Goal: Information Seeking & Learning: Learn about a topic

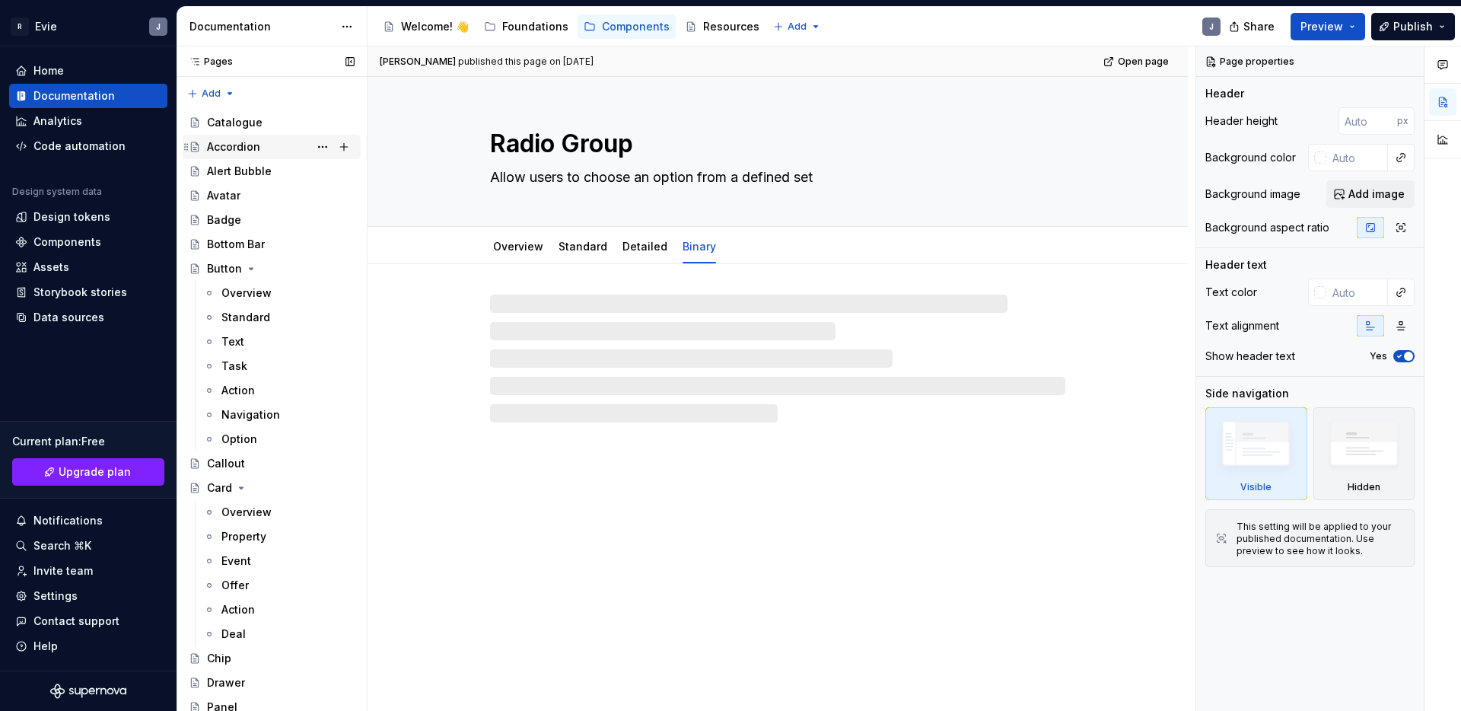
click at [240, 147] on div "Accordion" at bounding box center [233, 146] width 53 height 15
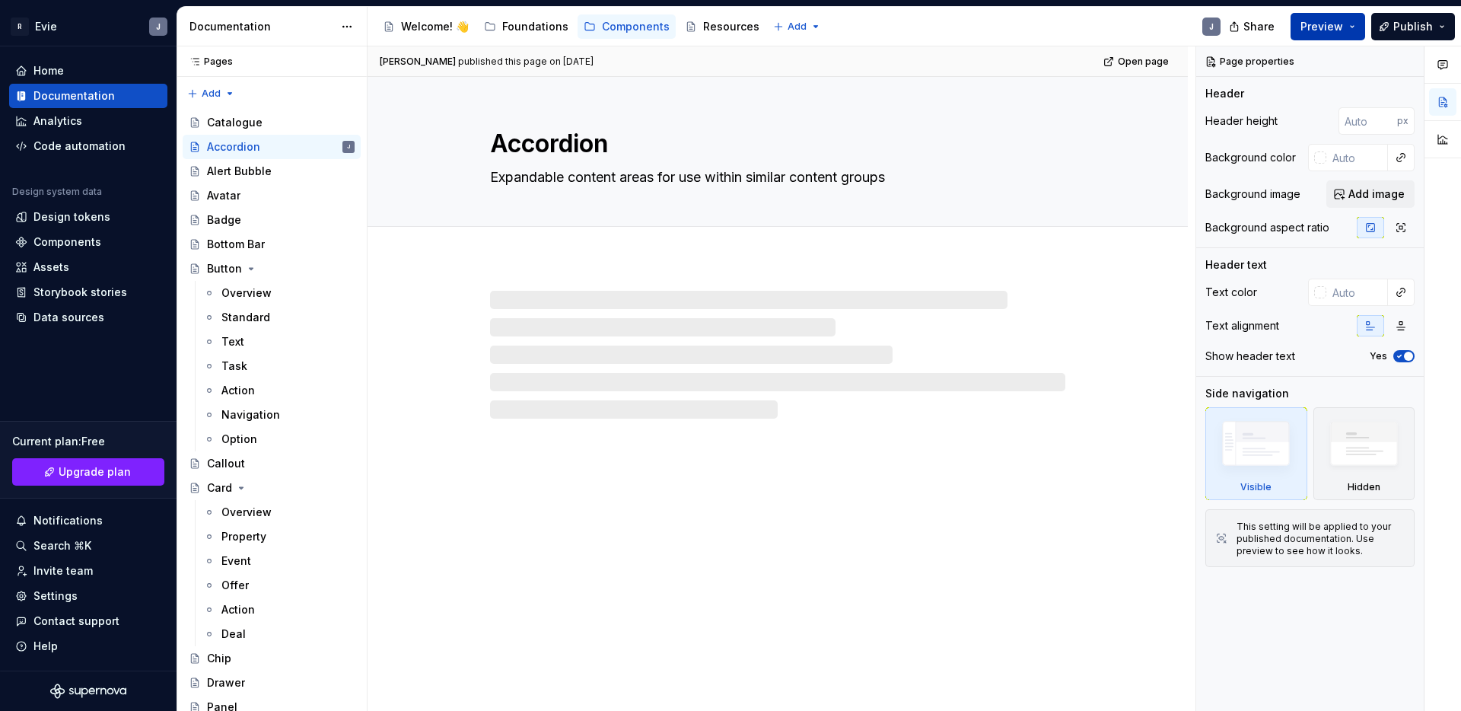
click at [1330, 29] on span "Preview" at bounding box center [1322, 26] width 43 height 15
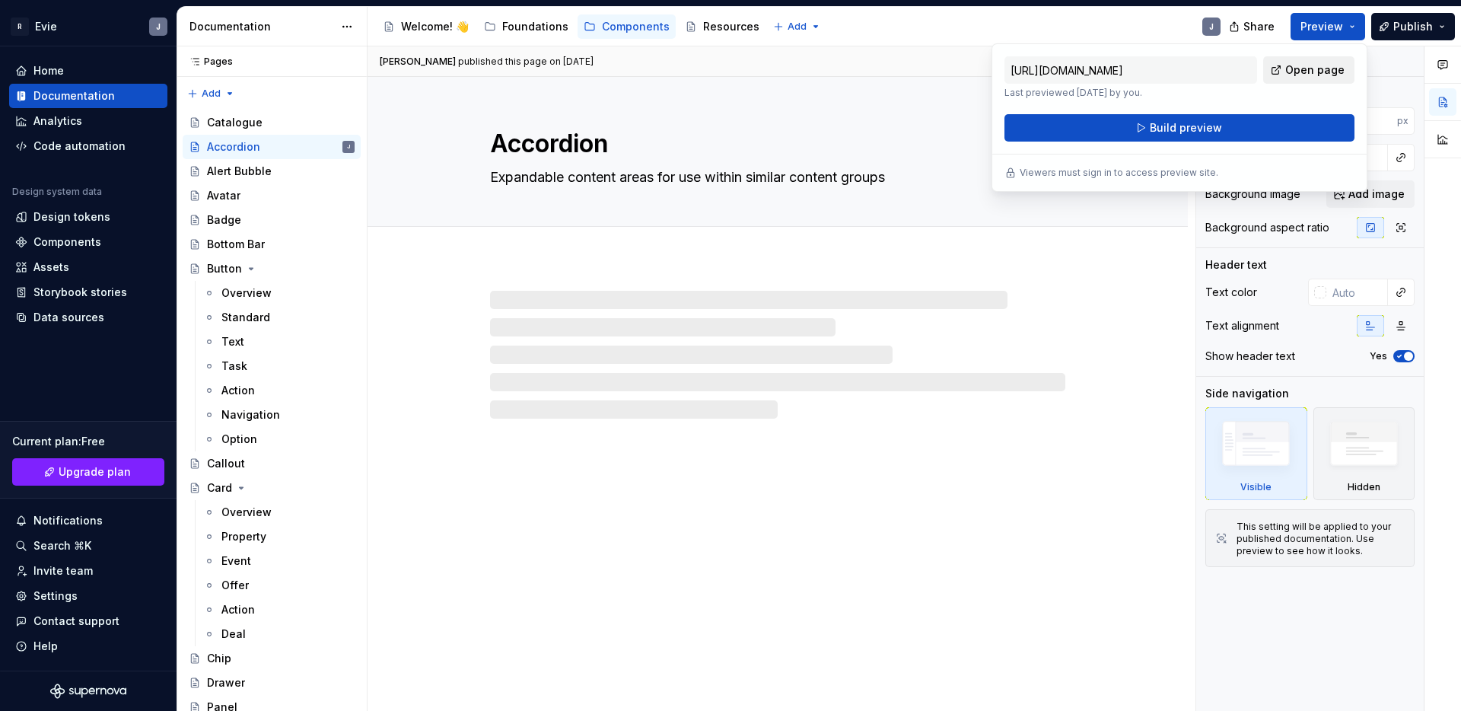
click at [1295, 72] on span "Open page" at bounding box center [1314, 69] width 59 height 15
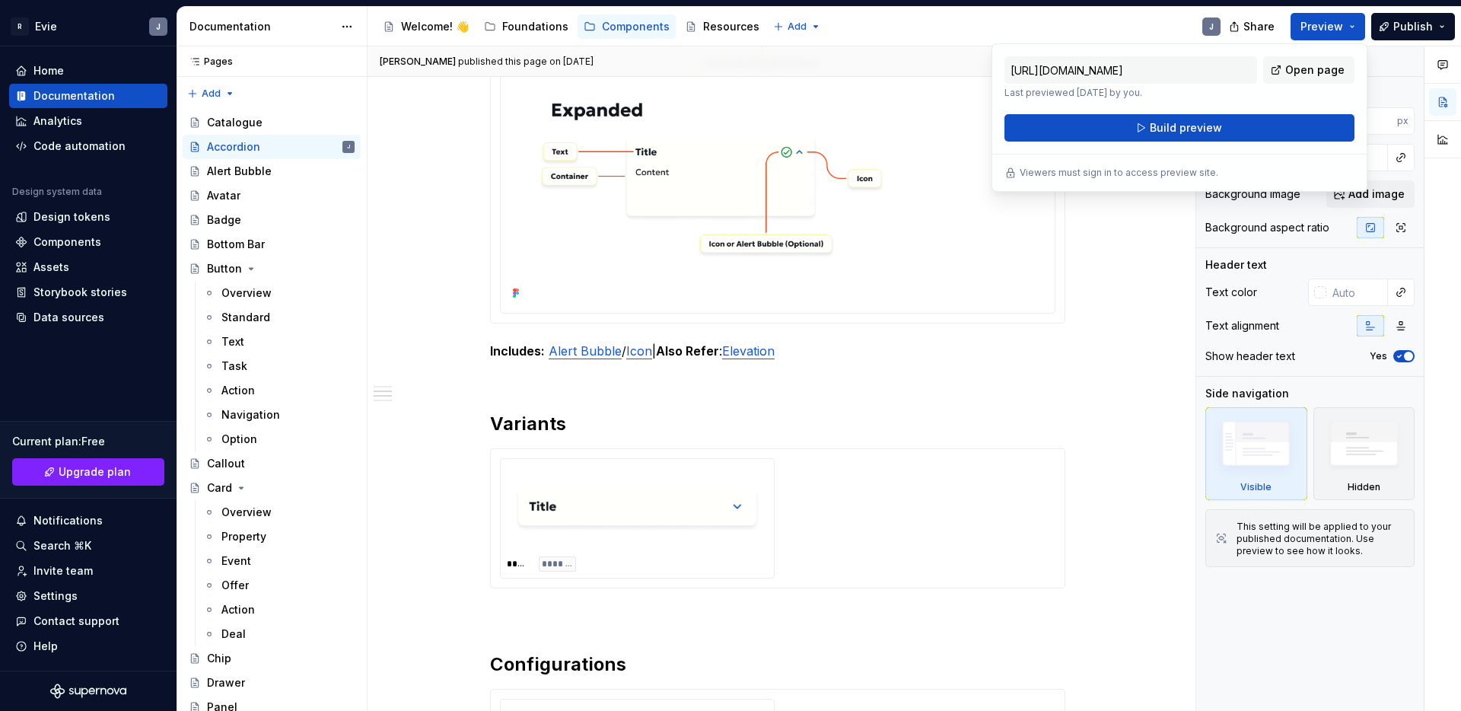
scroll to position [731, 0]
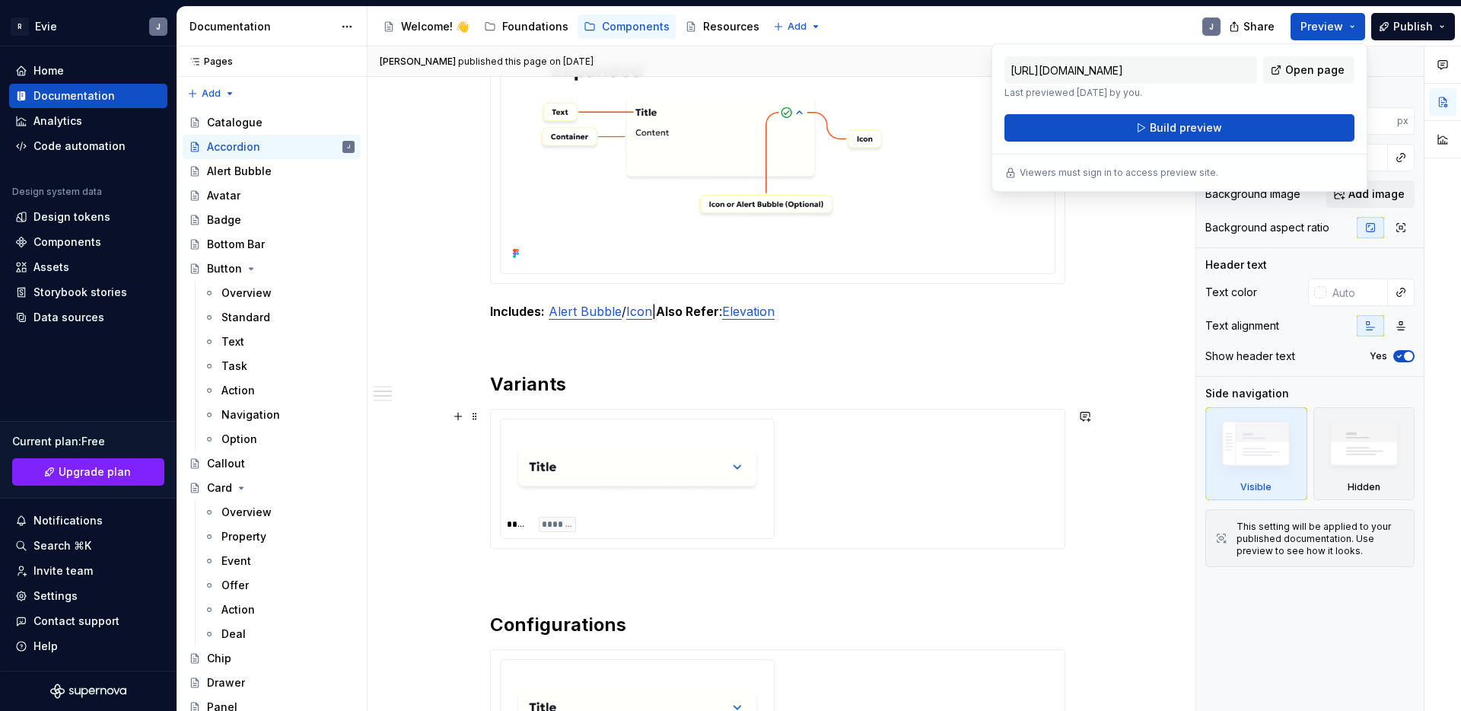
click at [865, 491] on div "***** *******" at bounding box center [778, 479] width 556 height 120
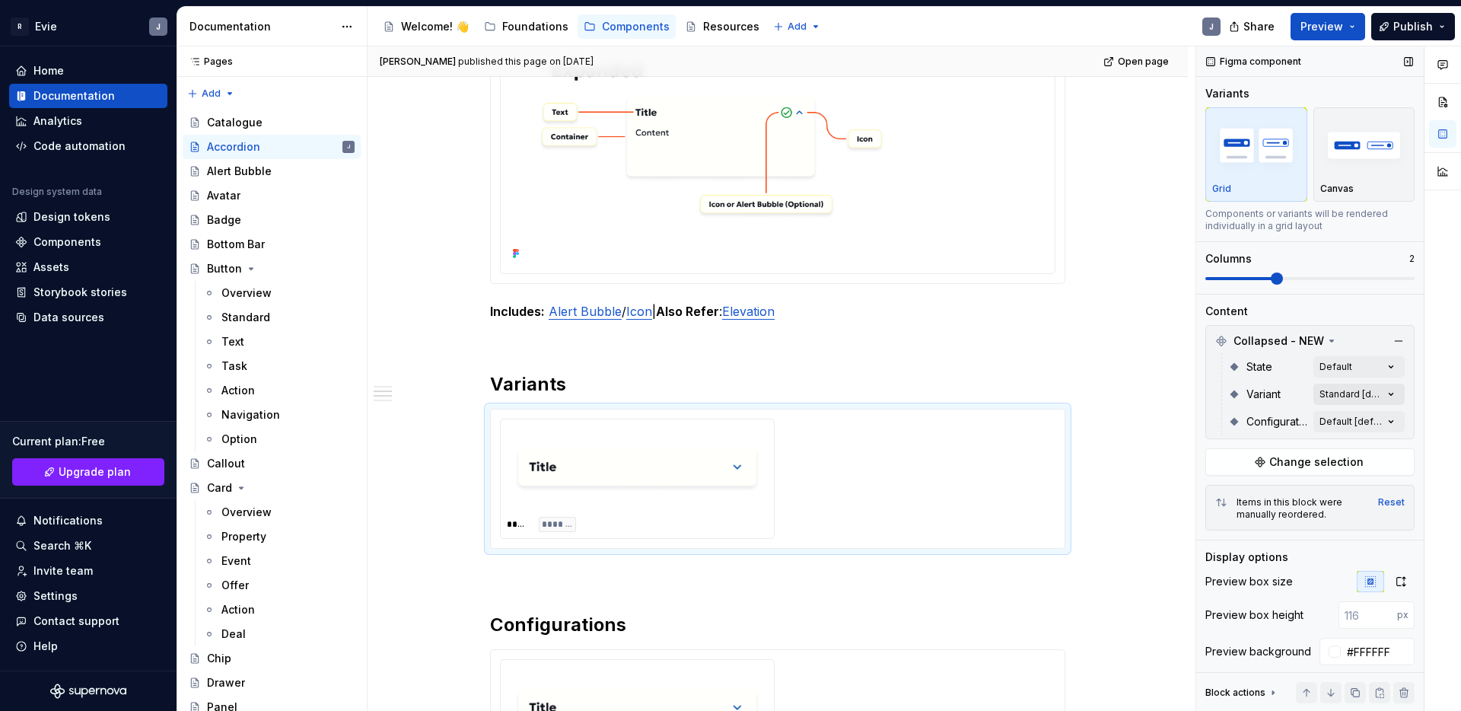
click at [1350, 397] on div "Comments Open comments No comments yet Select ‘Comment’ from the block context …" at bounding box center [1328, 378] width 265 height 665
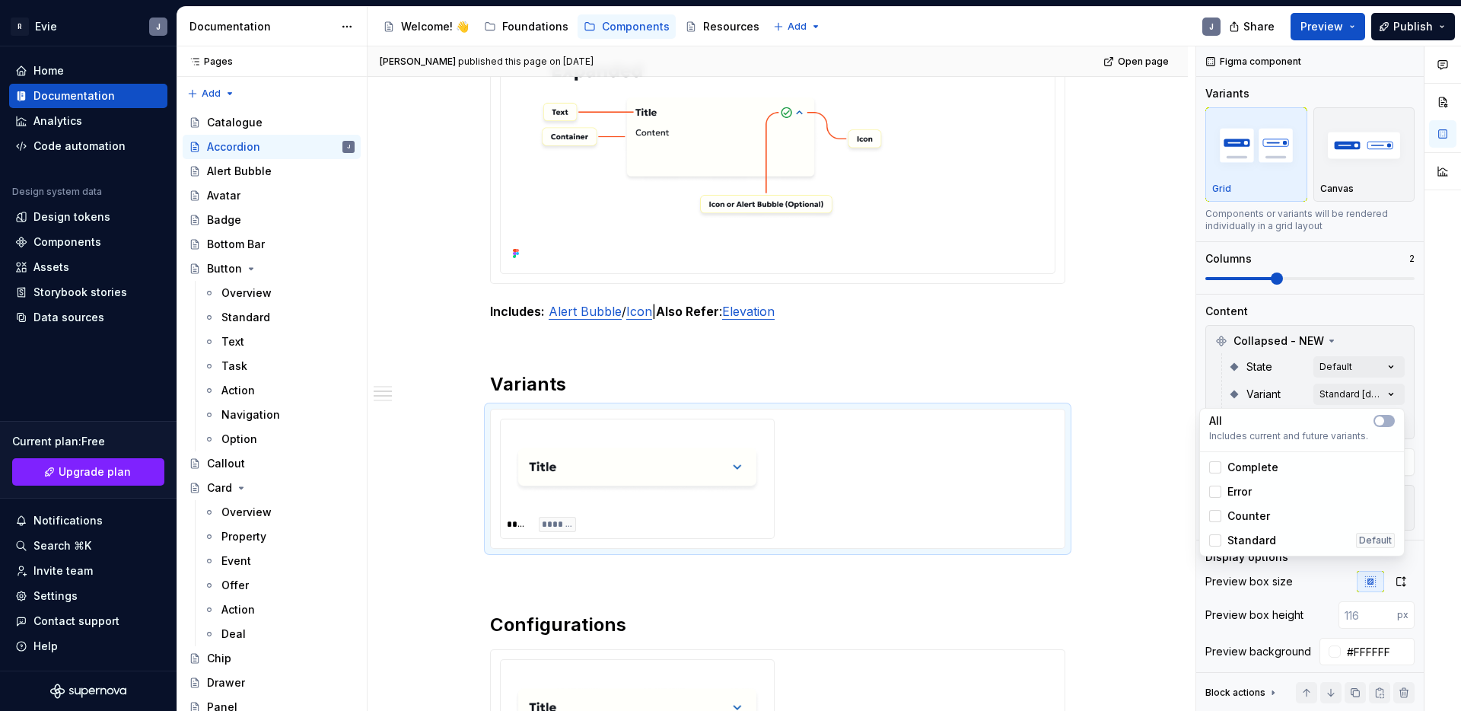
click at [1247, 467] on span "Complete" at bounding box center [1253, 467] width 51 height 15
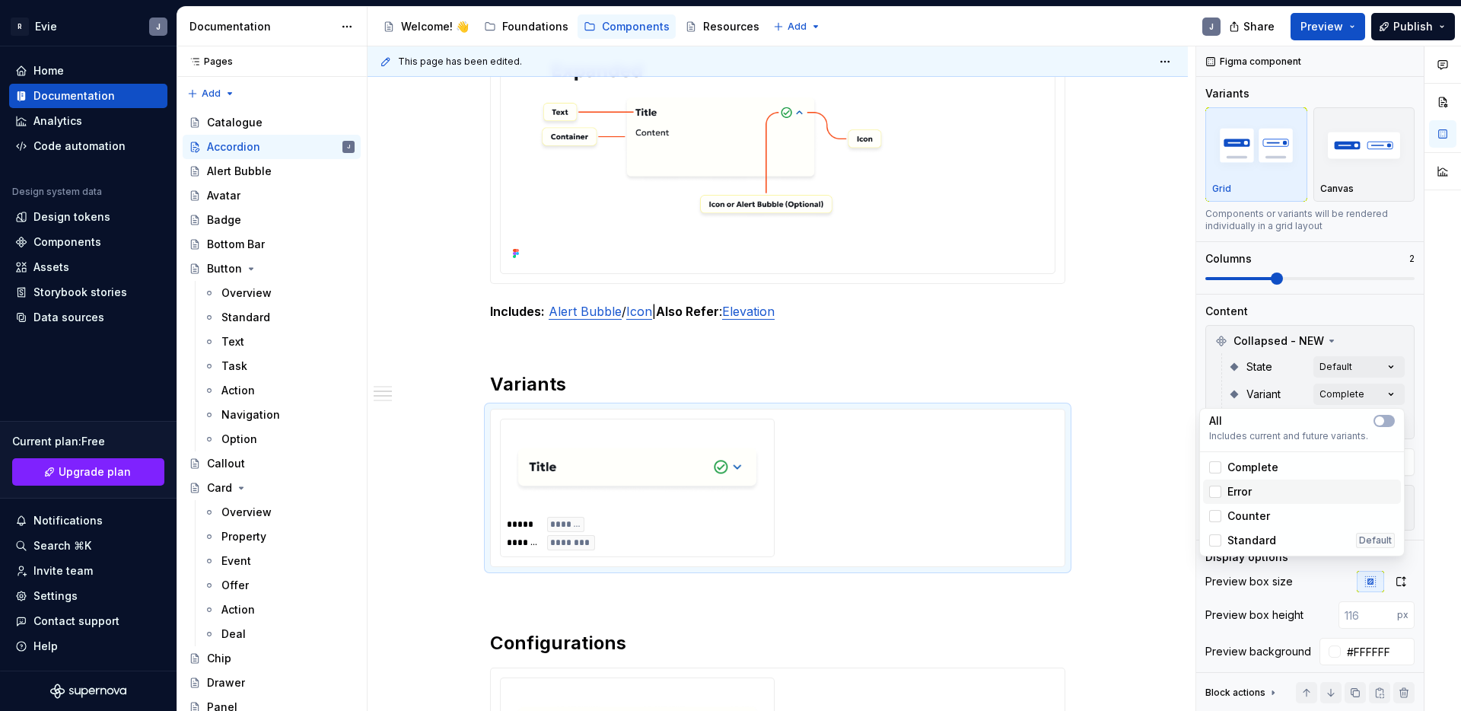
drag, startPoint x: 1243, startPoint y: 484, endPoint x: 1243, endPoint y: 520, distance: 35.8
click at [1243, 484] on span "Error" at bounding box center [1240, 491] width 24 height 15
drag, startPoint x: 1243, startPoint y: 524, endPoint x: 1244, endPoint y: 535, distance: 10.7
click at [1244, 524] on div "Counter" at bounding box center [1302, 516] width 198 height 24
click at [1244, 553] on div "All Includes current and future variants. Complete Error Counter Standard Defau…" at bounding box center [1301, 482] width 205 height 148
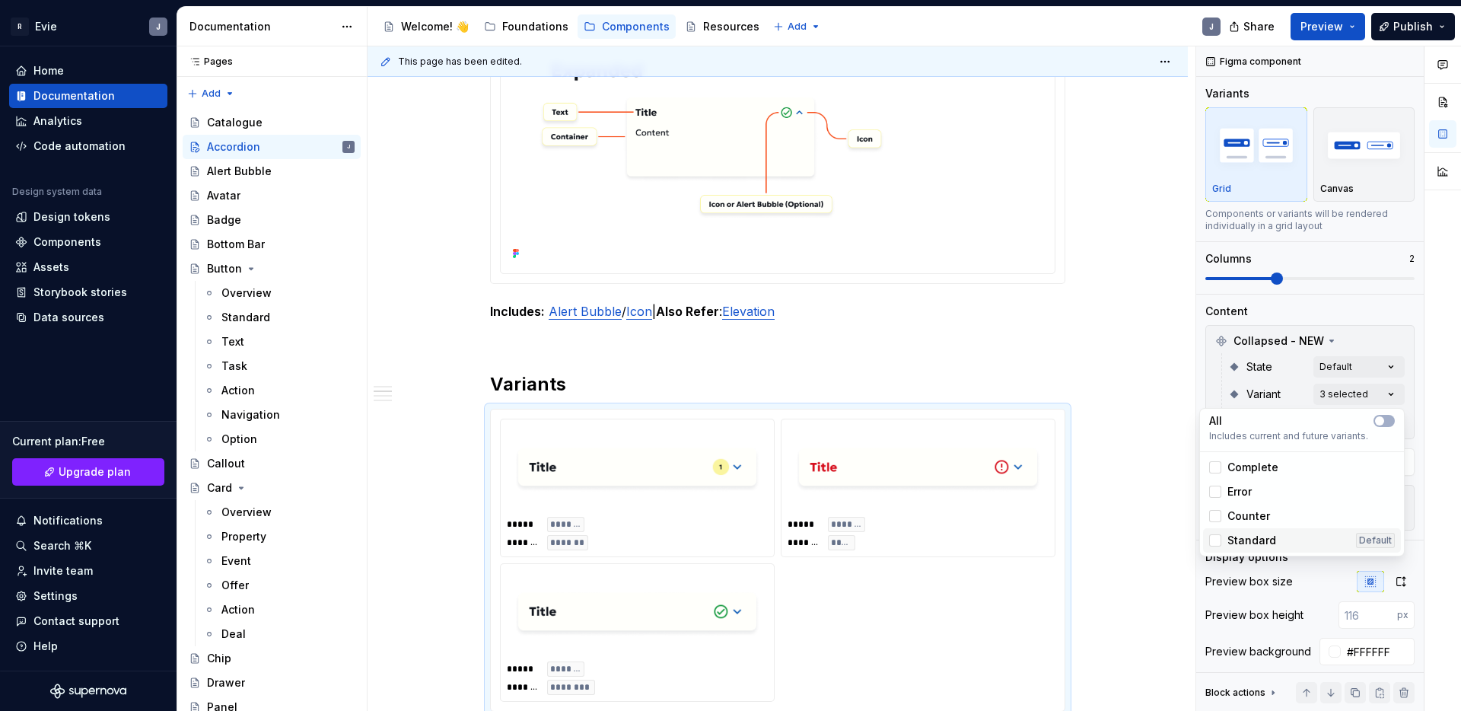
click at [1244, 543] on span "Standard" at bounding box center [1252, 540] width 49 height 15
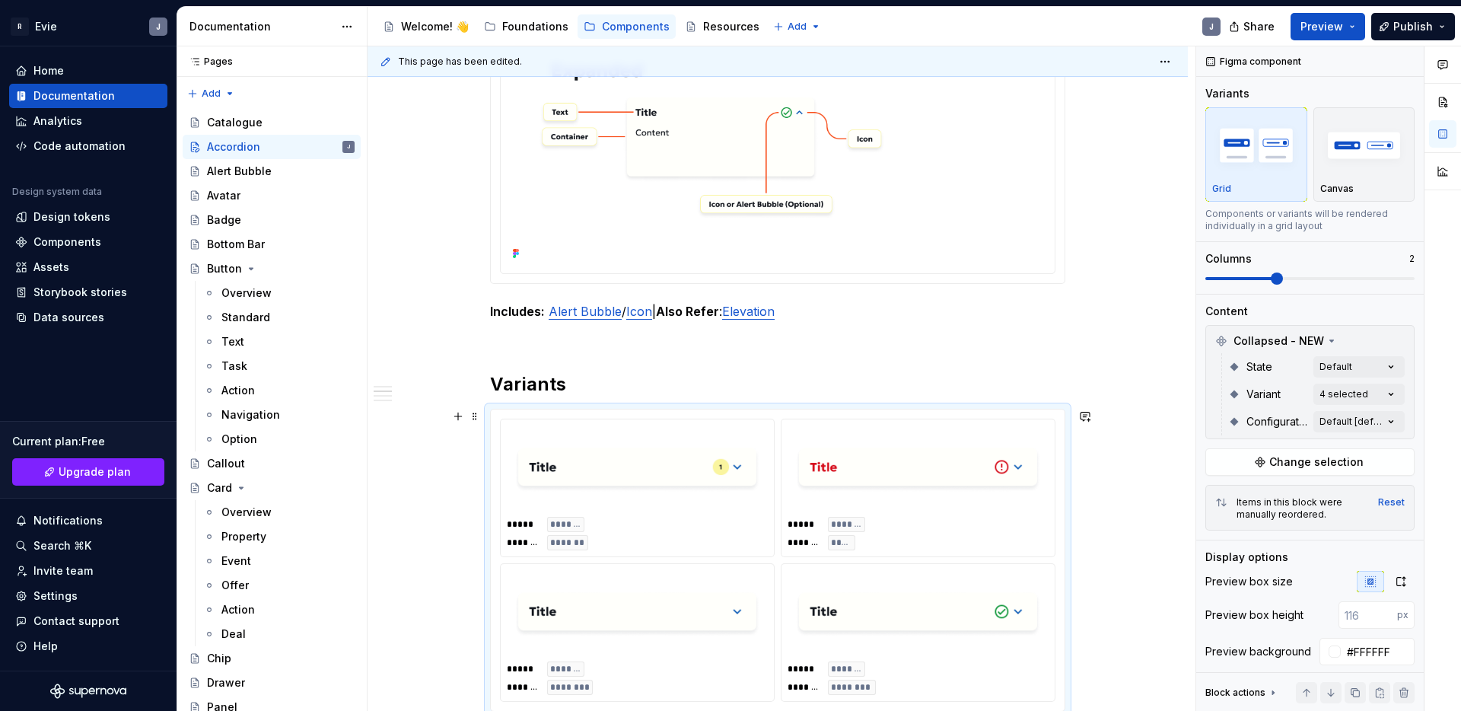
click at [1093, 444] on html "R Evie J Home Documentation Analytics Code automation Design system data Design…" at bounding box center [730, 355] width 1461 height 711
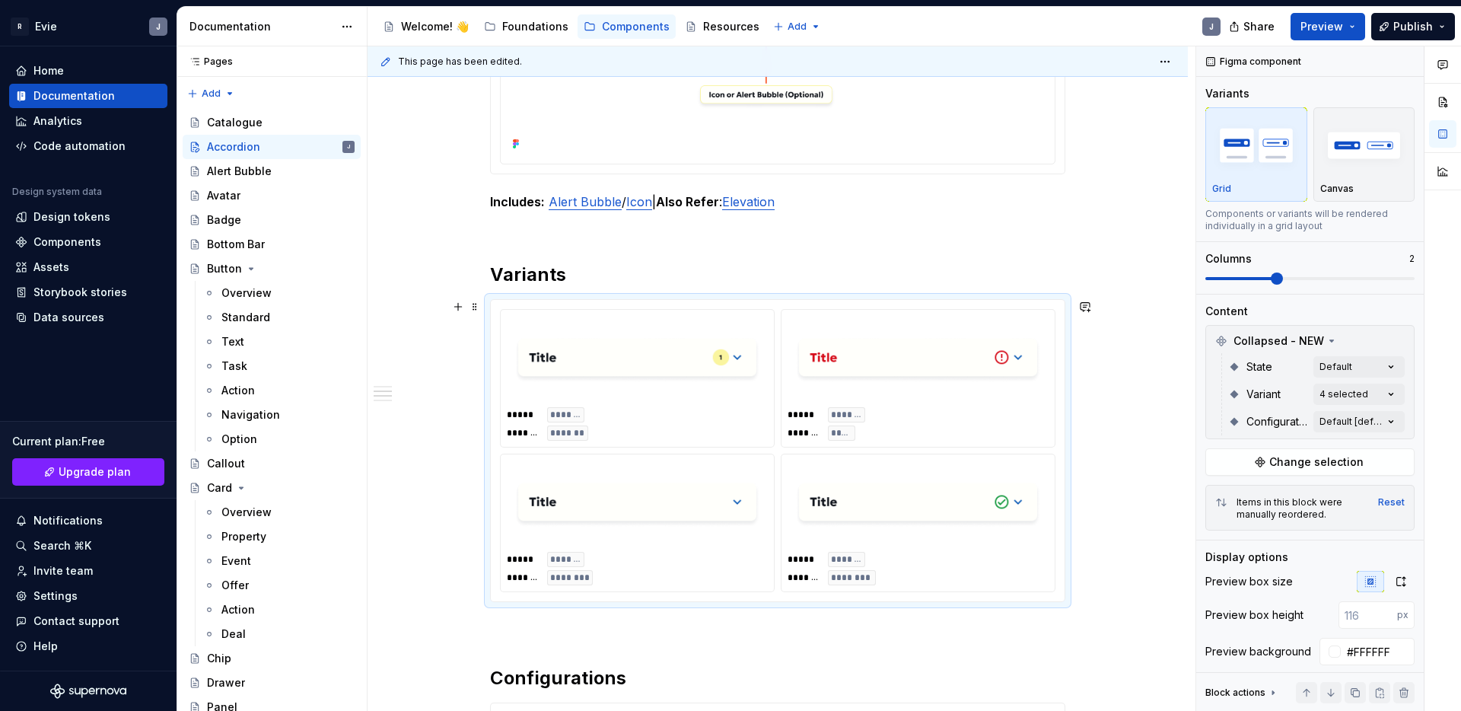
scroll to position [851, 0]
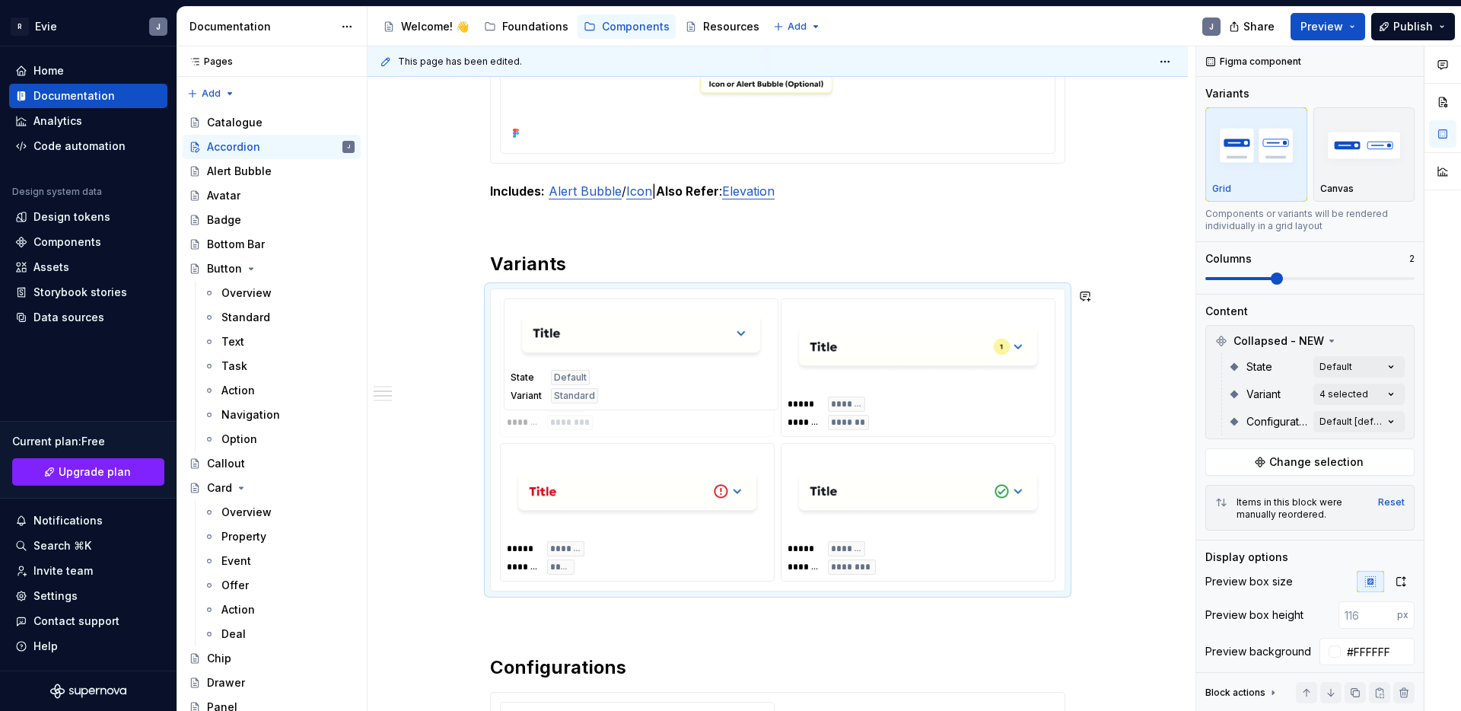
drag, startPoint x: 631, startPoint y: 495, endPoint x: 636, endPoint y: 331, distance: 164.5
click at [636, 330] on body "R Evie J Home Documentation Analytics Code automation Design system data Design…" at bounding box center [730, 355] width 1461 height 711
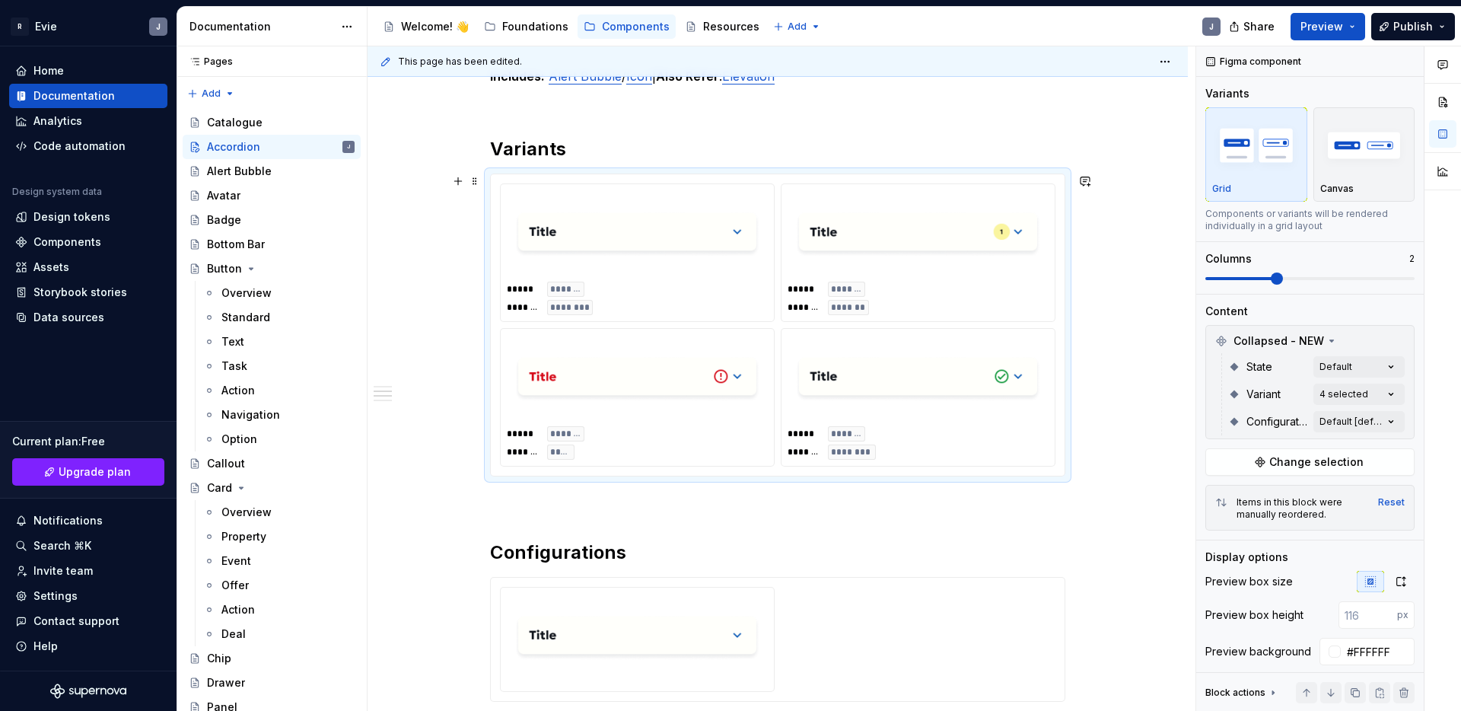
scroll to position [1176, 0]
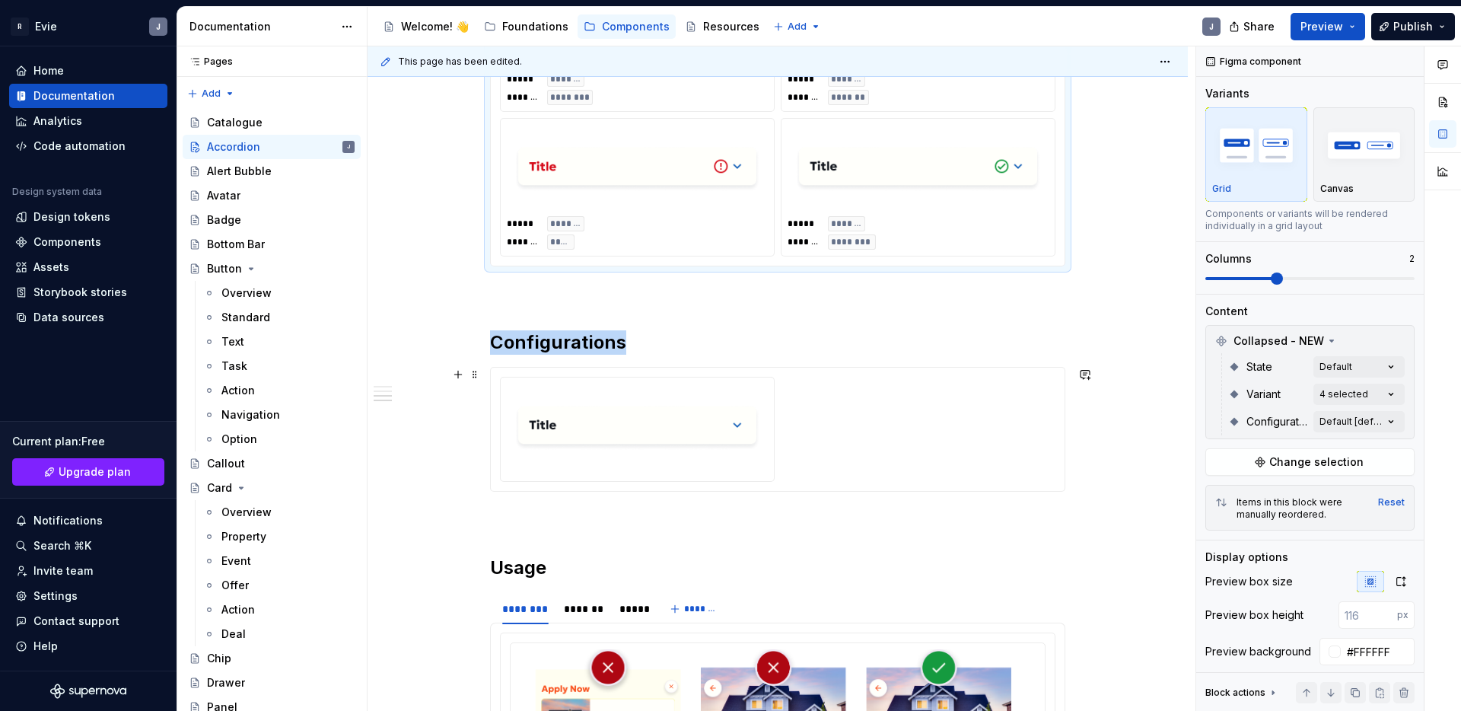
click at [792, 463] on div at bounding box center [778, 429] width 556 height 105
click at [1369, 426] on div "Comments Open comments No comments yet Select ‘Comment’ from the block context …" at bounding box center [1328, 378] width 265 height 665
click at [1343, 422] on div "Comments Open comments No comments yet Select ‘Comment’ from the block context …" at bounding box center [1328, 378] width 265 height 665
click at [1343, 387] on div "Comments Open comments No comments yet Select ‘Comment’ from the block context …" at bounding box center [1328, 378] width 265 height 665
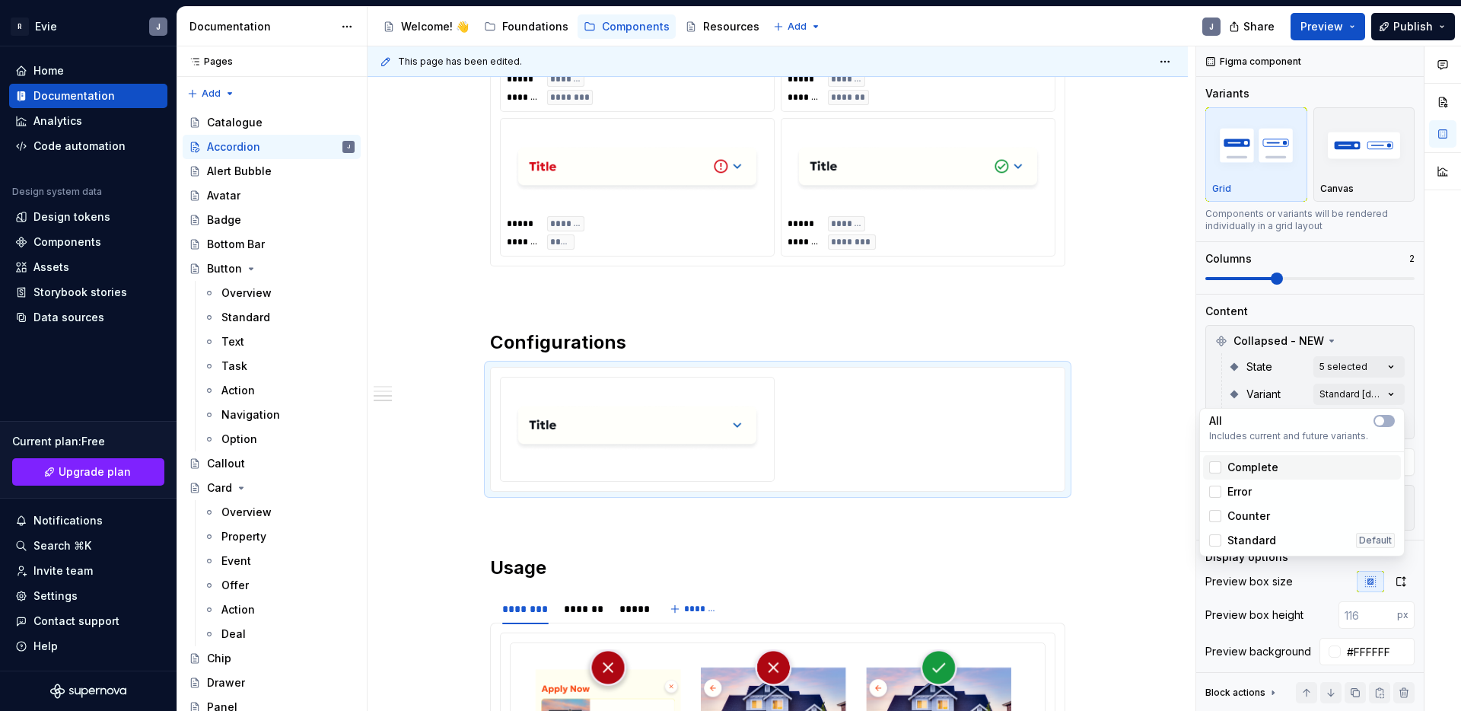
drag, startPoint x: 1242, startPoint y: 468, endPoint x: 1237, endPoint y: 486, distance: 19.0
click at [1242, 470] on span "Complete" at bounding box center [1253, 467] width 51 height 15
click at [1237, 487] on span "Error" at bounding box center [1240, 491] width 24 height 15
click at [1241, 519] on span "Counter" at bounding box center [1249, 515] width 43 height 15
click at [1242, 545] on span "Standard" at bounding box center [1252, 540] width 49 height 15
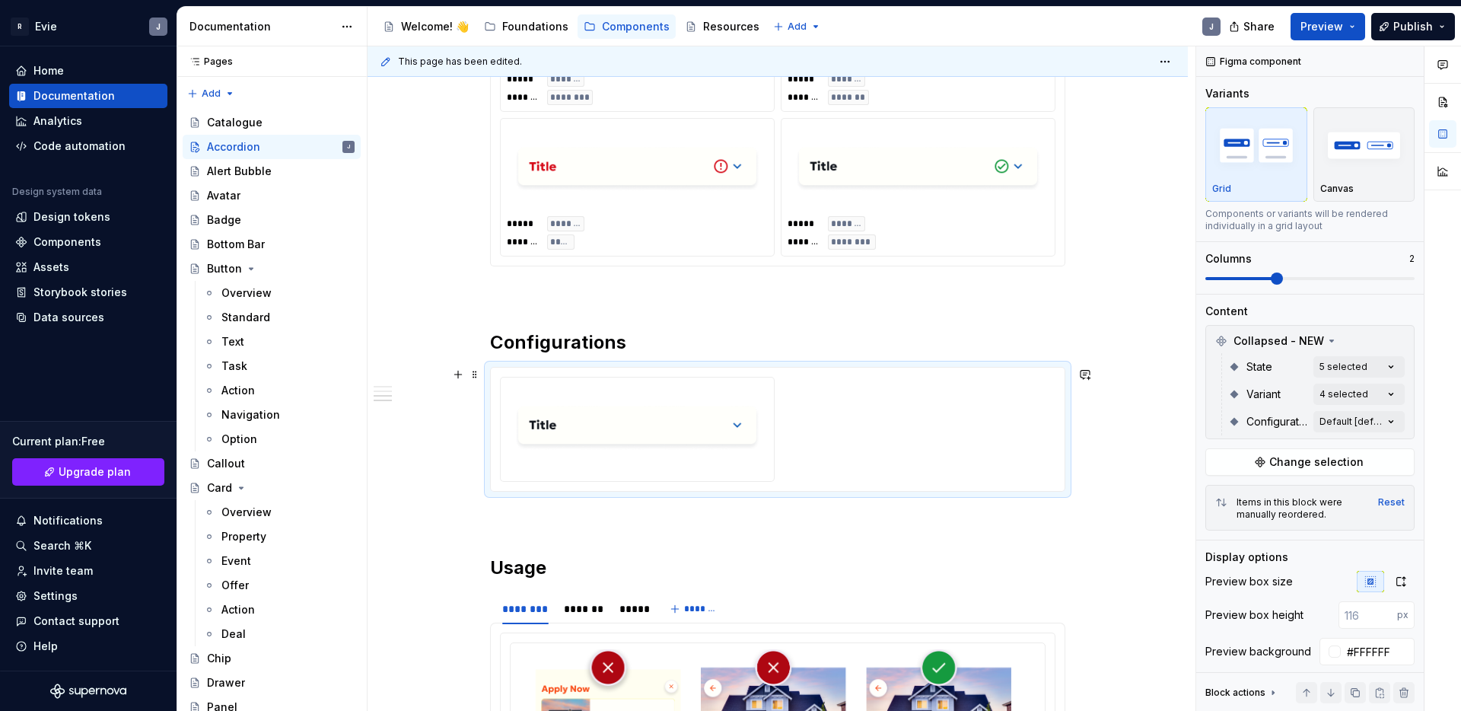
click at [938, 409] on html "R Evie J Home Documentation Analytics Code automation Design system data Design…" at bounding box center [730, 355] width 1461 height 711
click at [1381, 420] on div "Comments Open comments No comments yet Select ‘Comment’ from the block context …" at bounding box center [1328, 378] width 265 height 665
click at [1223, 492] on div "Default" at bounding box center [1238, 494] width 58 height 15
click at [1110, 392] on html "R Evie J Home Documentation Analytics Code automation Design system data Design…" at bounding box center [730, 355] width 1461 height 711
click at [933, 416] on div at bounding box center [778, 429] width 556 height 105
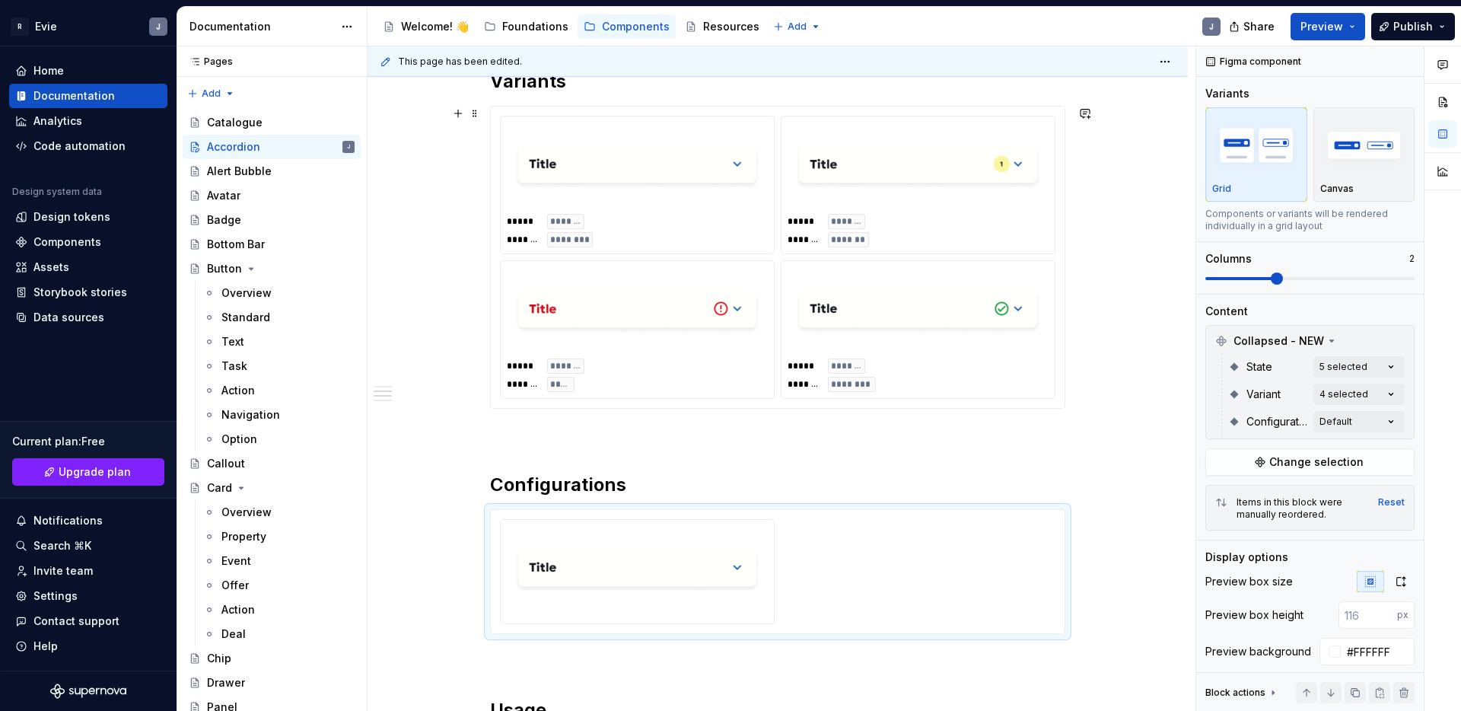
scroll to position [916, 0]
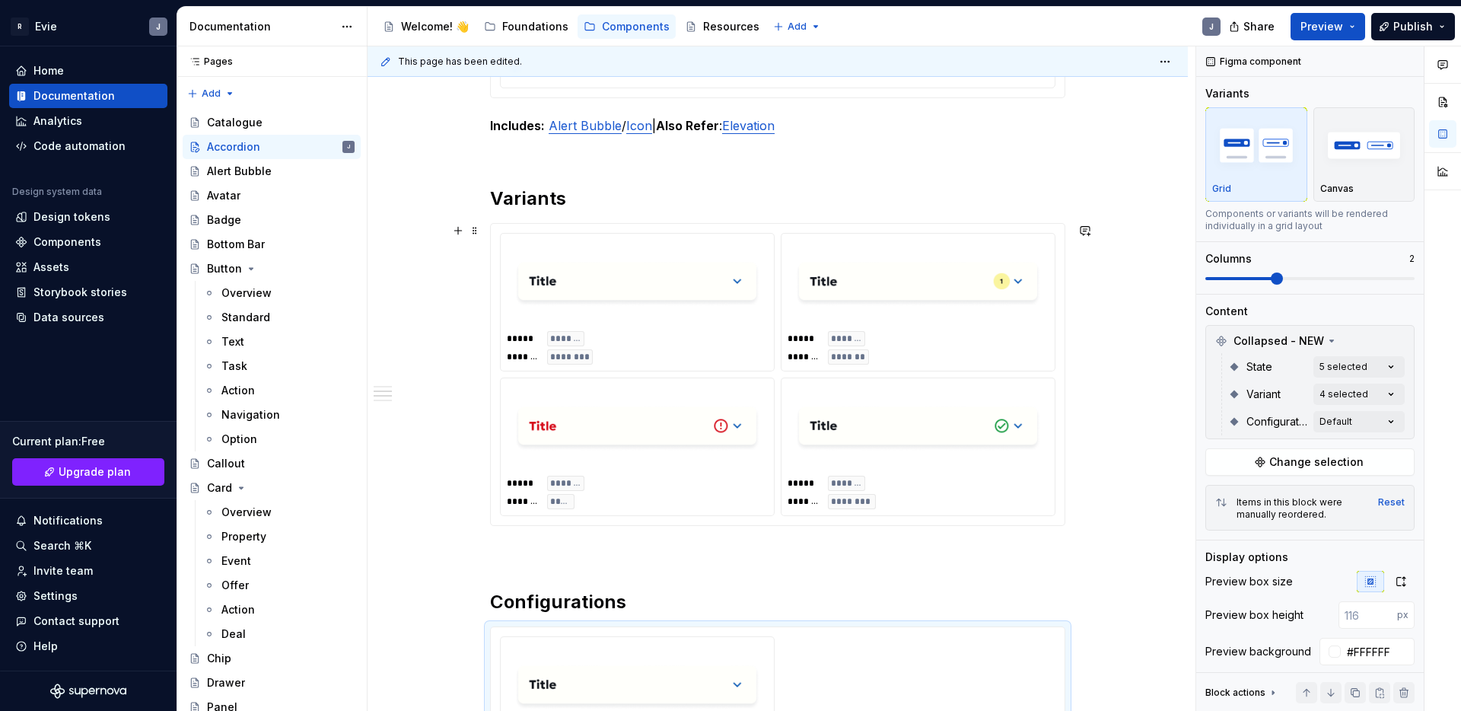
click at [921, 342] on div "***** ******* ******* *******" at bounding box center [918, 347] width 261 height 33
click at [476, 228] on span at bounding box center [475, 230] width 12 height 21
drag, startPoint x: 539, startPoint y: 253, endPoint x: 742, endPoint y: 297, distance: 207.8
click at [540, 253] on div "Duplicate" at bounding box center [550, 254] width 99 height 15
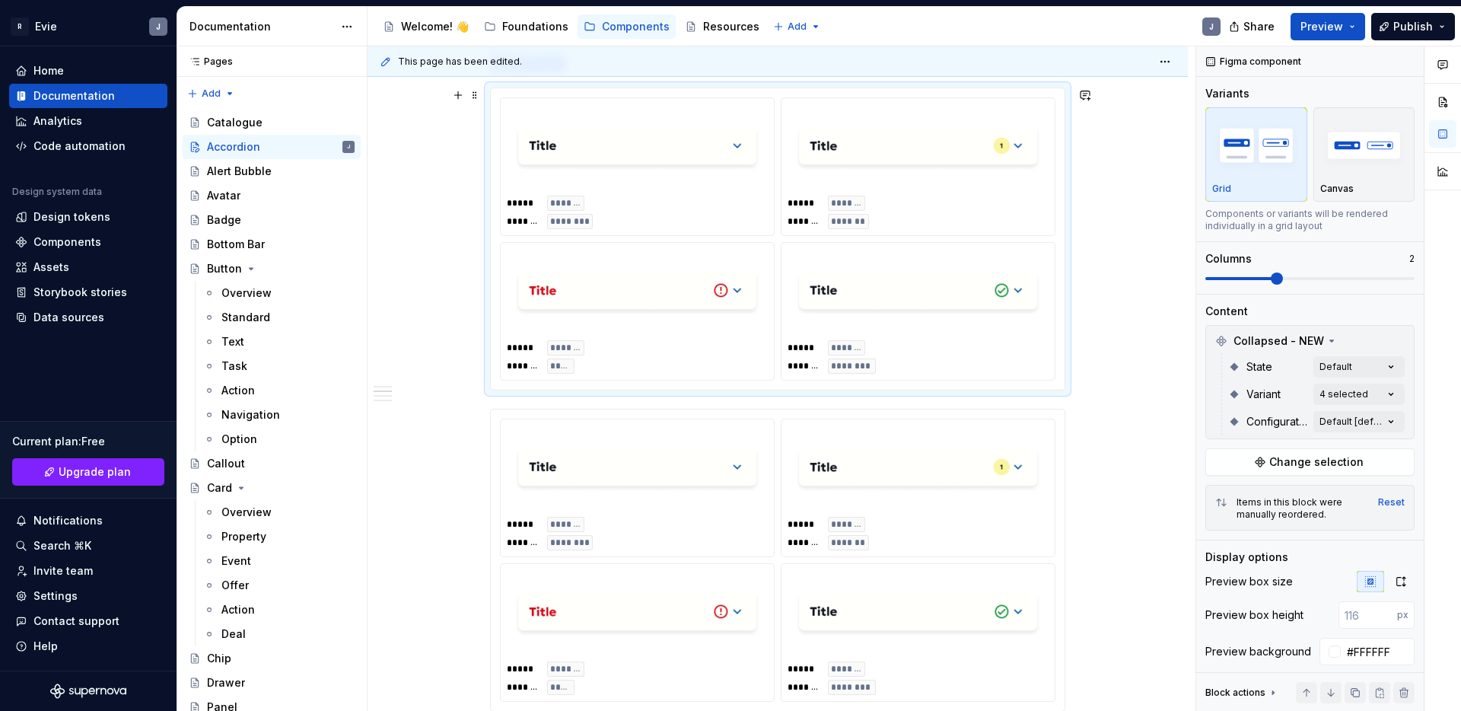
click at [753, 272] on img at bounding box center [637, 293] width 249 height 76
click at [1387, 366] on div "Comments Open comments No comments yet Select ‘Comment’ from the block context …" at bounding box center [1328, 378] width 265 height 665
click at [1340, 336] on div "Comments Open comments No comments yet Select ‘Comment’ from the block context …" at bounding box center [1328, 378] width 265 height 665
click at [1388, 393] on div "Comments Open comments No comments yet Select ‘Comment’ from the block context …" at bounding box center [1328, 378] width 265 height 665
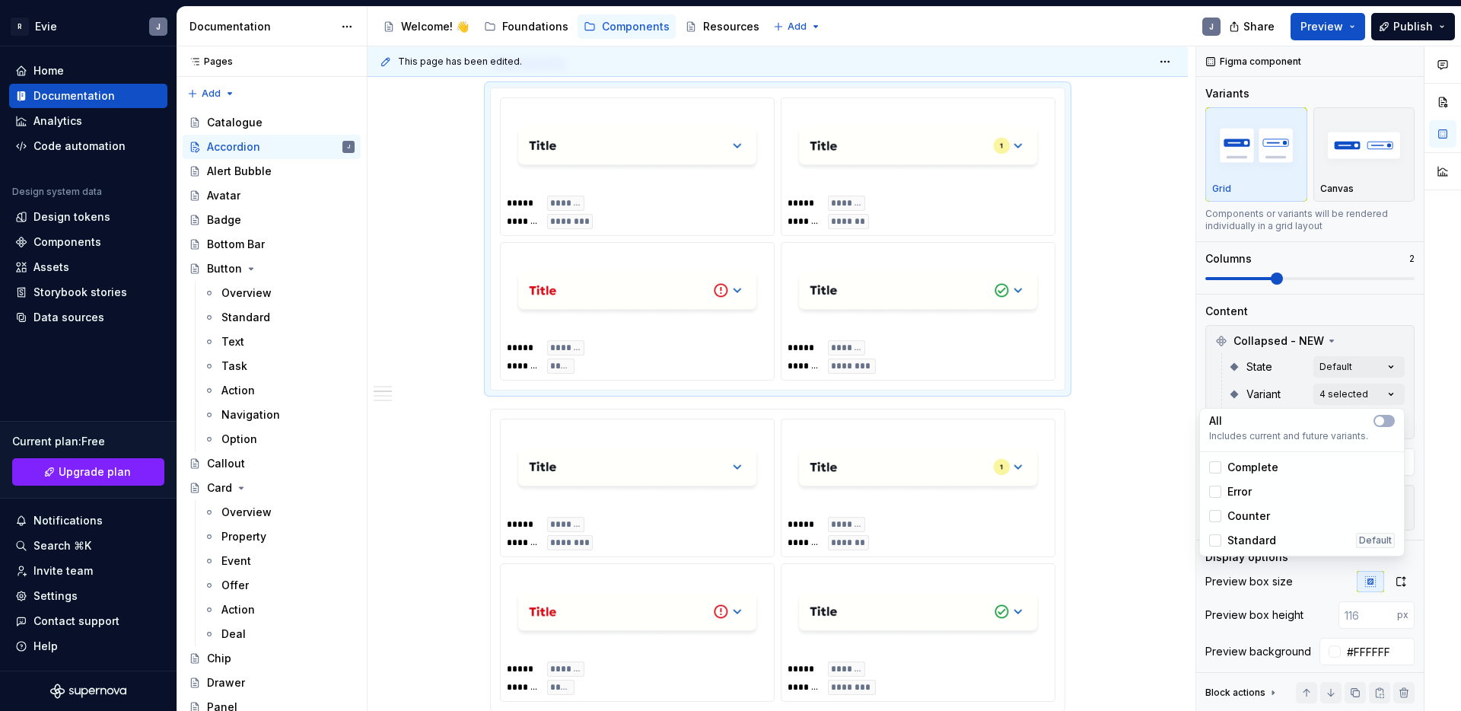
click at [1390, 393] on div "Comments Open comments No comments yet Select ‘Comment’ from the block context …" at bounding box center [1328, 378] width 265 height 665
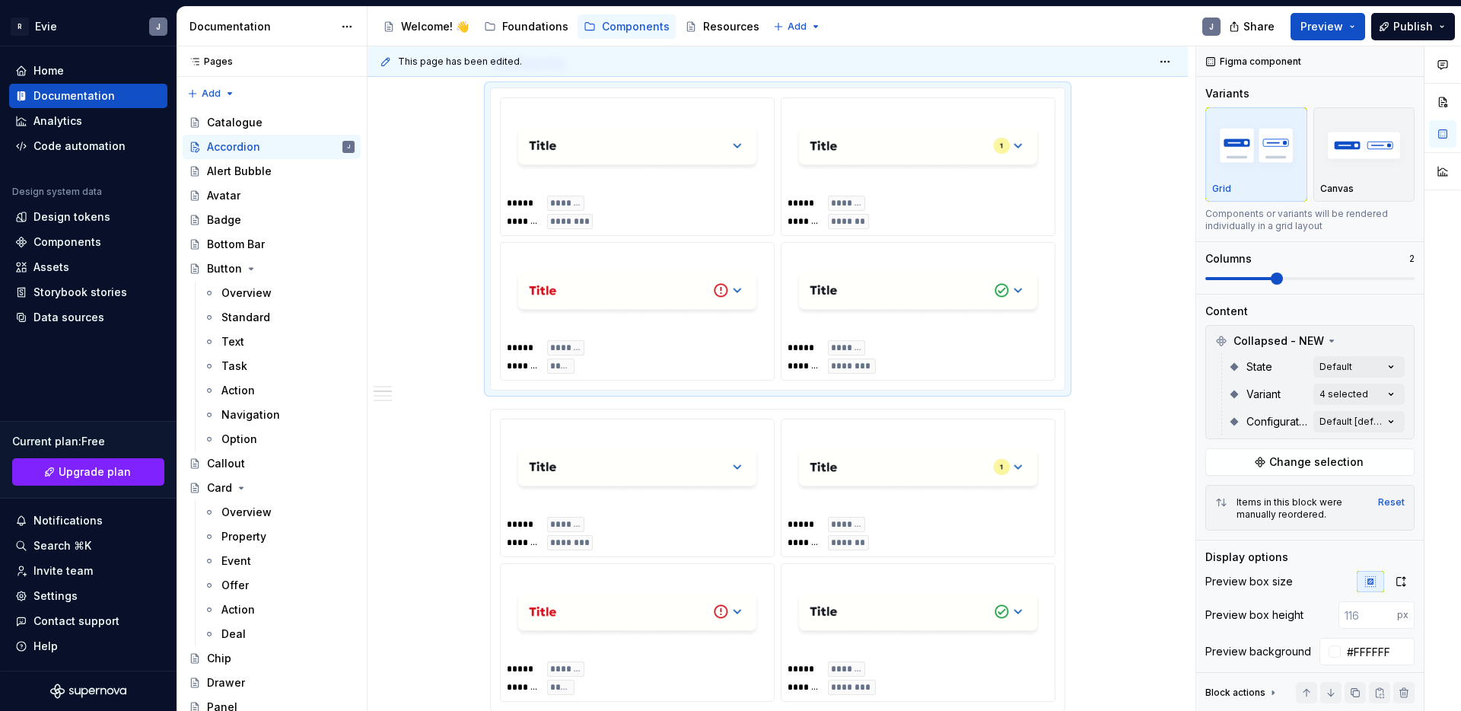
click at [1379, 355] on div "Comments Open comments No comments yet Select ‘Comment’ from the block context …" at bounding box center [1328, 378] width 265 height 665
click at [1236, 461] on span "Disabled" at bounding box center [1251, 464] width 47 height 15
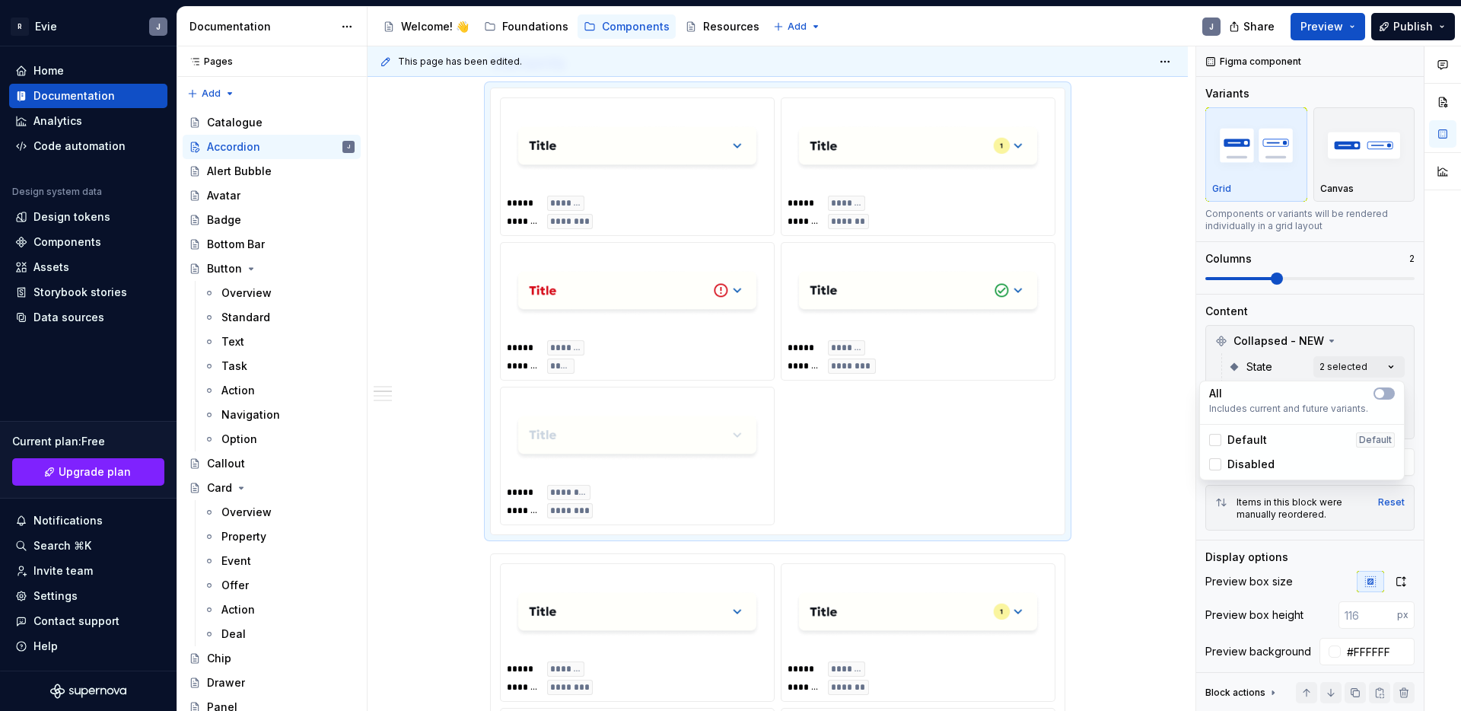
click at [1132, 367] on html "R Evie J Home Documentation Analytics Code automation Design system data Design…" at bounding box center [730, 355] width 1461 height 711
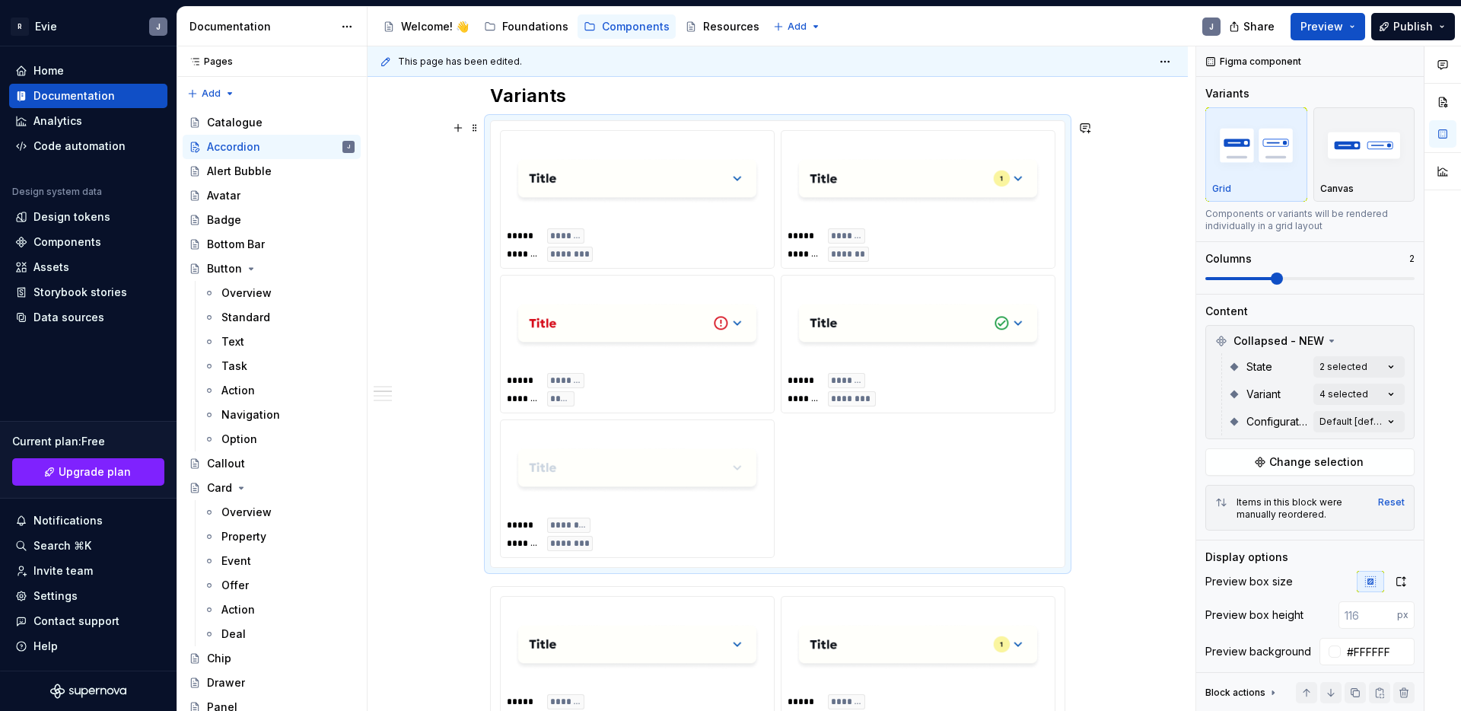
scroll to position [1011, 0]
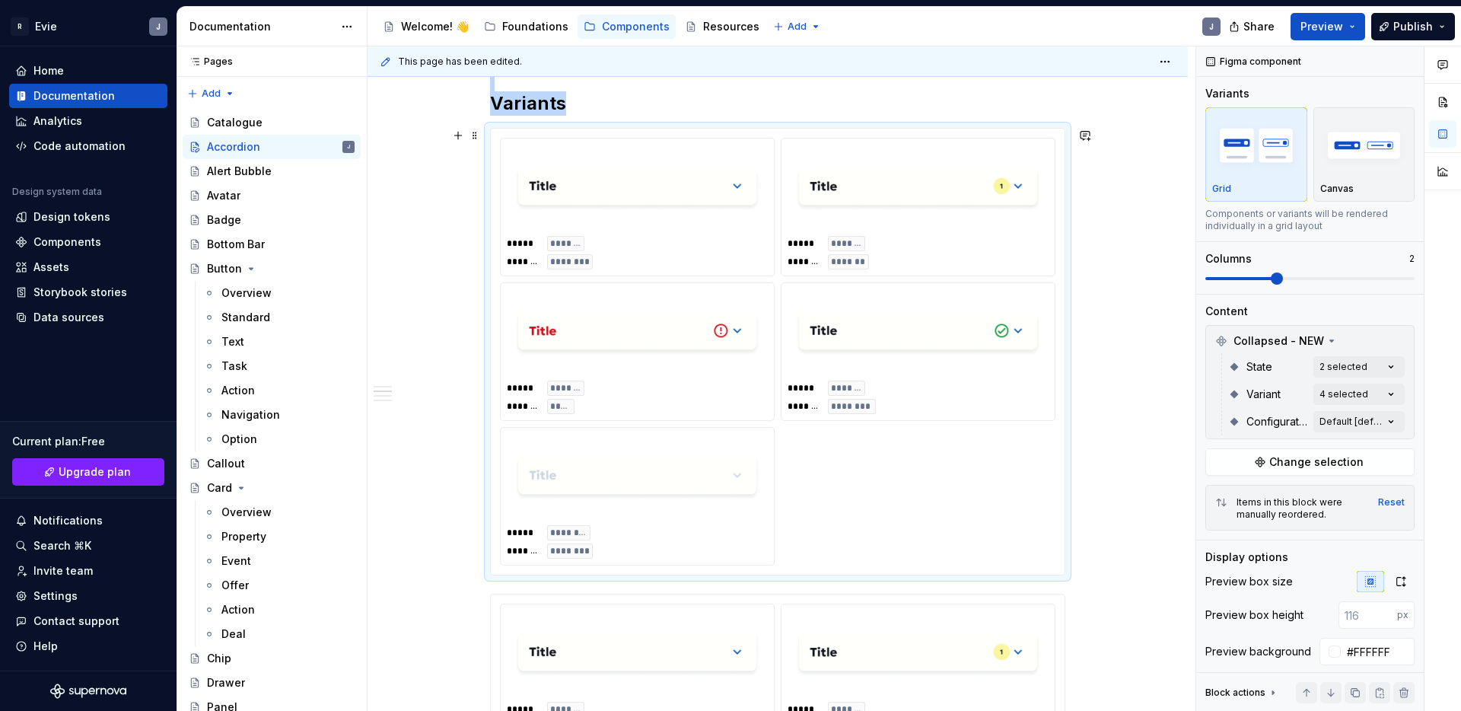
click at [983, 254] on div "***** ******* ******* *******" at bounding box center [918, 252] width 261 height 33
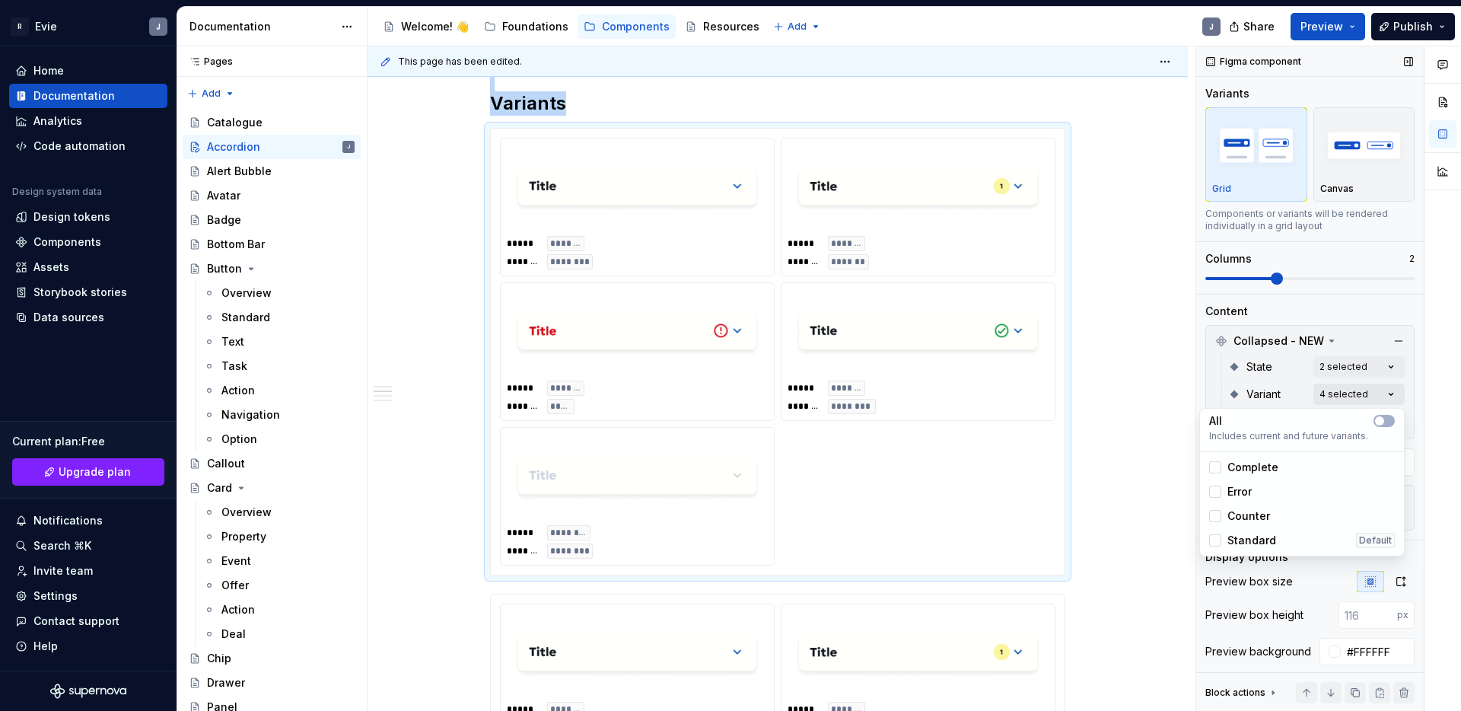
click at [1344, 388] on div "Comments Open comments No comments yet Select ‘Comment’ from the block context …" at bounding box center [1328, 378] width 265 height 665
drag, startPoint x: 1217, startPoint y: 471, endPoint x: 1218, endPoint y: 485, distance: 13.7
click at [1215, 467] on icon at bounding box center [1215, 467] width 0 height 0
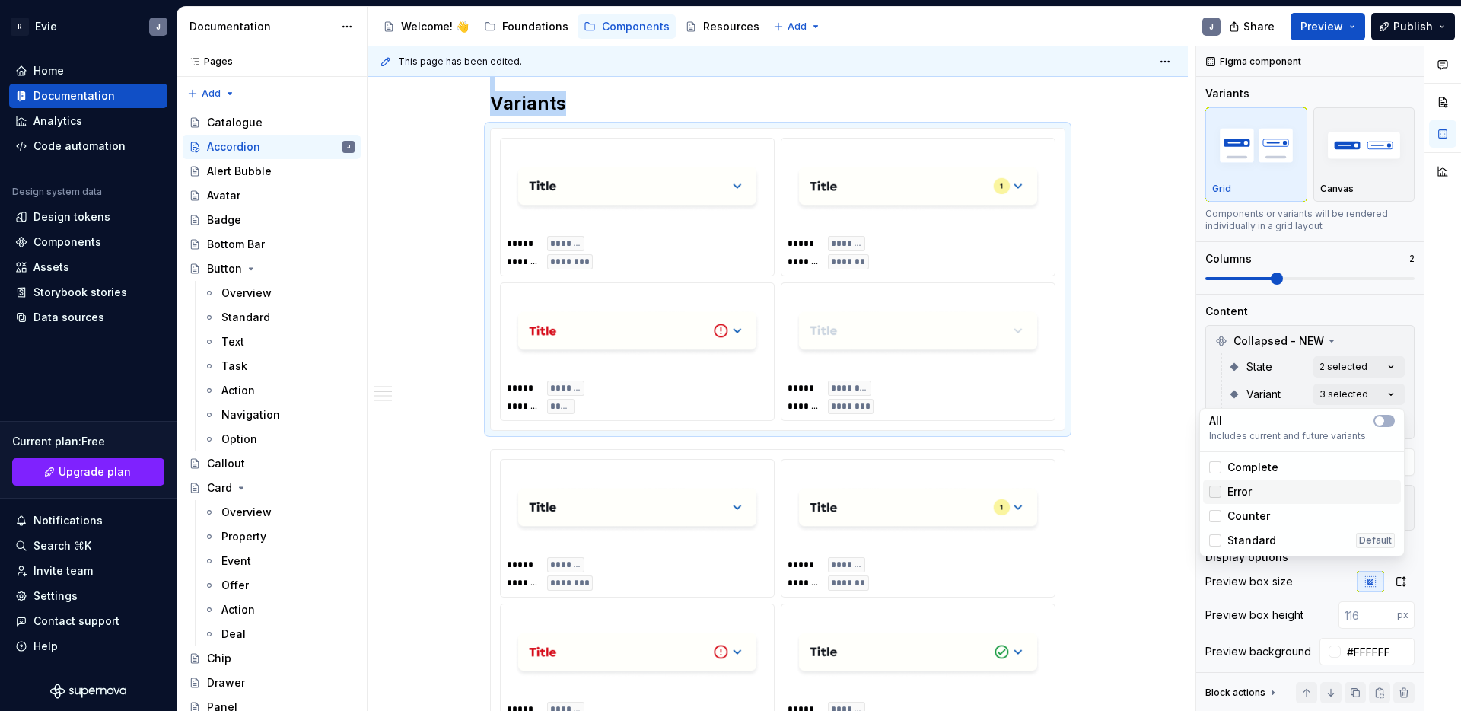
click at [1215, 492] on icon at bounding box center [1215, 492] width 0 height 0
drag, startPoint x: 1218, startPoint y: 511, endPoint x: 1217, endPoint y: 534, distance: 22.9
click at [1215, 516] on icon at bounding box center [1215, 516] width 0 height 0
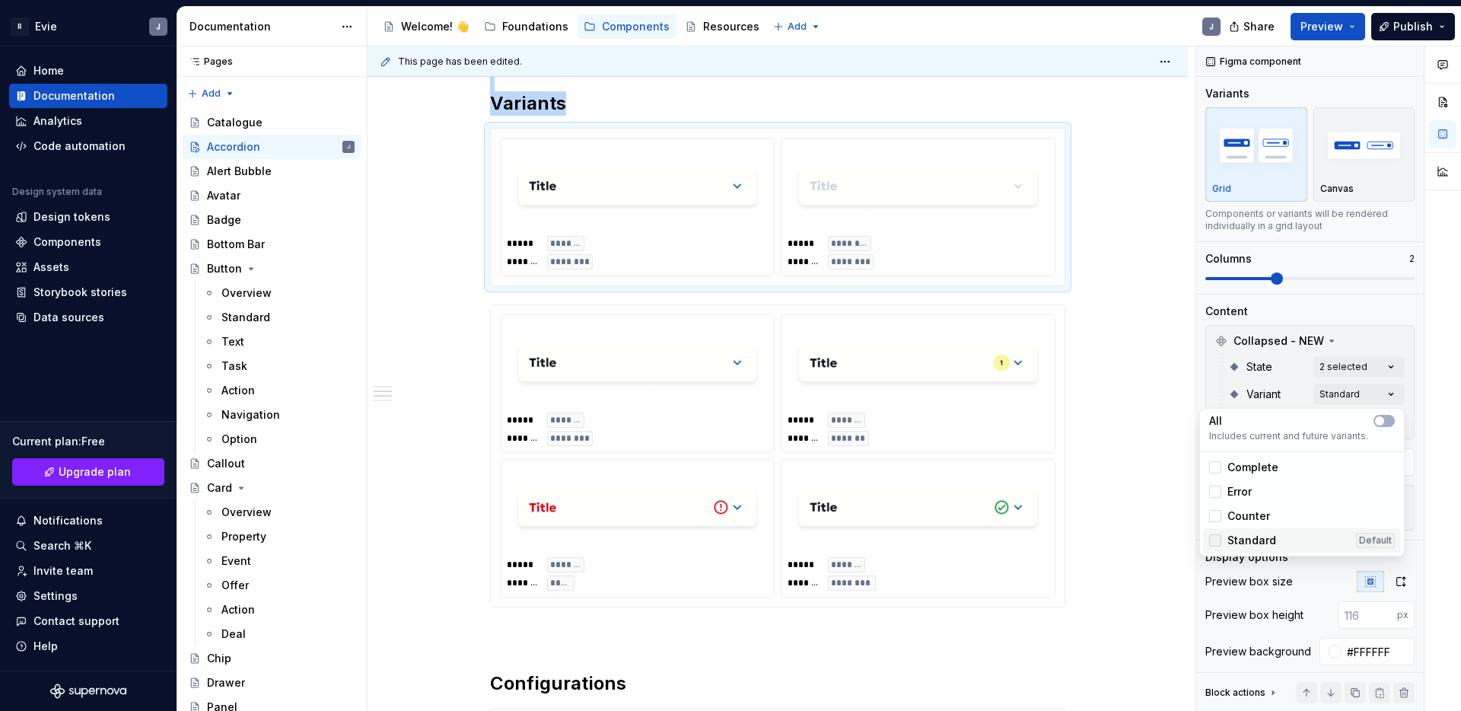
click at [1215, 540] on icon at bounding box center [1215, 540] width 0 height 0
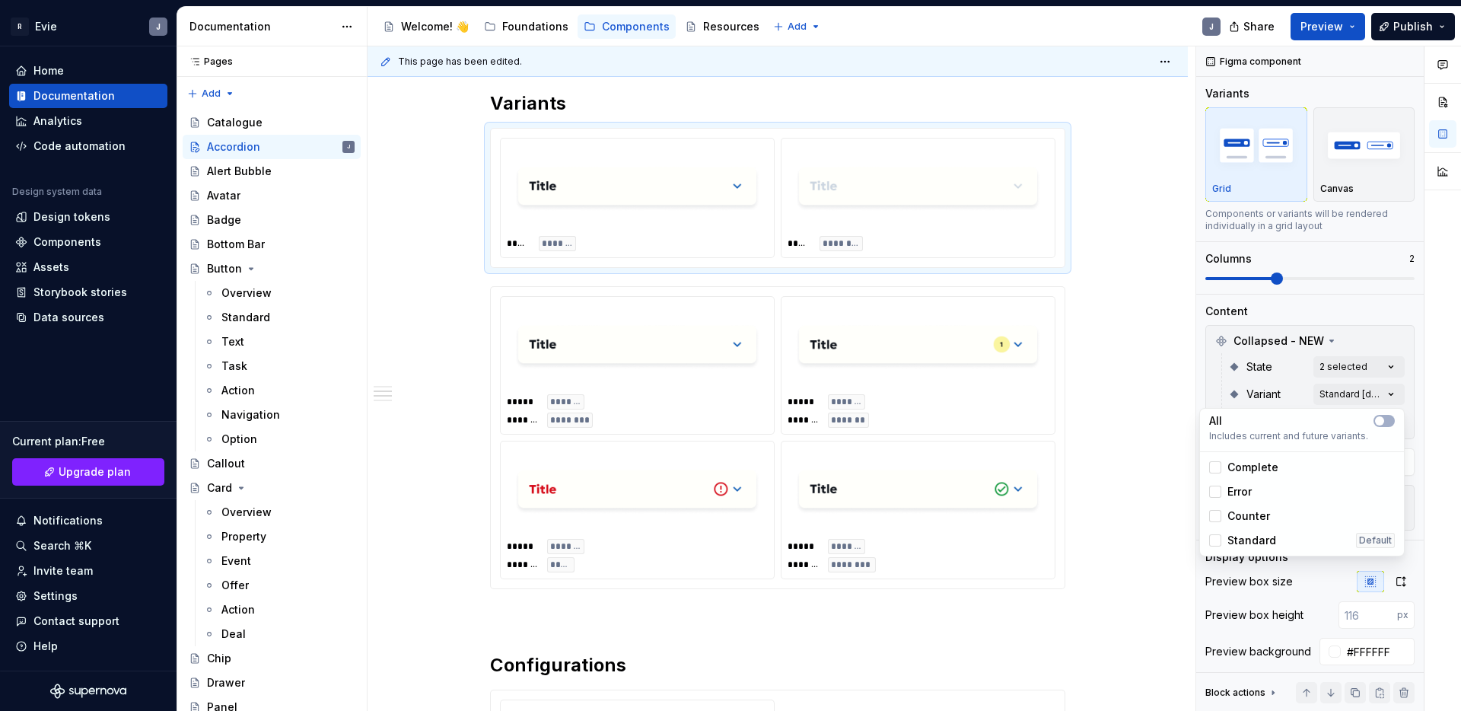
click at [1125, 324] on html "R Evie J Home Documentation Analytics Code automation Design system data Design…" at bounding box center [730, 355] width 1461 height 711
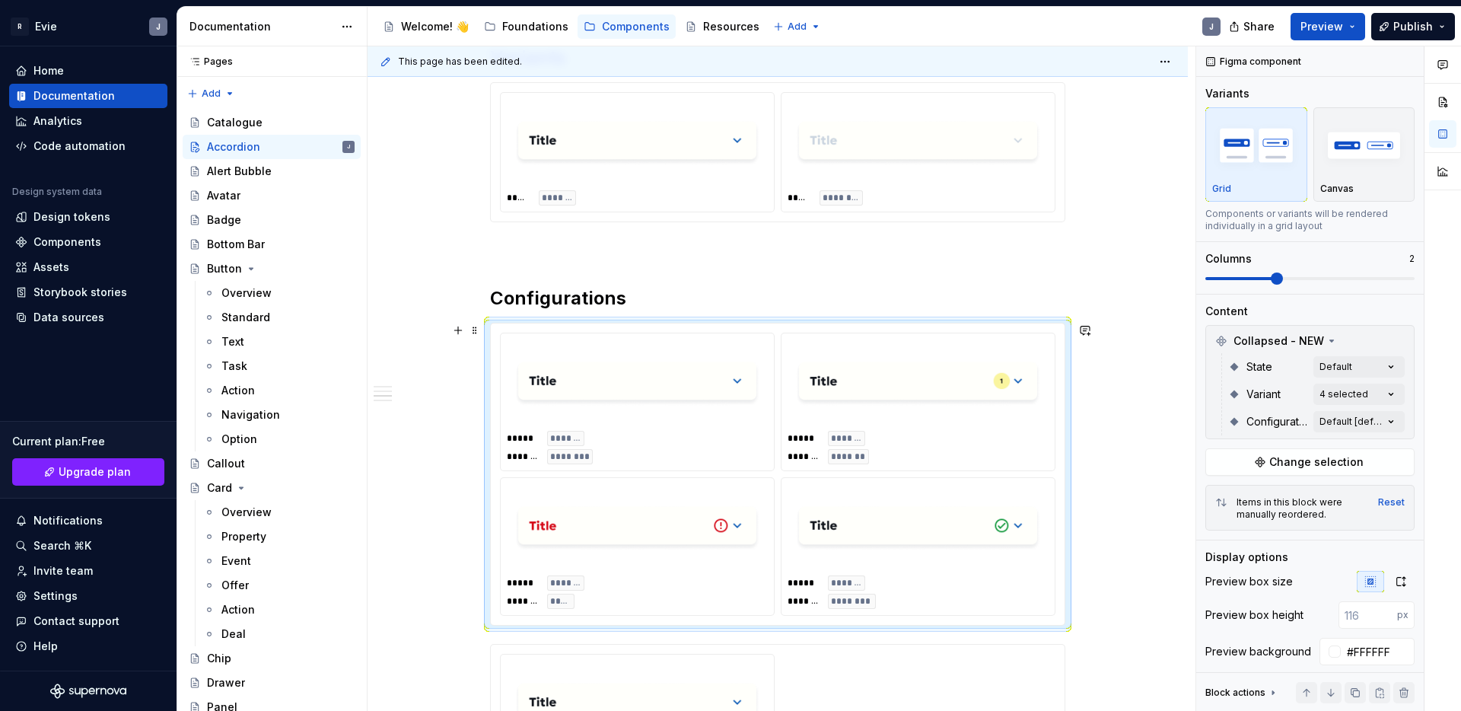
scroll to position [1192, 0]
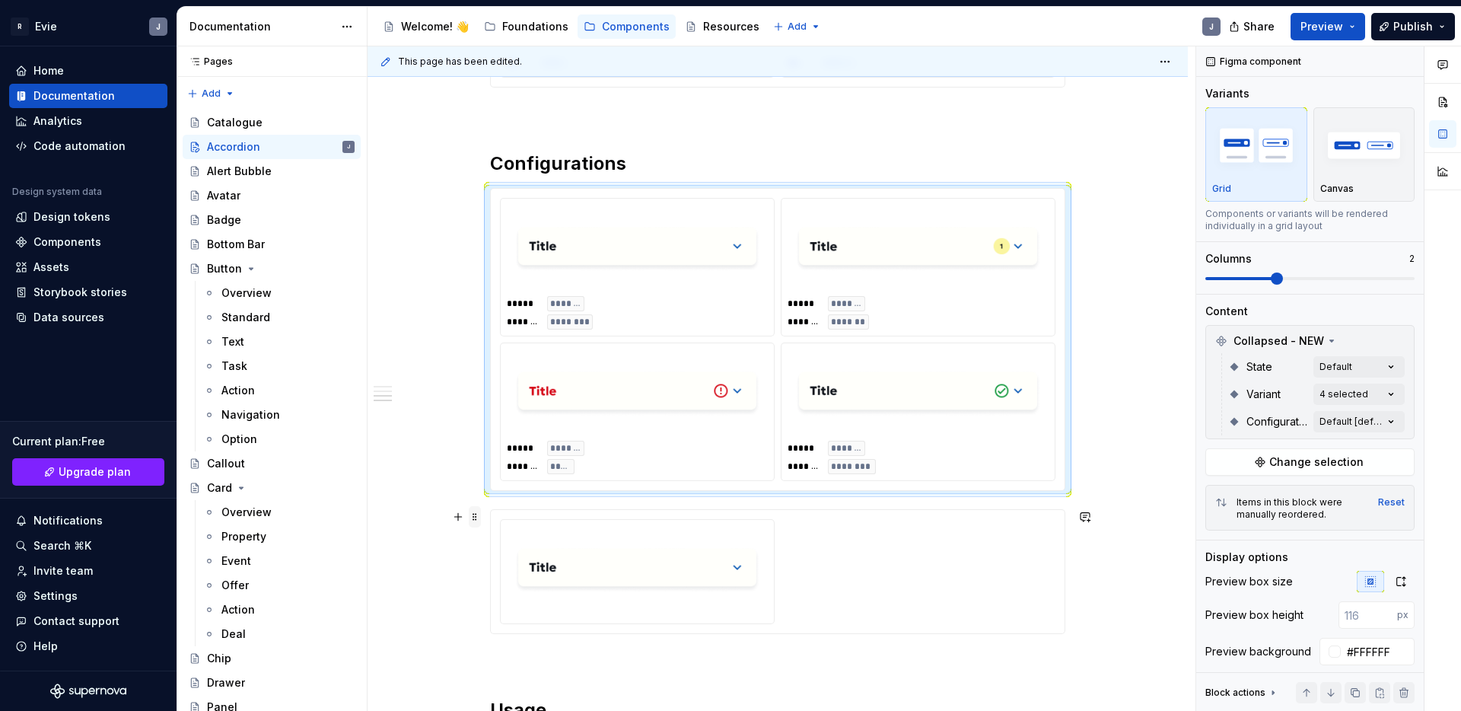
click at [481, 519] on span at bounding box center [475, 516] width 12 height 21
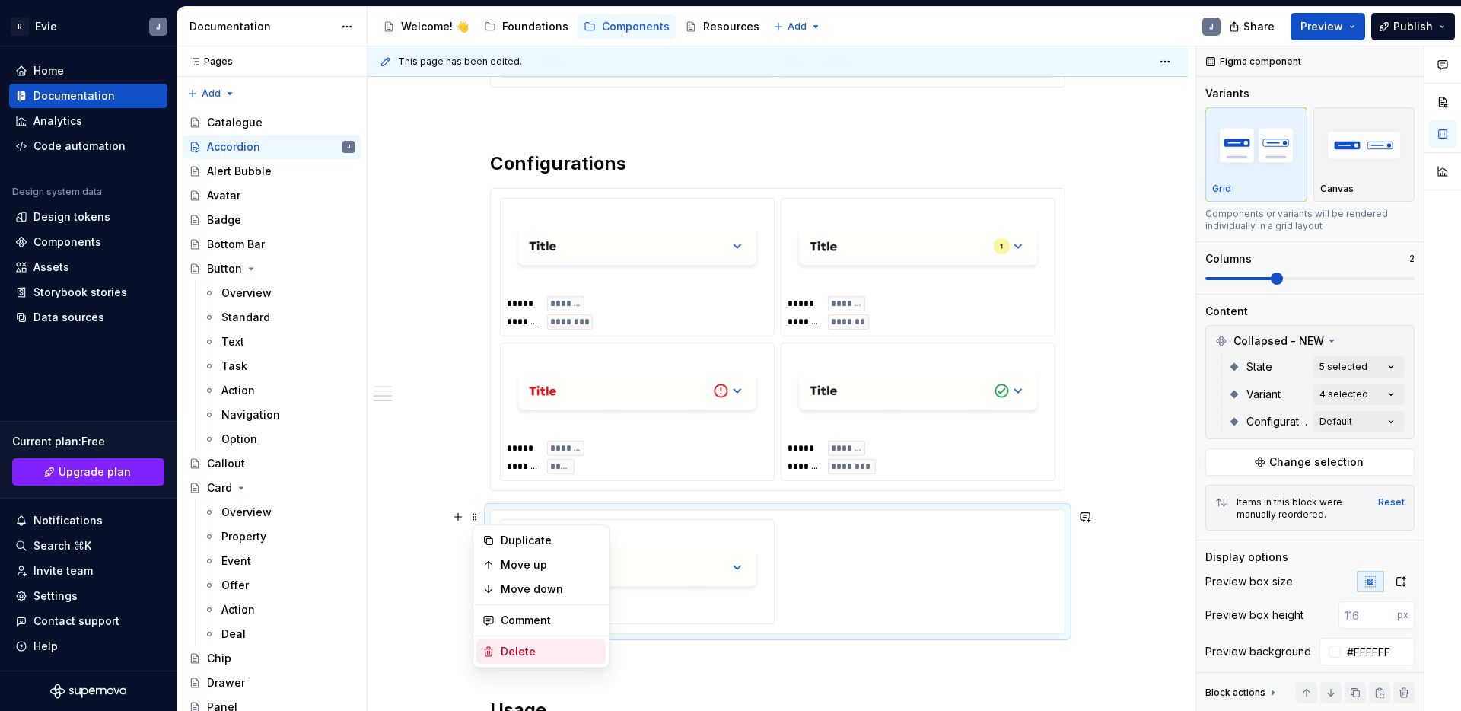
drag, startPoint x: 525, startPoint y: 656, endPoint x: 578, endPoint y: 629, distance: 59.6
click at [525, 656] on div "Delete" at bounding box center [550, 651] width 99 height 15
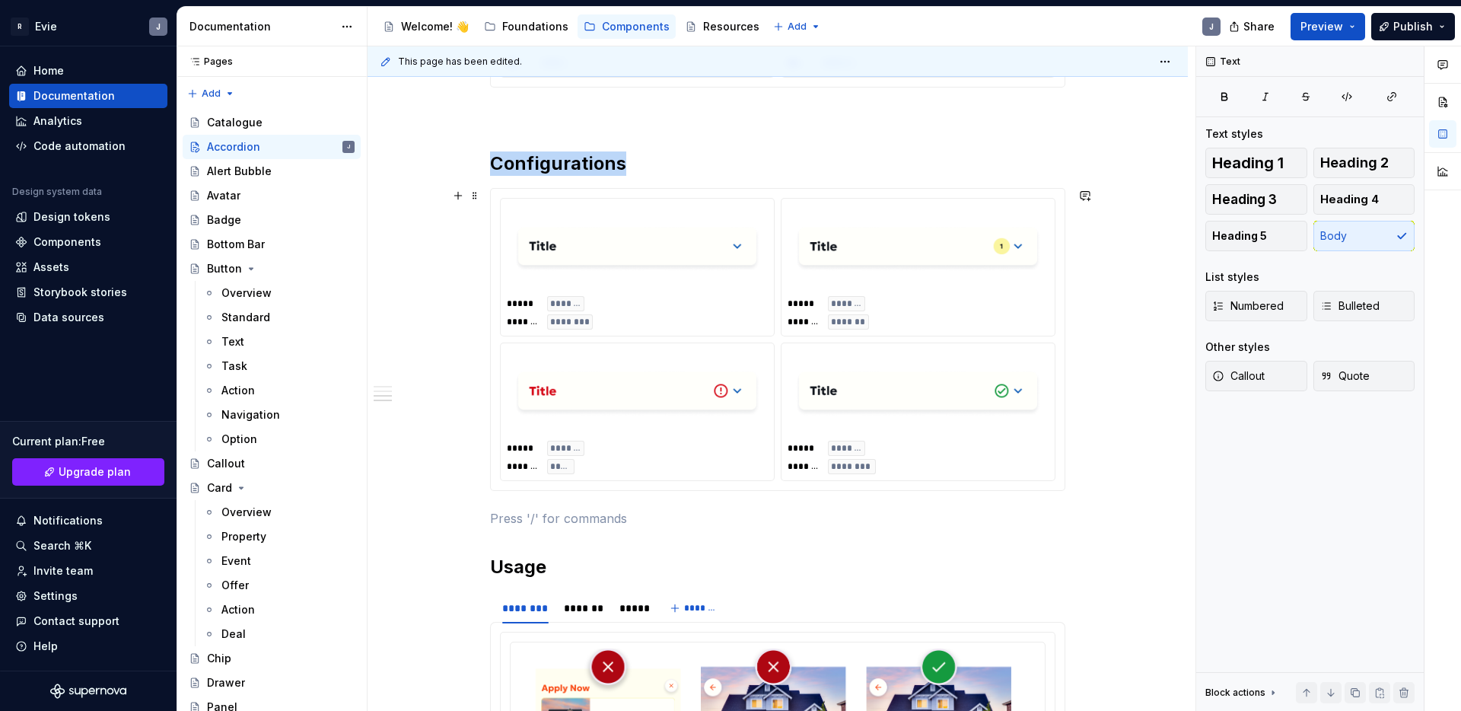
click at [713, 259] on img at bounding box center [637, 249] width 249 height 76
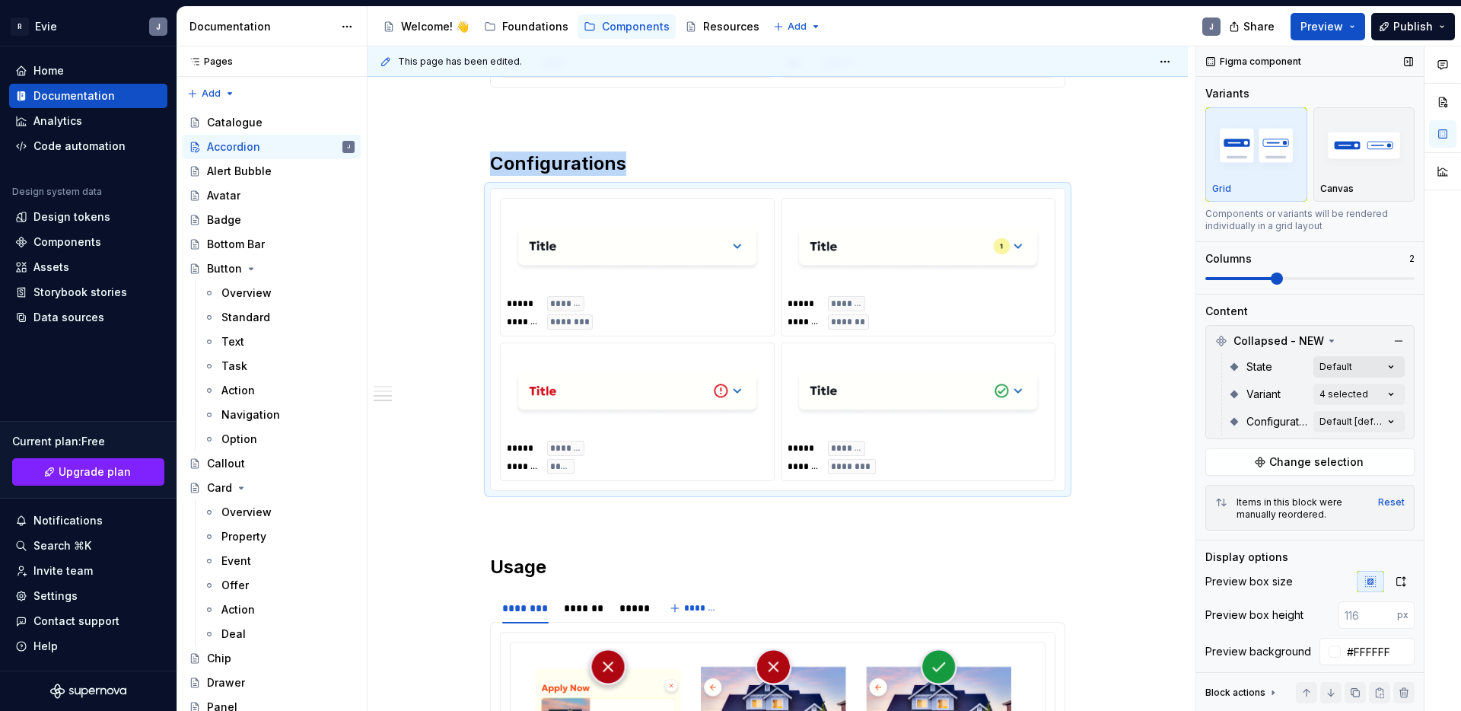
click at [1352, 365] on div "Comments Open comments No comments yet Select ‘Comment’ from the block context …" at bounding box center [1328, 378] width 265 height 665
click at [1234, 439] on span "Default" at bounding box center [1248, 439] width 40 height 15
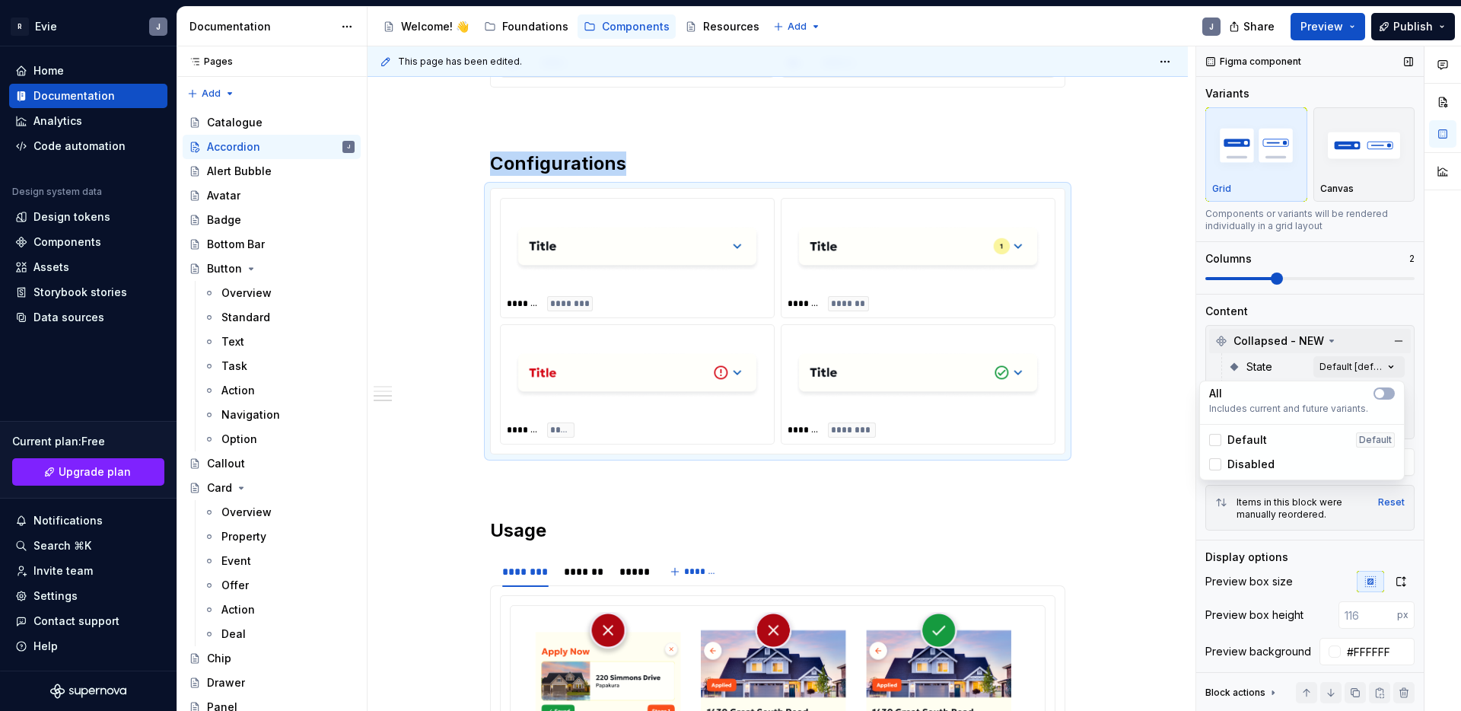
click at [1350, 346] on div "Comments Open comments No comments yet Select ‘Comment’ from the block context …" at bounding box center [1328, 378] width 265 height 665
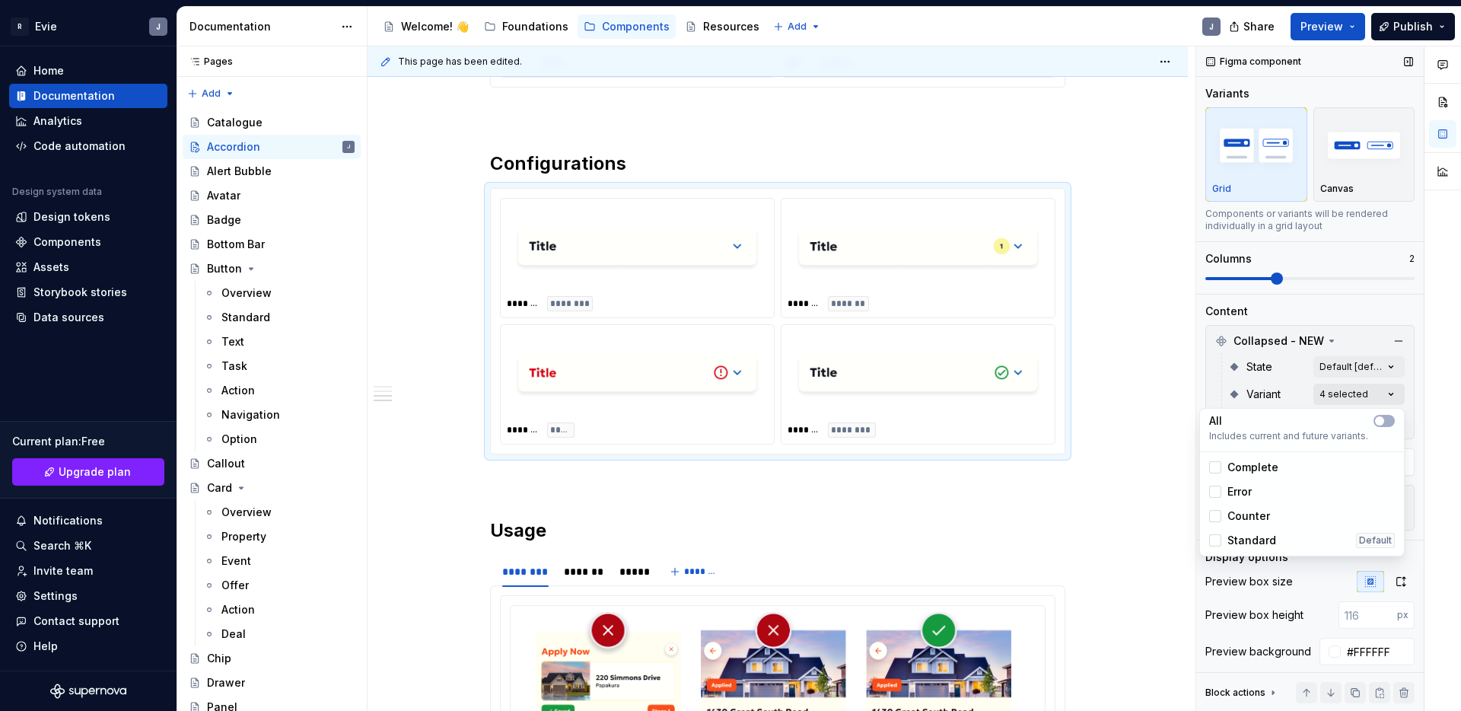
click at [1381, 390] on div "Comments Open comments No comments yet Select ‘Comment’ from the block context …" at bounding box center [1328, 378] width 265 height 665
click at [1271, 537] on span "Standard" at bounding box center [1252, 540] width 49 height 15
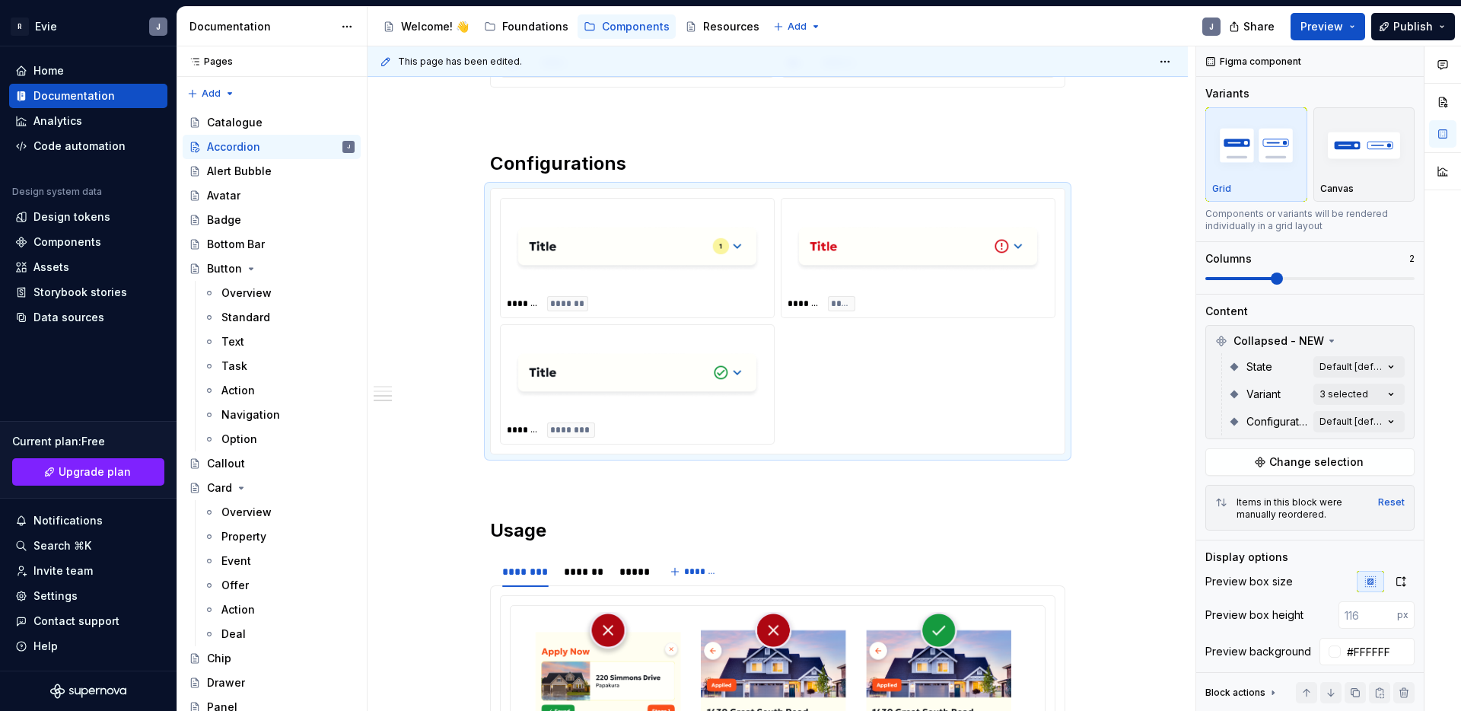
click at [1159, 333] on html "R Evie J Home Documentation Analytics Code automation Design system data Design…" at bounding box center [730, 355] width 1461 height 711
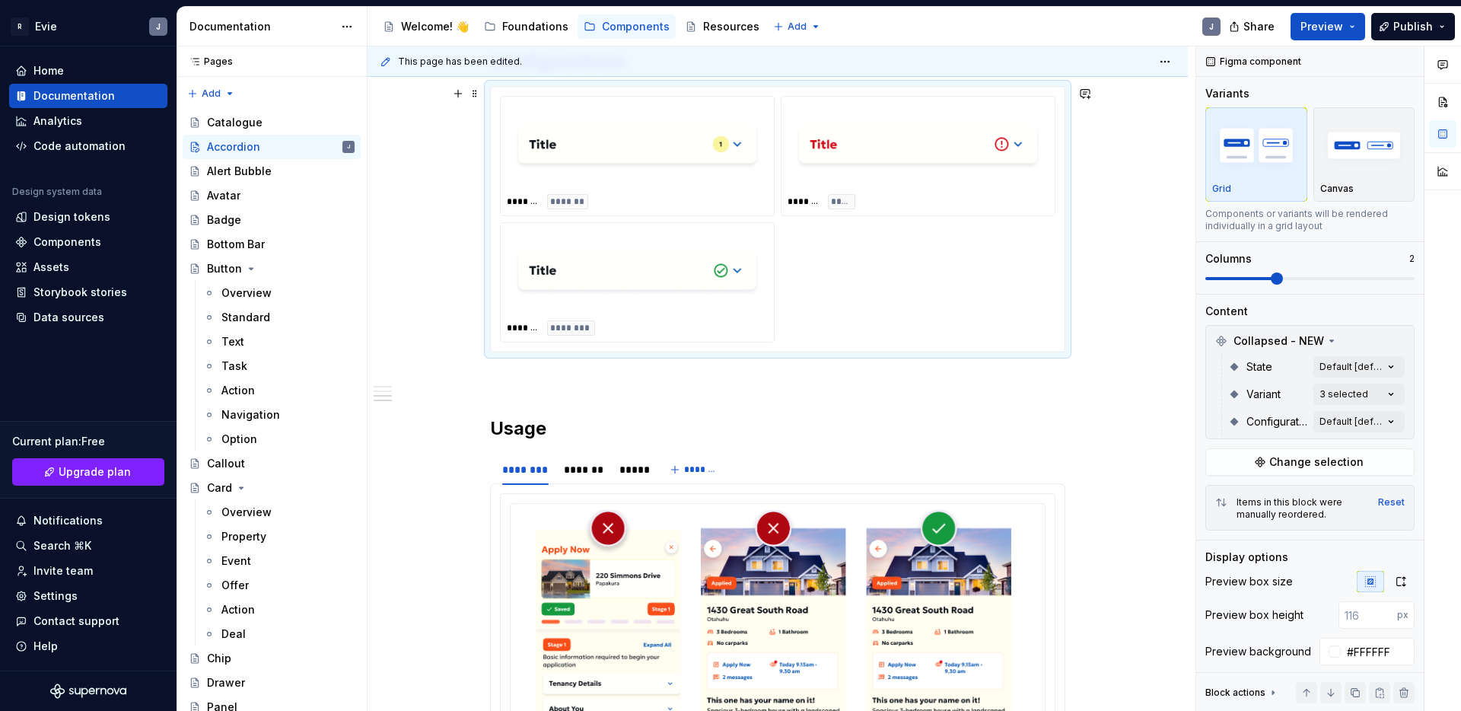
scroll to position [1217, 0]
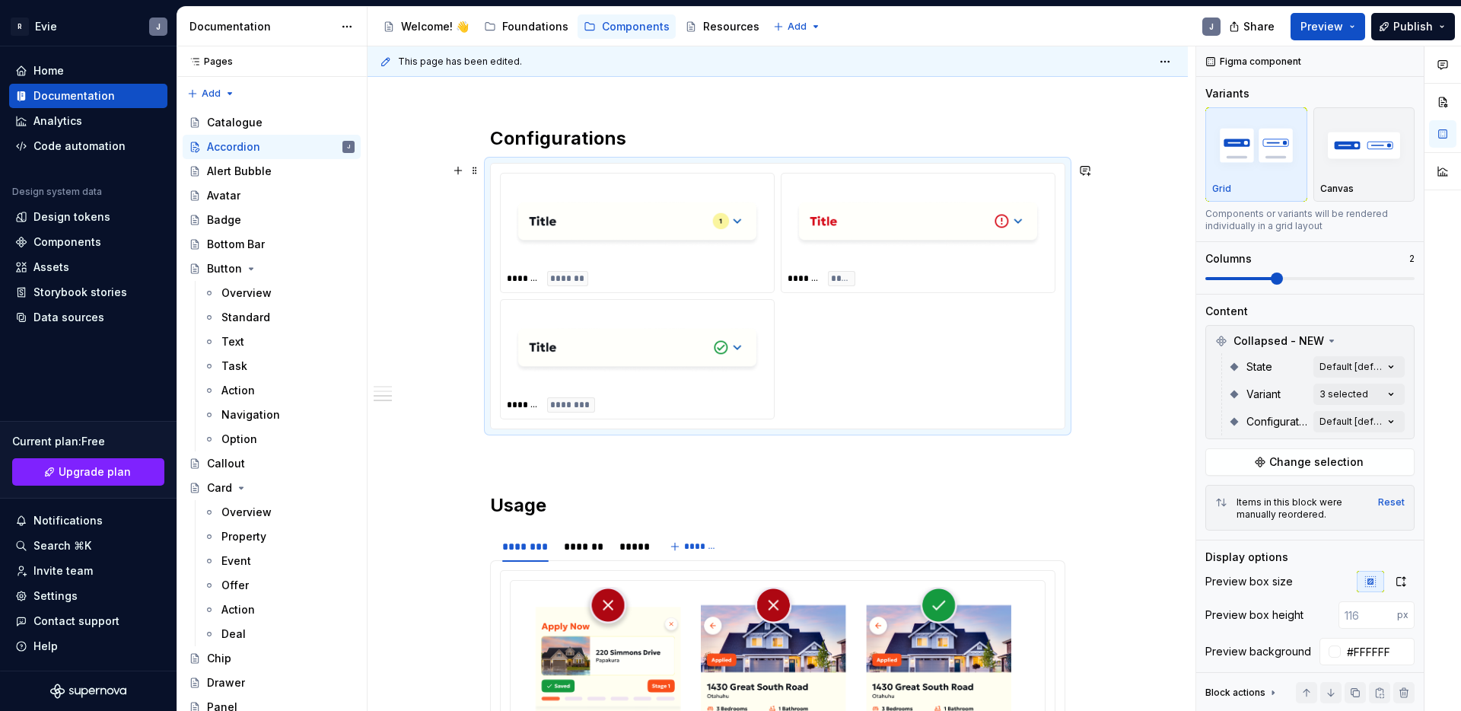
click at [839, 333] on div "******* ******* ******* ***** ******* ********" at bounding box center [778, 296] width 556 height 247
click at [1335, 417] on div "Comments Open comments No comments yet Select ‘Comment’ from the block context …" at bounding box center [1328, 378] width 265 height 665
click at [1219, 492] on div at bounding box center [1215, 495] width 12 height 12
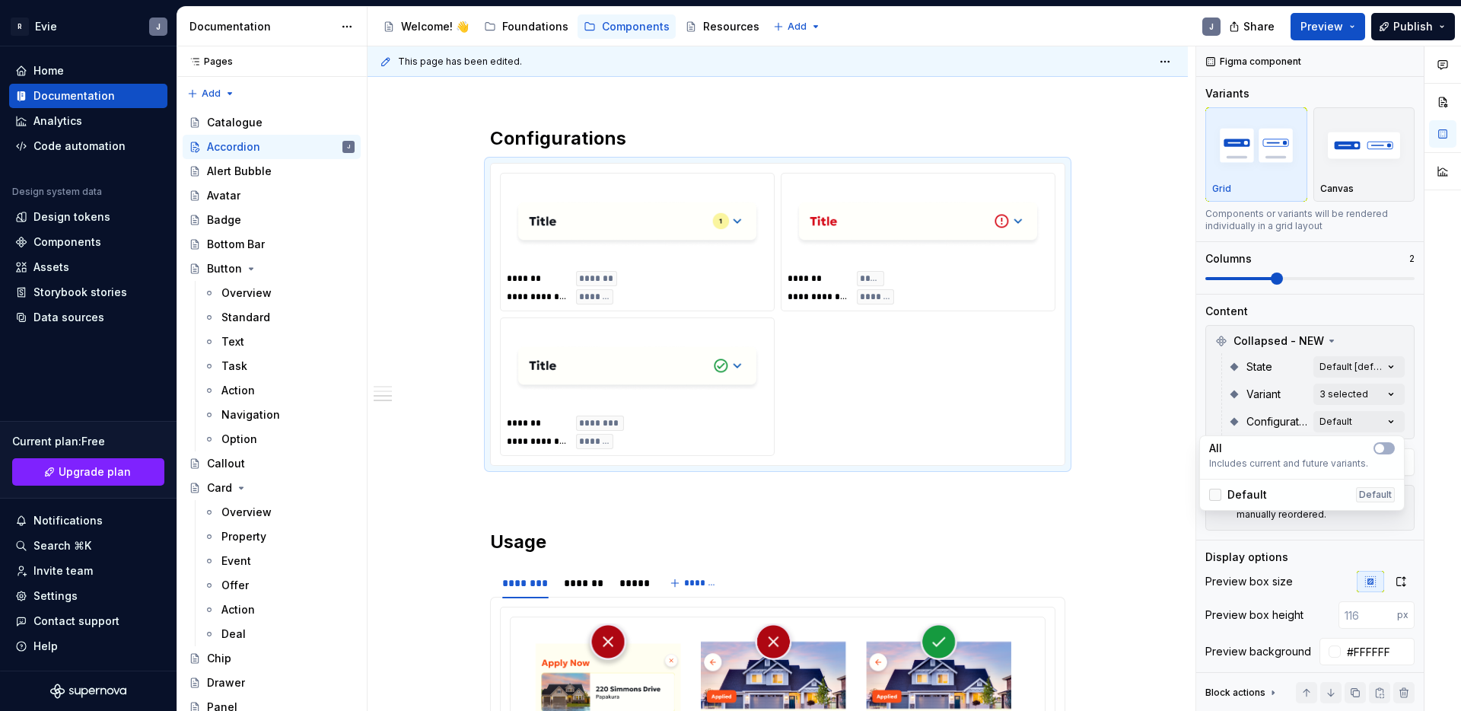
click at [1215, 495] on icon at bounding box center [1215, 495] width 0 height 0
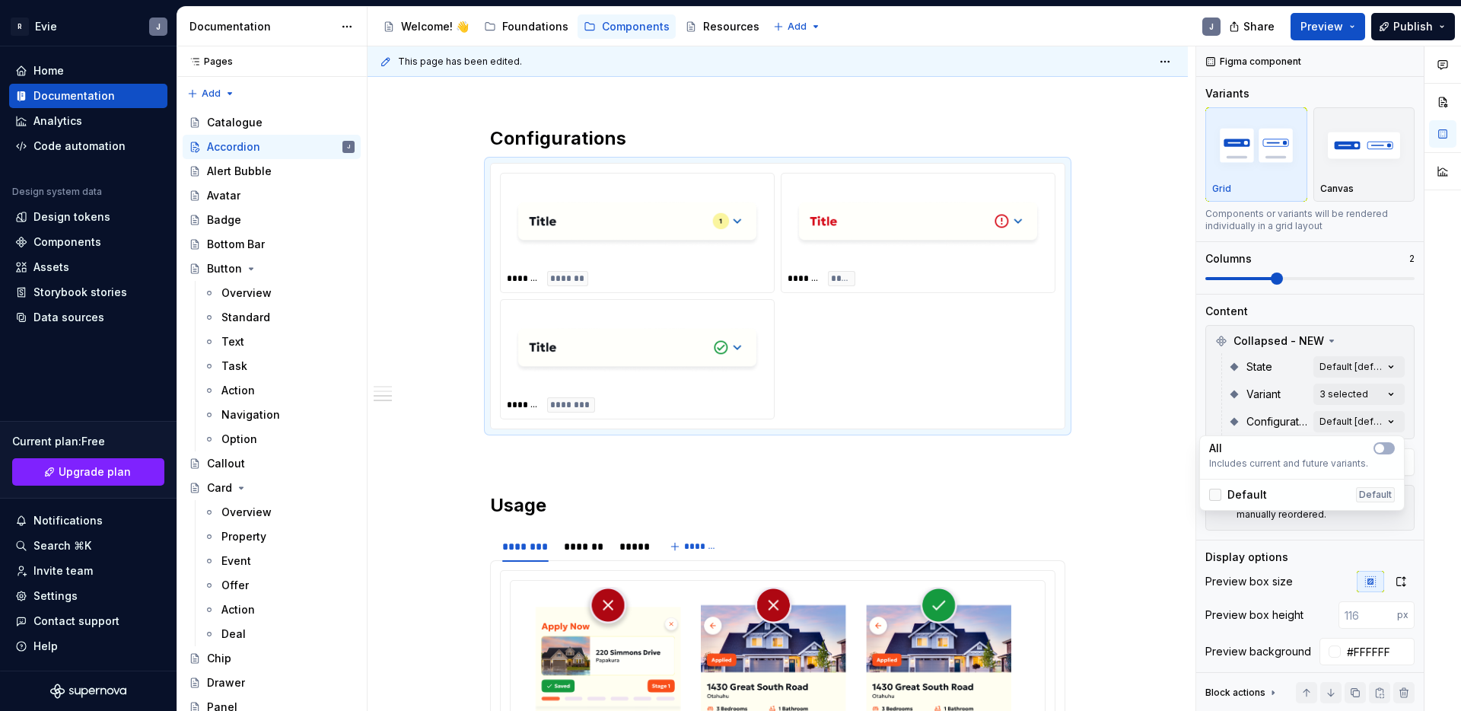
click at [1218, 493] on div at bounding box center [1215, 495] width 12 height 12
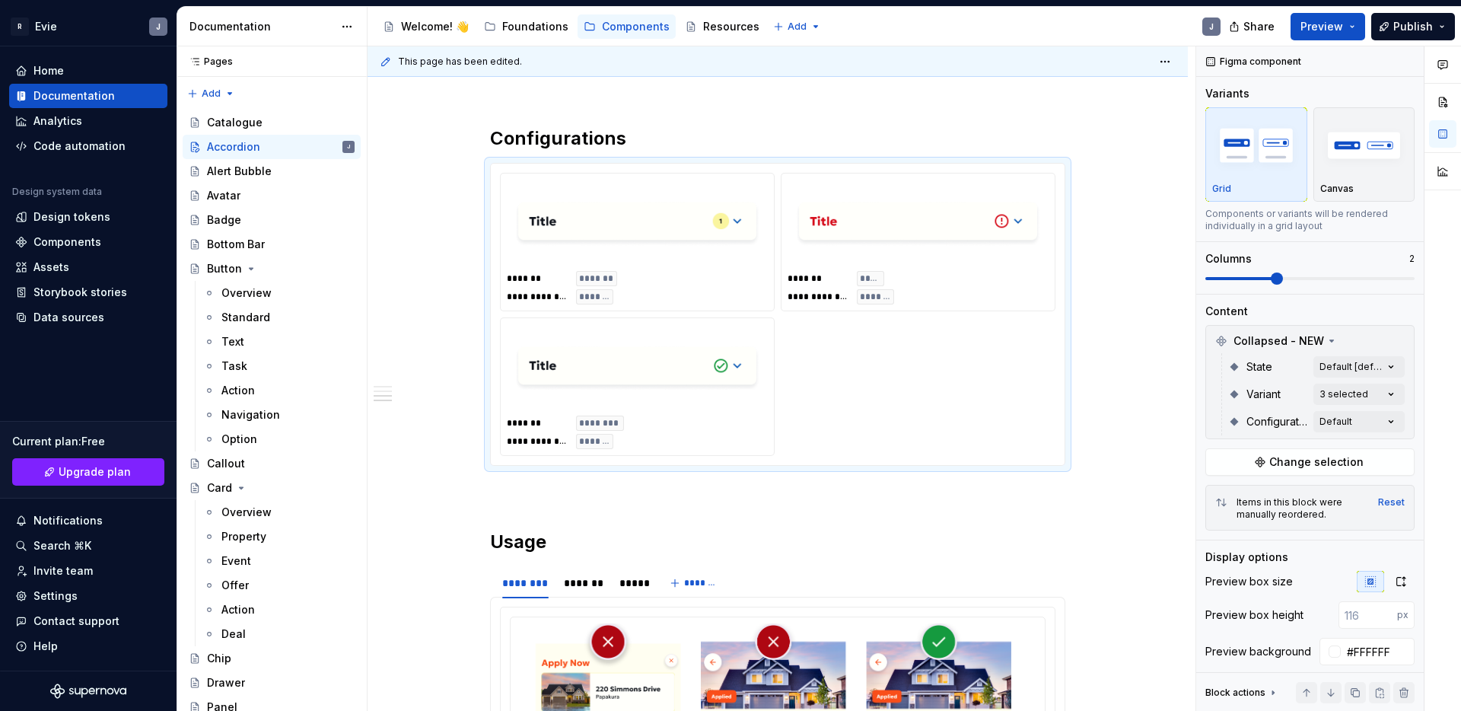
click at [1368, 397] on div "Comments Open comments No comments yet Select ‘Comment’ from the block context …" at bounding box center [1328, 378] width 265 height 665
click at [1368, 396] on div "Comments Open comments No comments yet Select ‘Comment’ from the block context …" at bounding box center [1328, 378] width 265 height 665
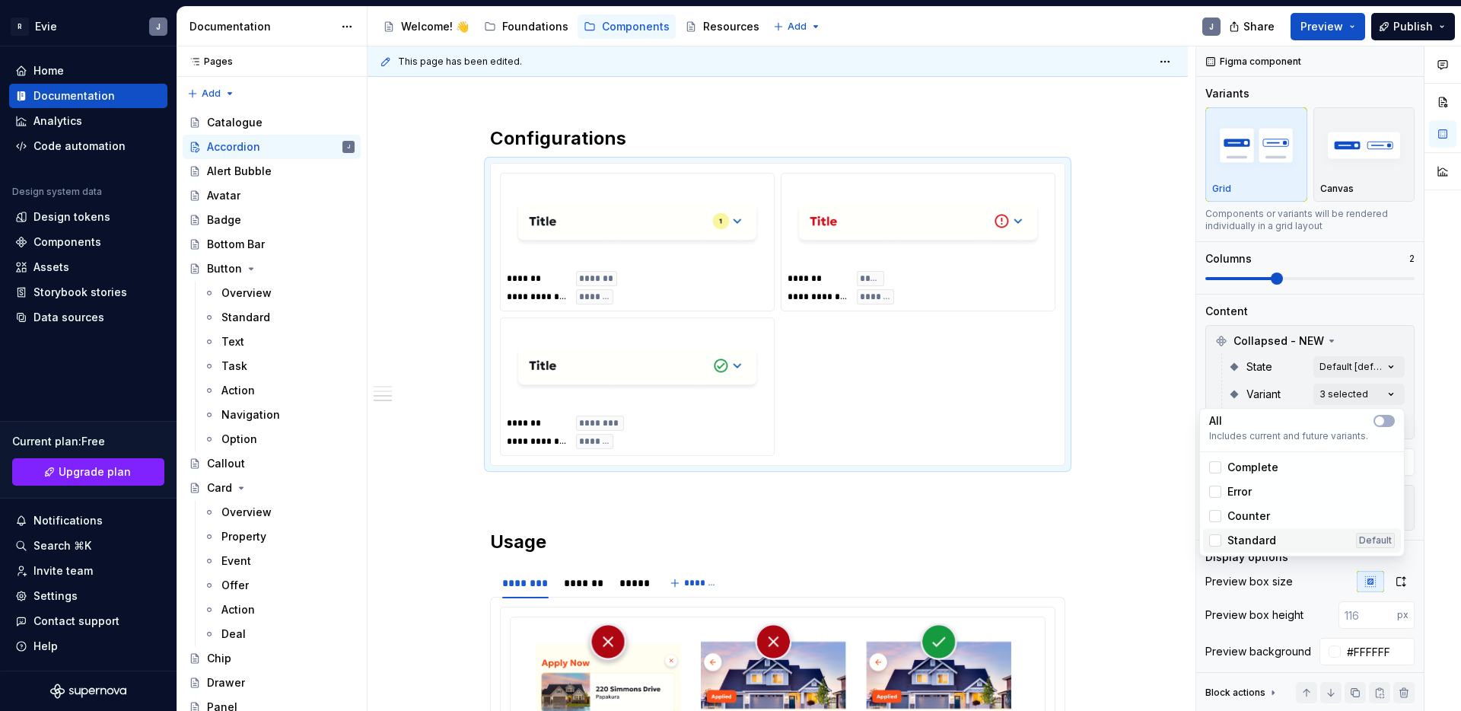
click at [1263, 534] on span "Standard" at bounding box center [1252, 540] width 49 height 15
click at [1263, 538] on span "Standard" at bounding box center [1252, 540] width 49 height 15
click at [1244, 545] on span "Standard" at bounding box center [1252, 540] width 49 height 15
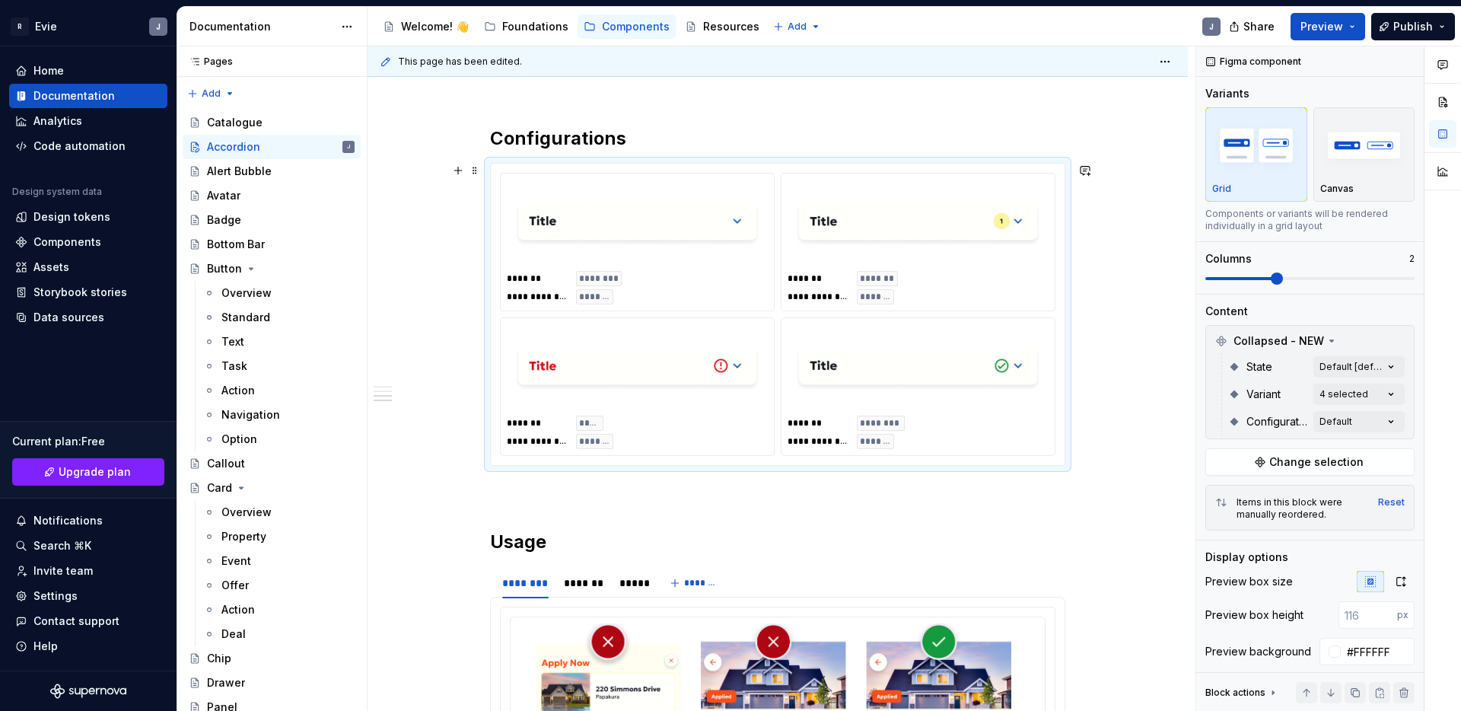
click at [1143, 374] on html "R Evie J Home Documentation Analytics Code automation Design system data Design…" at bounding box center [730, 355] width 1461 height 711
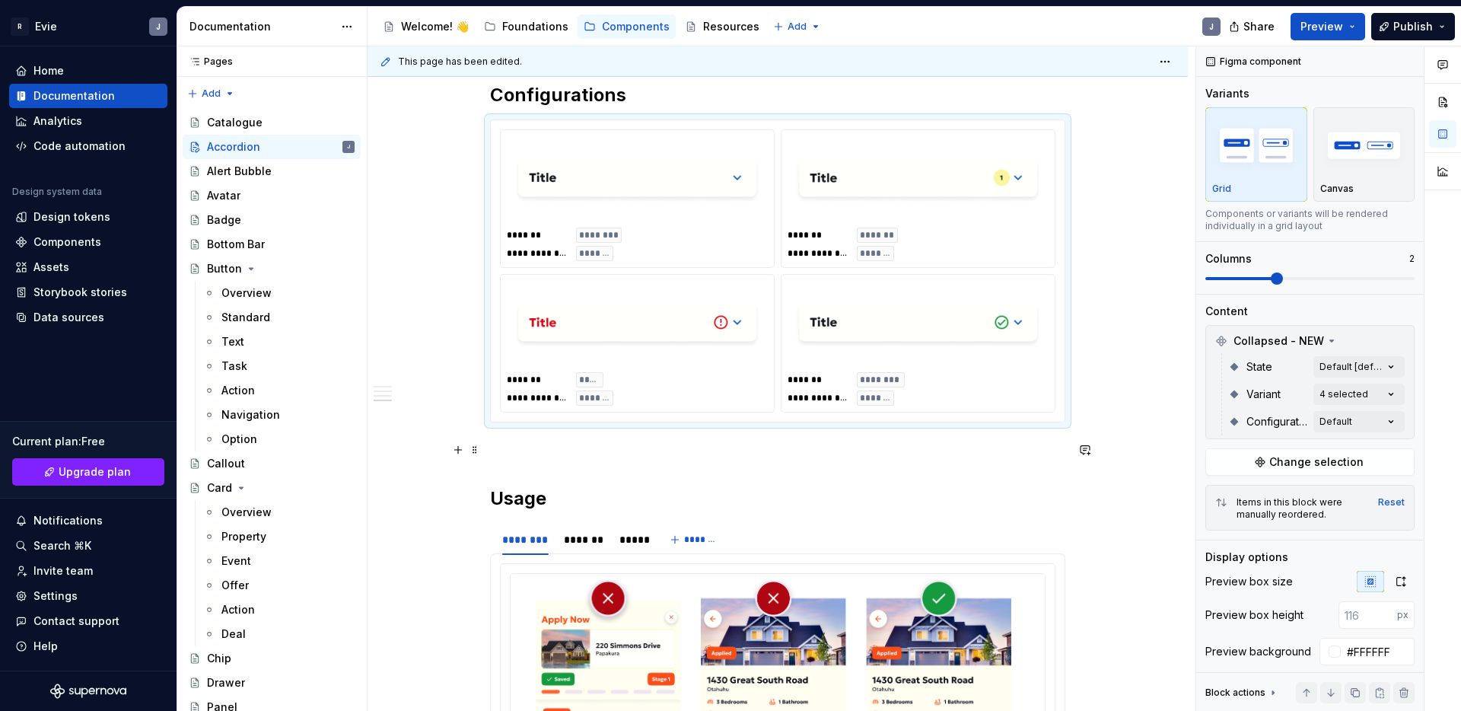
scroll to position [1219, 0]
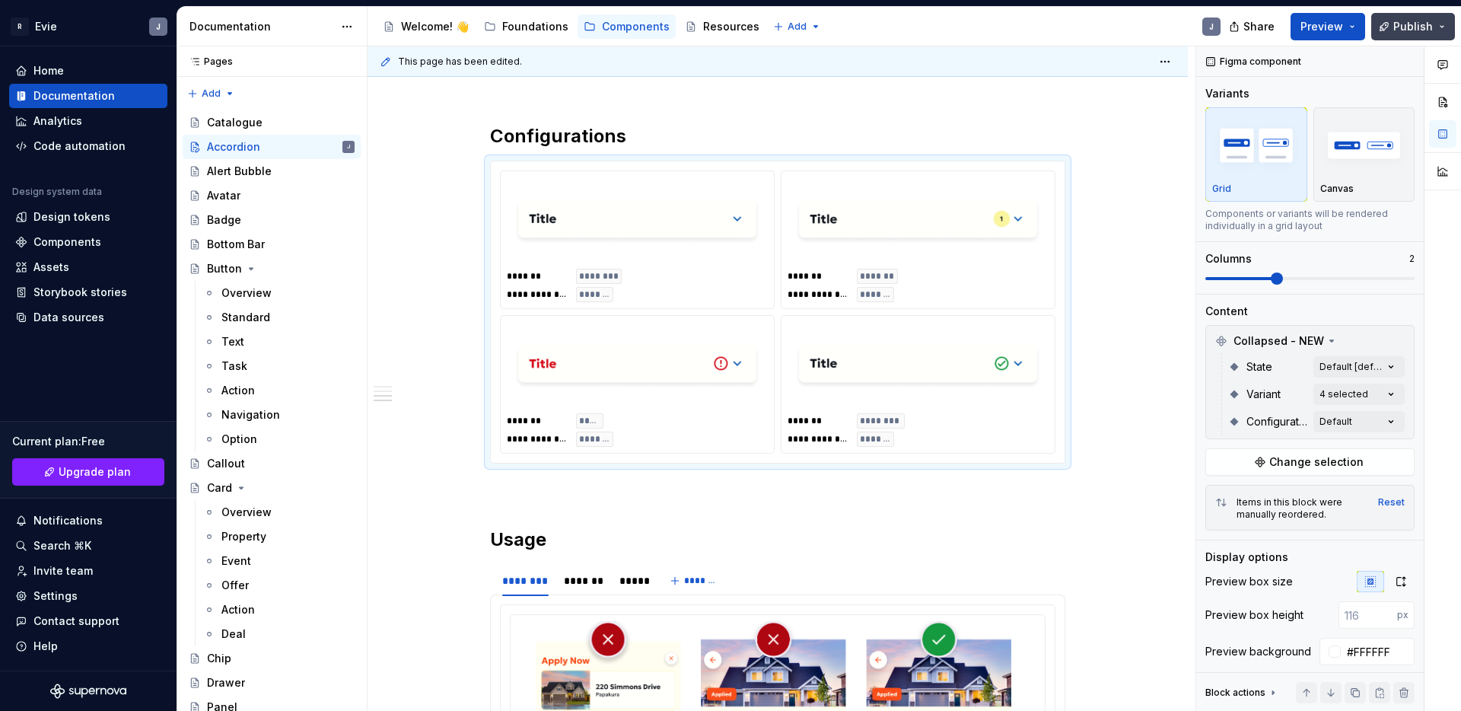
click at [1394, 27] on button "Publish" at bounding box center [1413, 26] width 84 height 27
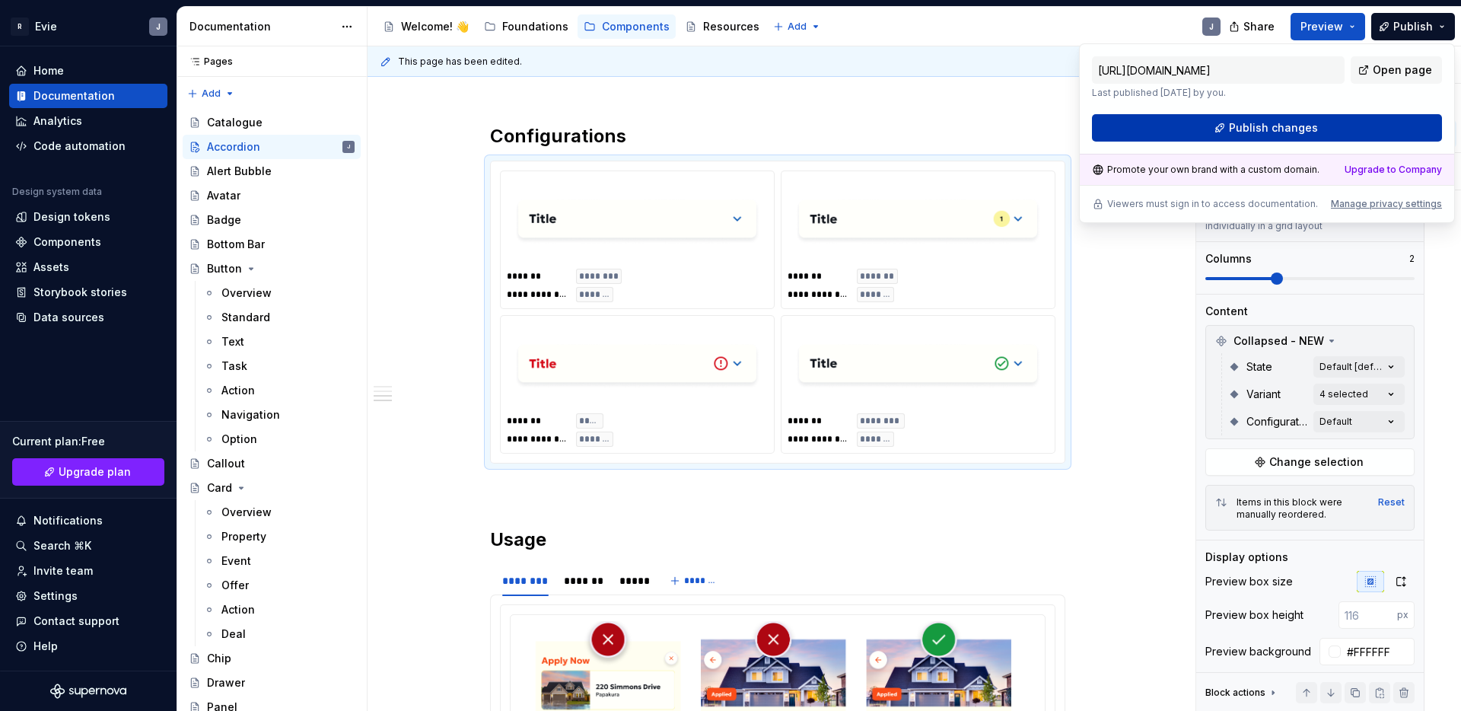
click at [1311, 125] on span "Publish changes" at bounding box center [1273, 127] width 89 height 15
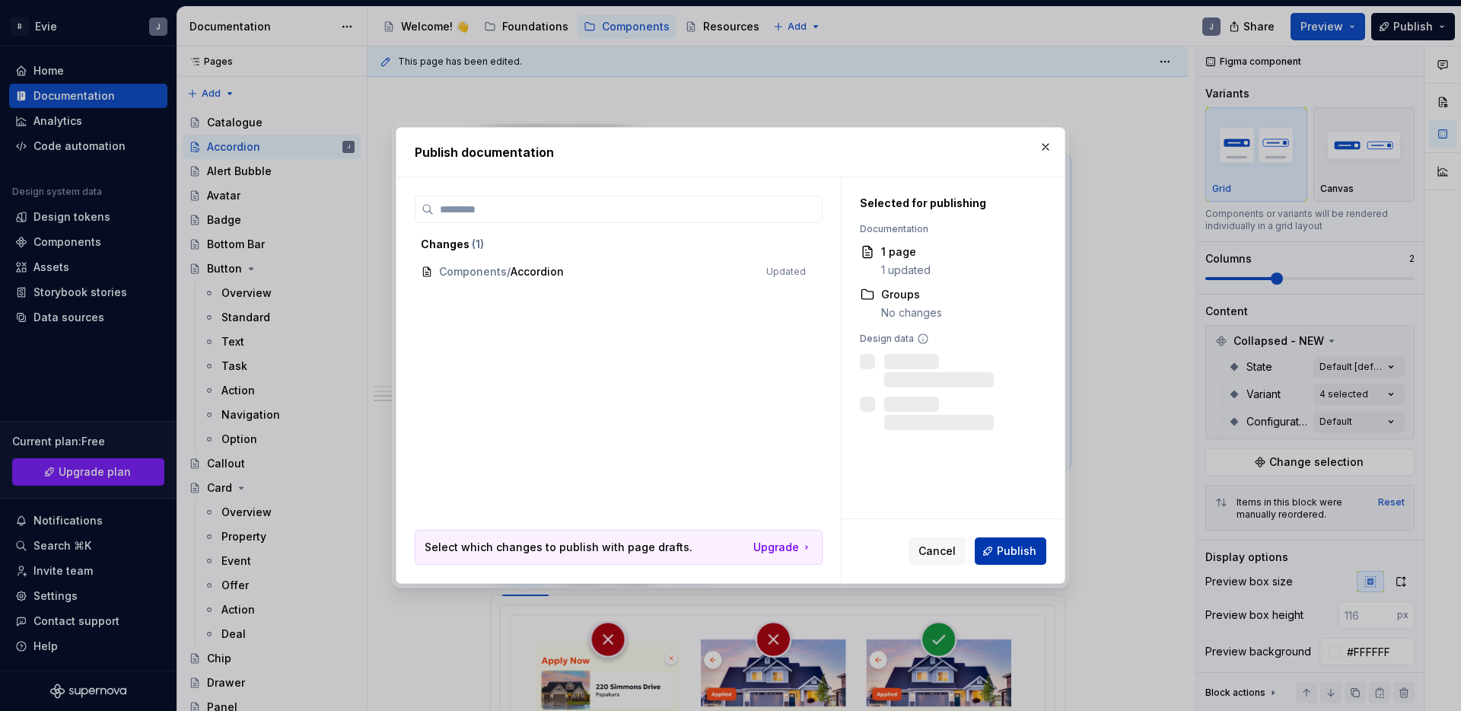
click at [1018, 541] on button "Publish" at bounding box center [1011, 550] width 72 height 27
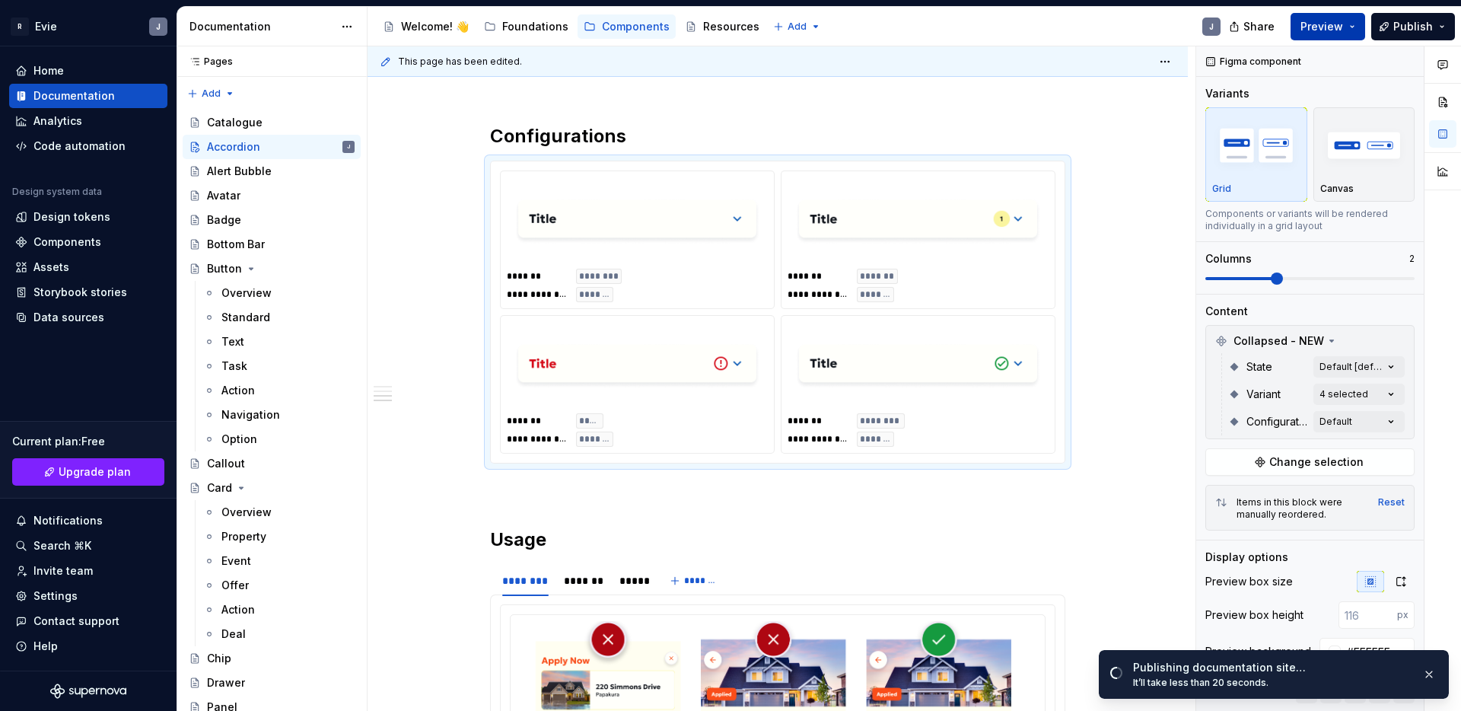
click at [1323, 23] on span "Preview" at bounding box center [1322, 26] width 43 height 15
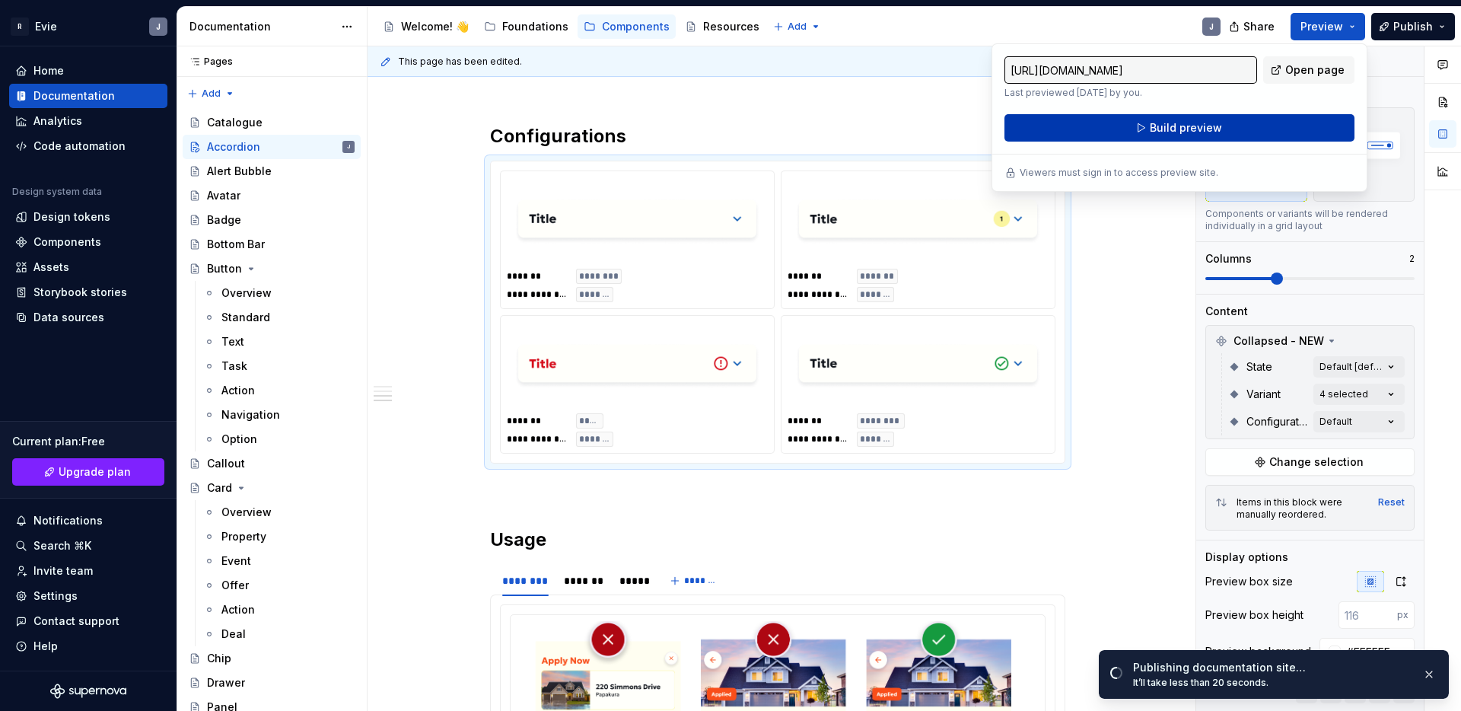
click at [1205, 137] on button "Build preview" at bounding box center [1180, 127] width 350 height 27
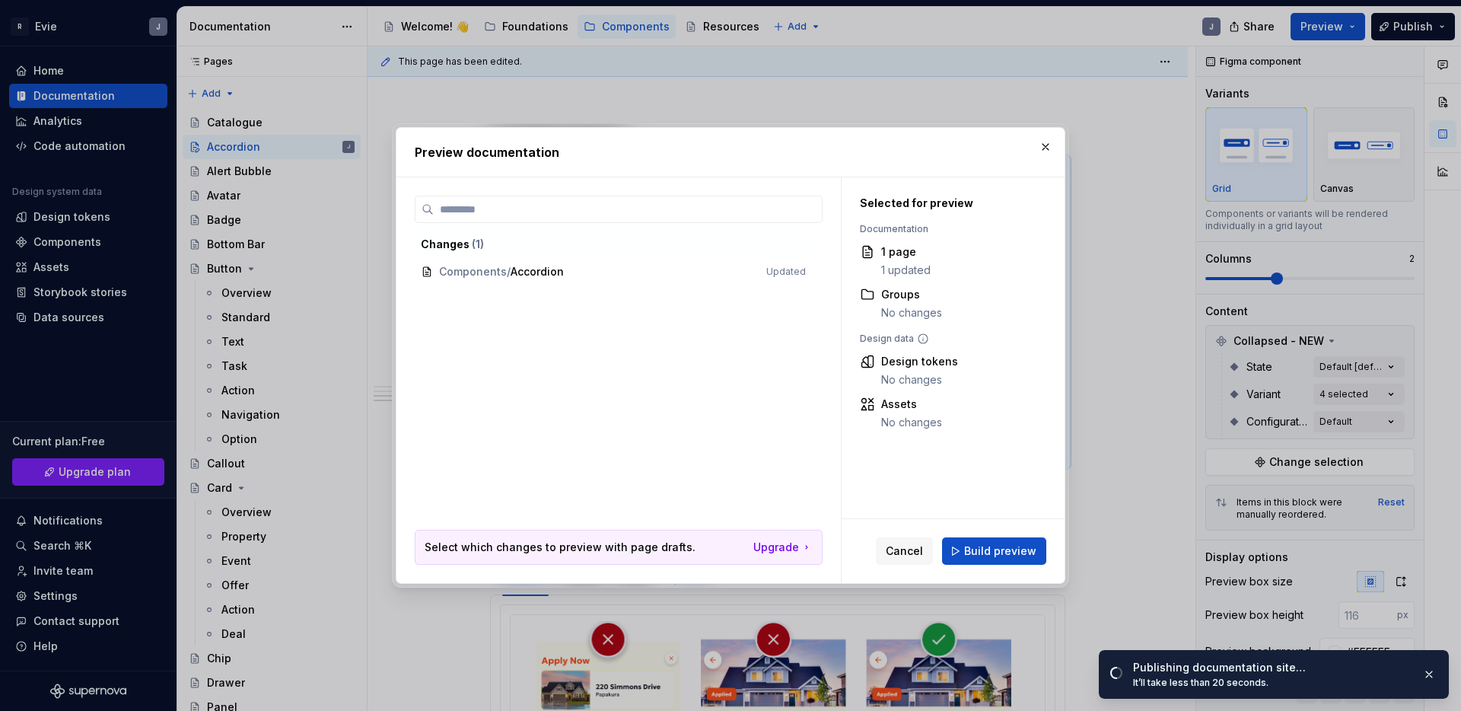
click at [994, 550] on span "Build preview" at bounding box center [1000, 550] width 72 height 15
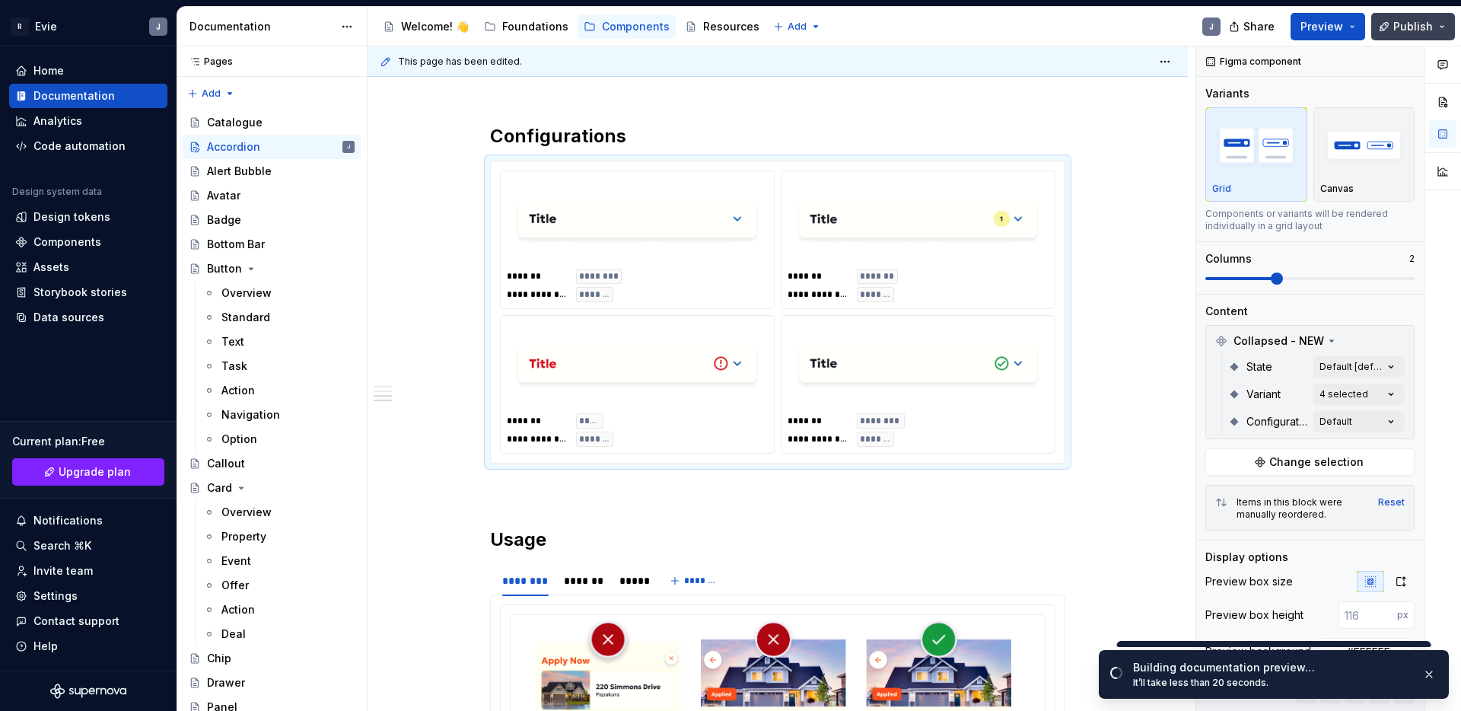
click at [1405, 29] on span "Publish" at bounding box center [1413, 26] width 40 height 15
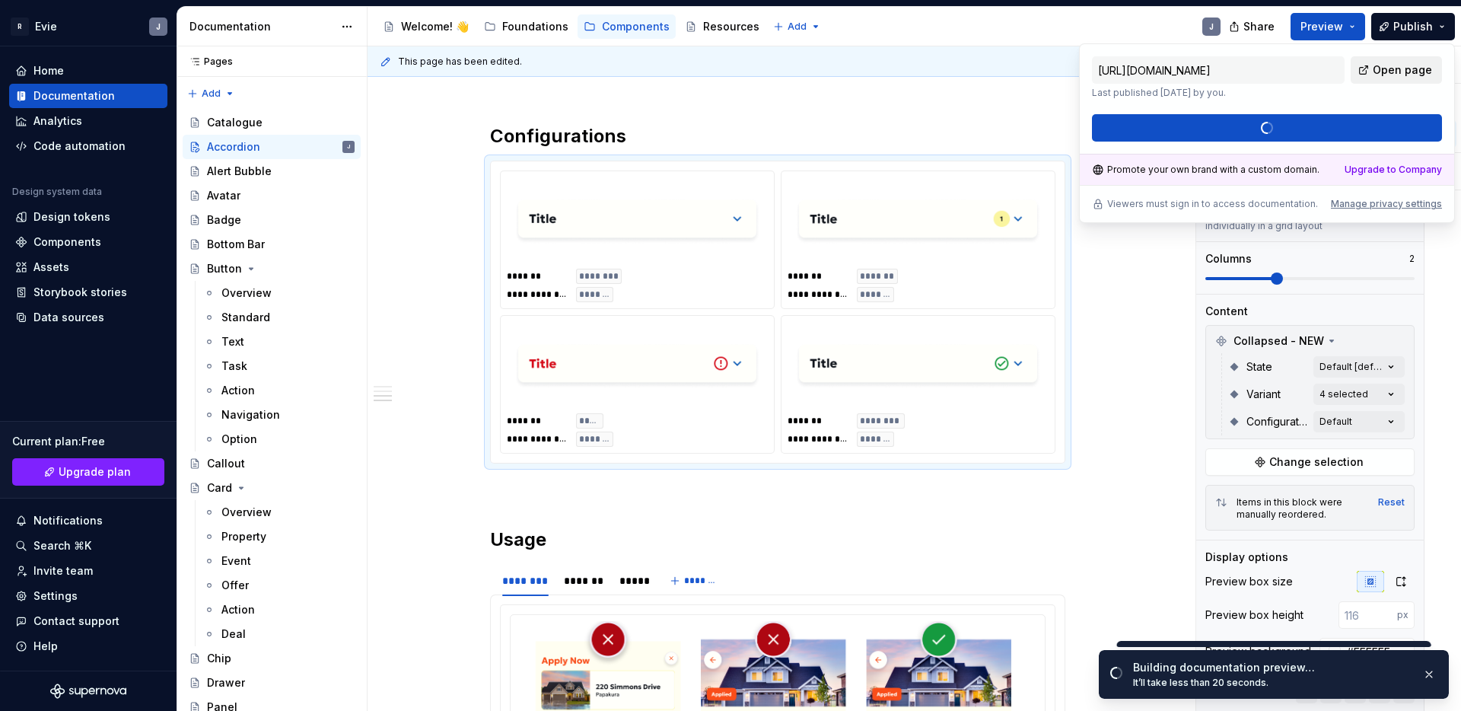
click at [1390, 71] on span "Open page" at bounding box center [1402, 69] width 59 height 15
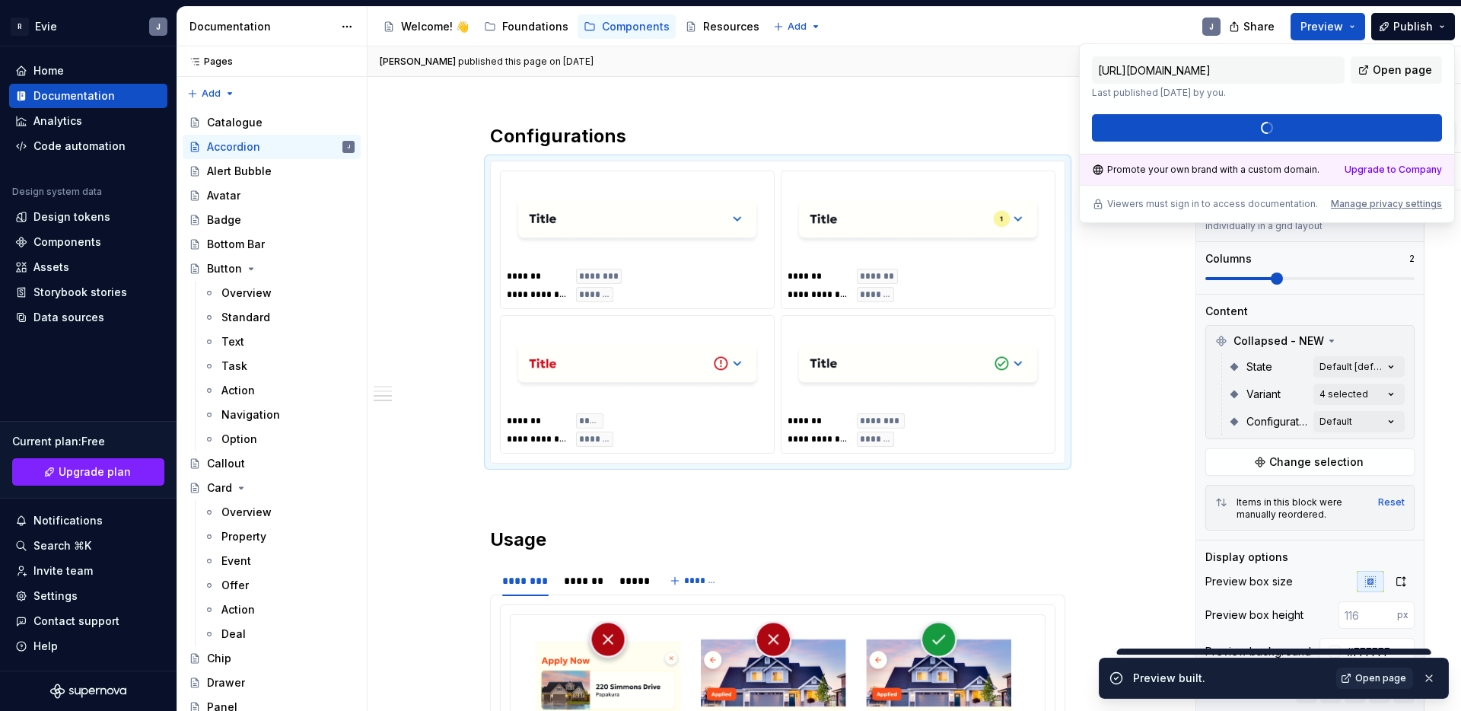
type textarea "*"
type input "[URL][DOMAIN_NAME]"
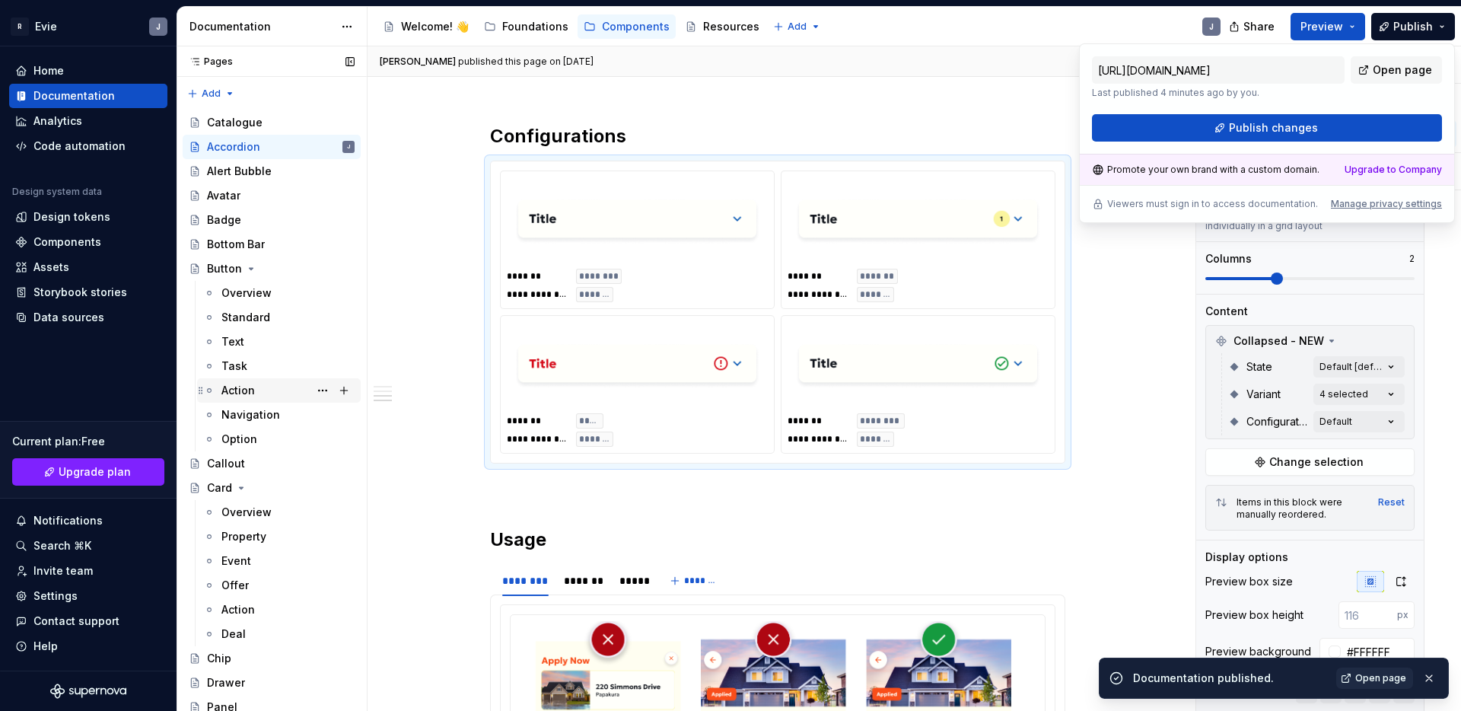
click at [253, 390] on div "Action" at bounding box center [237, 390] width 33 height 15
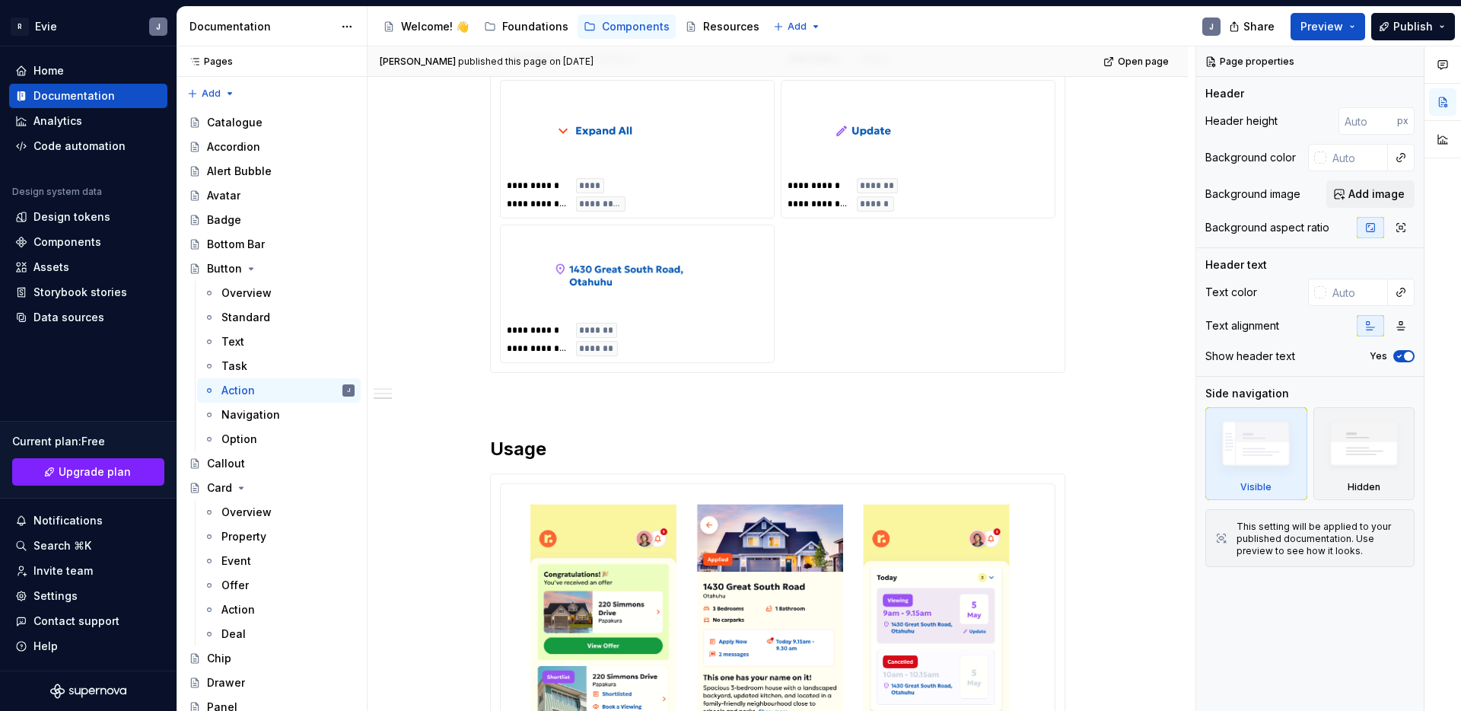
scroll to position [1478, 0]
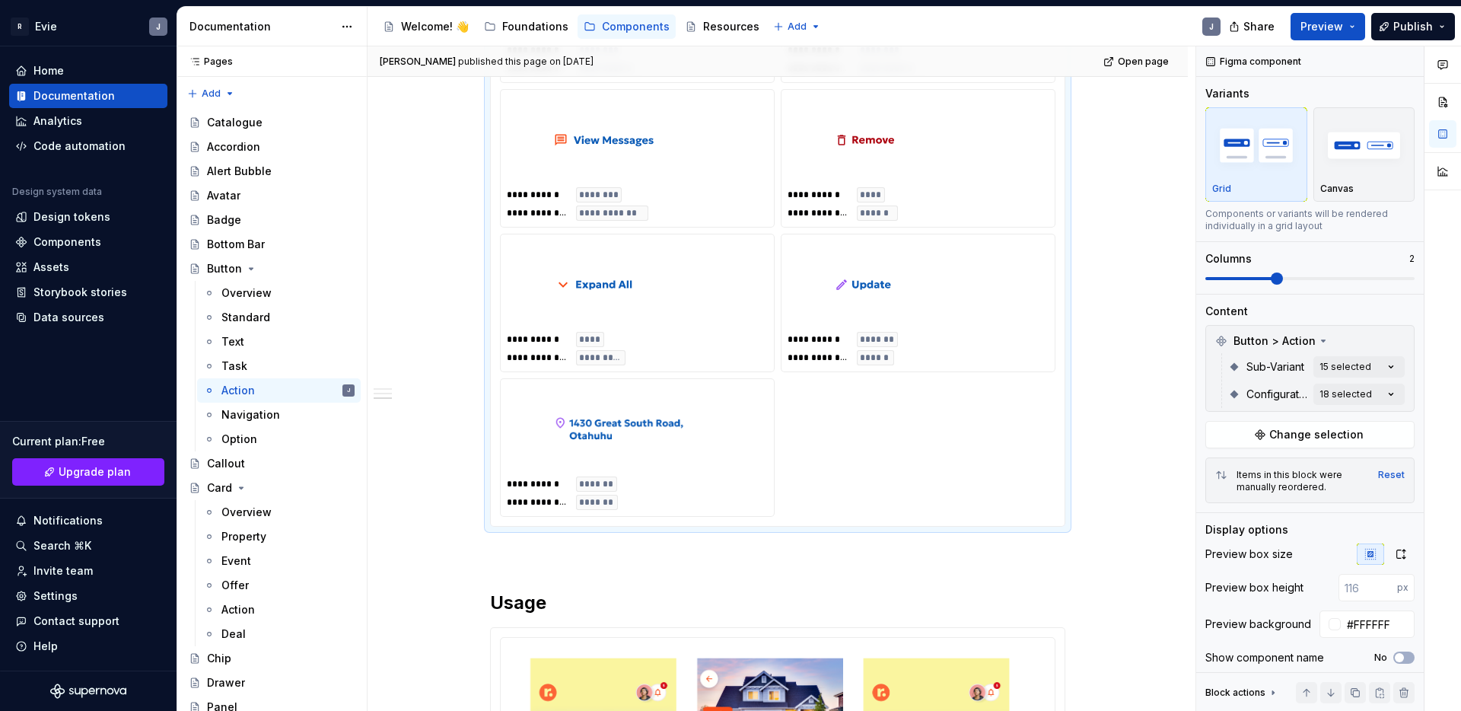
click at [747, 316] on div at bounding box center [637, 284] width 261 height 88
click at [1343, 436] on span "Change selection" at bounding box center [1316, 434] width 94 height 15
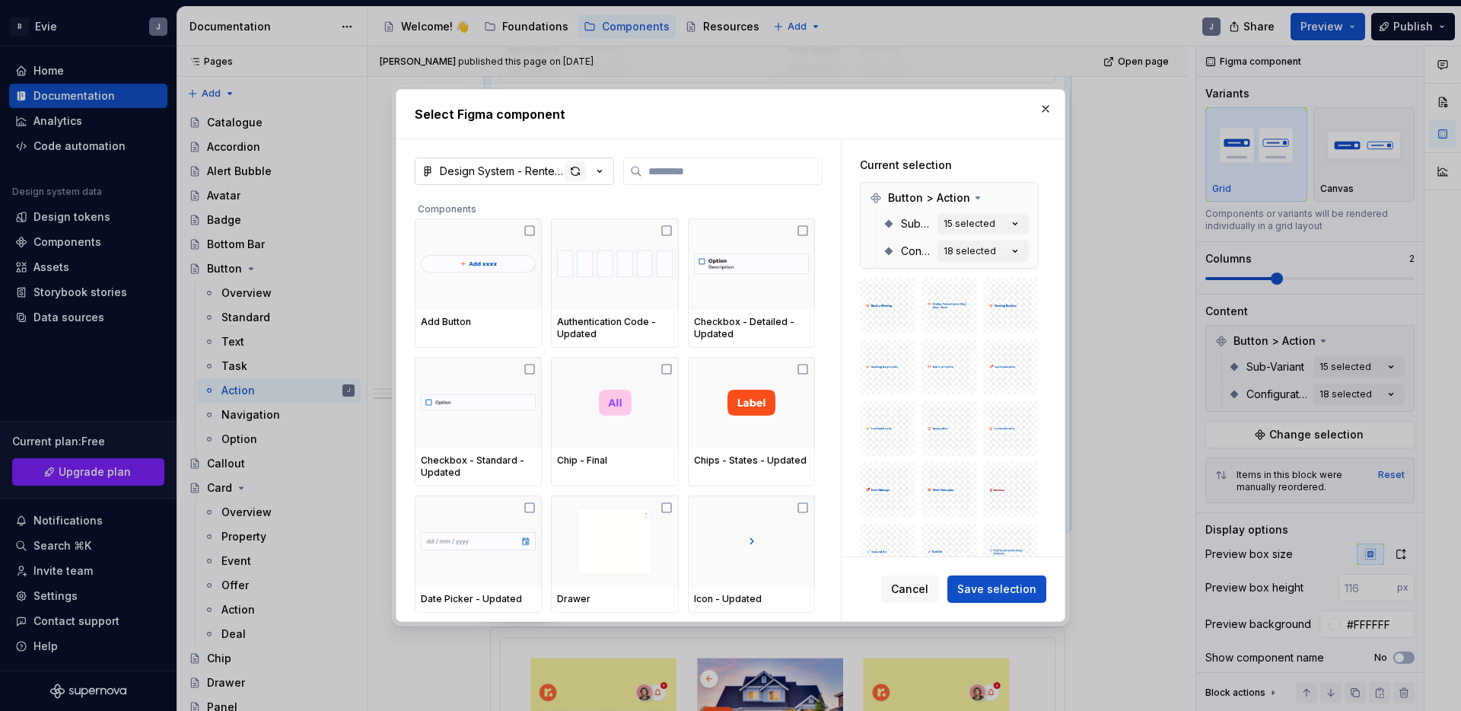
click at [578, 169] on div "button" at bounding box center [575, 171] width 21 height 21
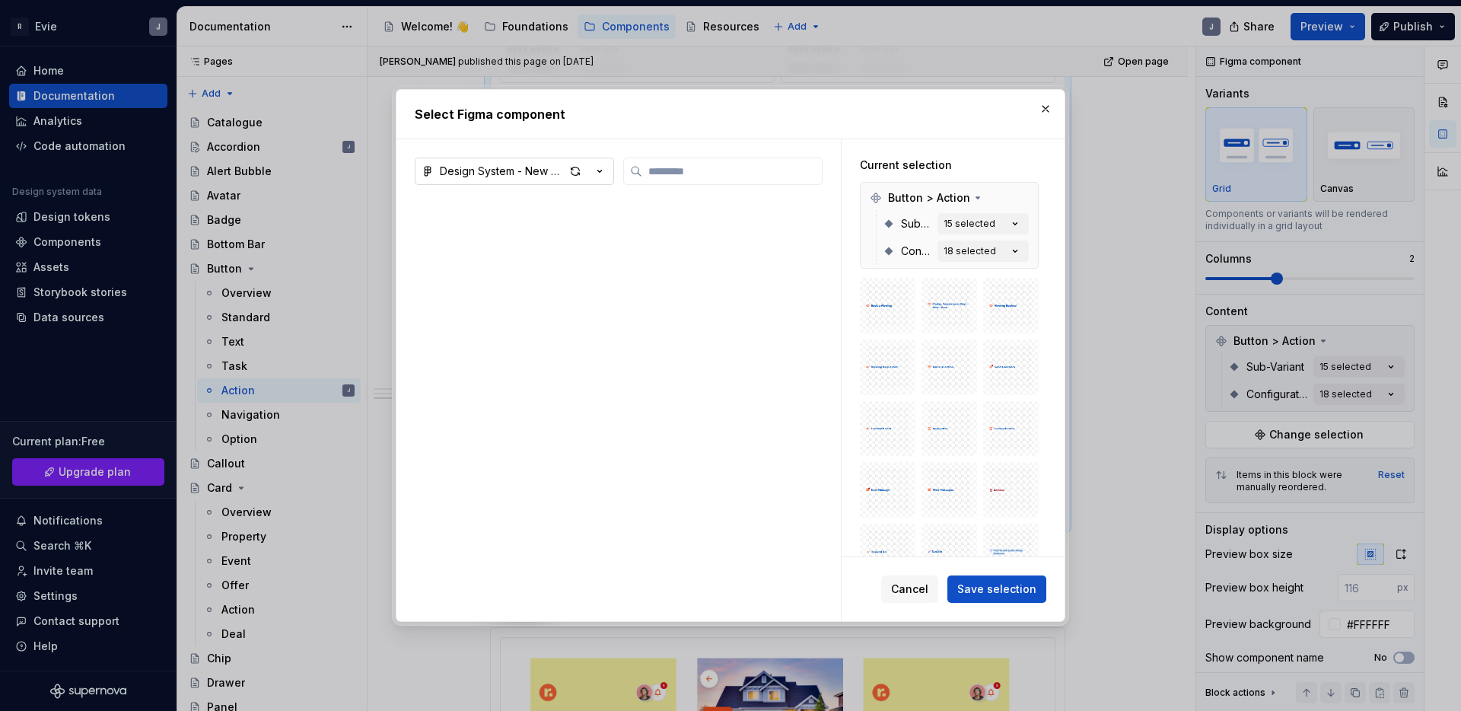
click at [993, 114] on h2 "Select Figma component" at bounding box center [731, 114] width 632 height 18
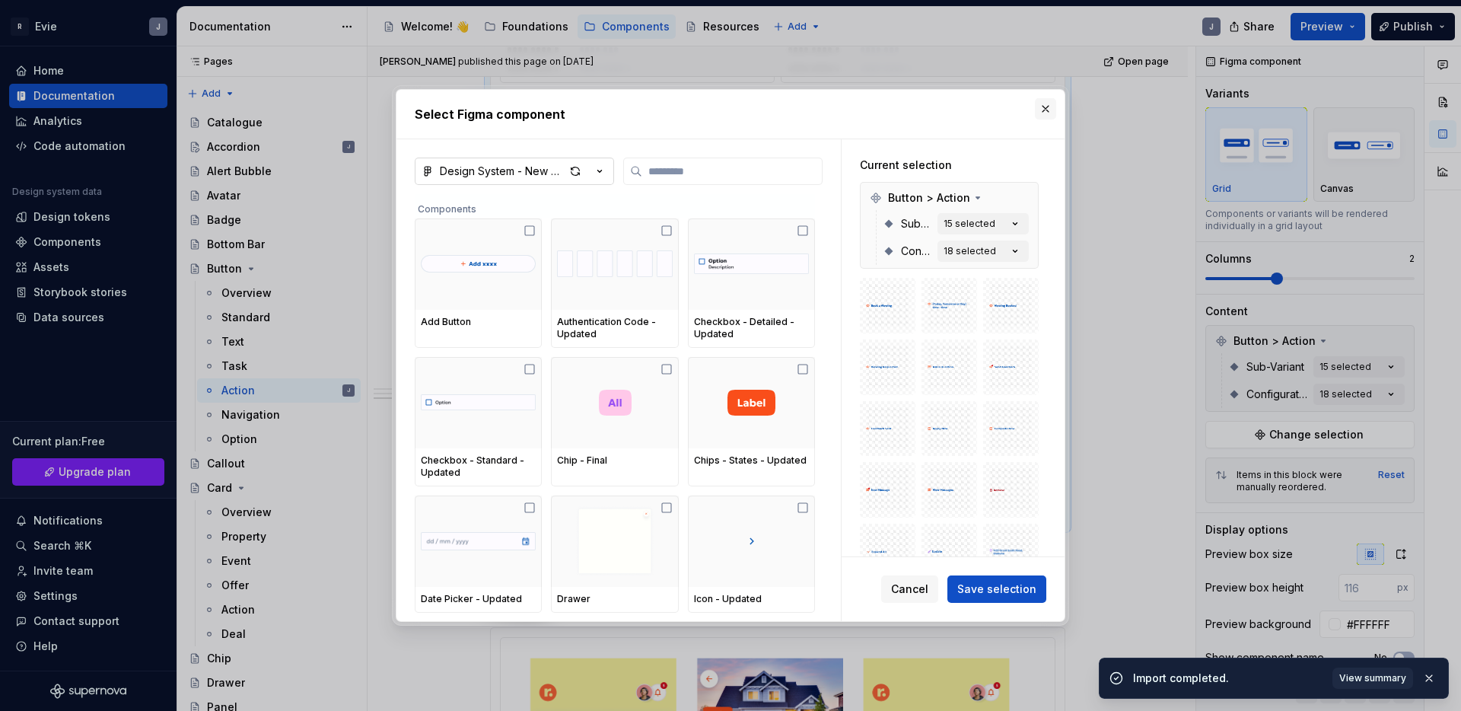
click at [1053, 112] on button "button" at bounding box center [1045, 108] width 21 height 21
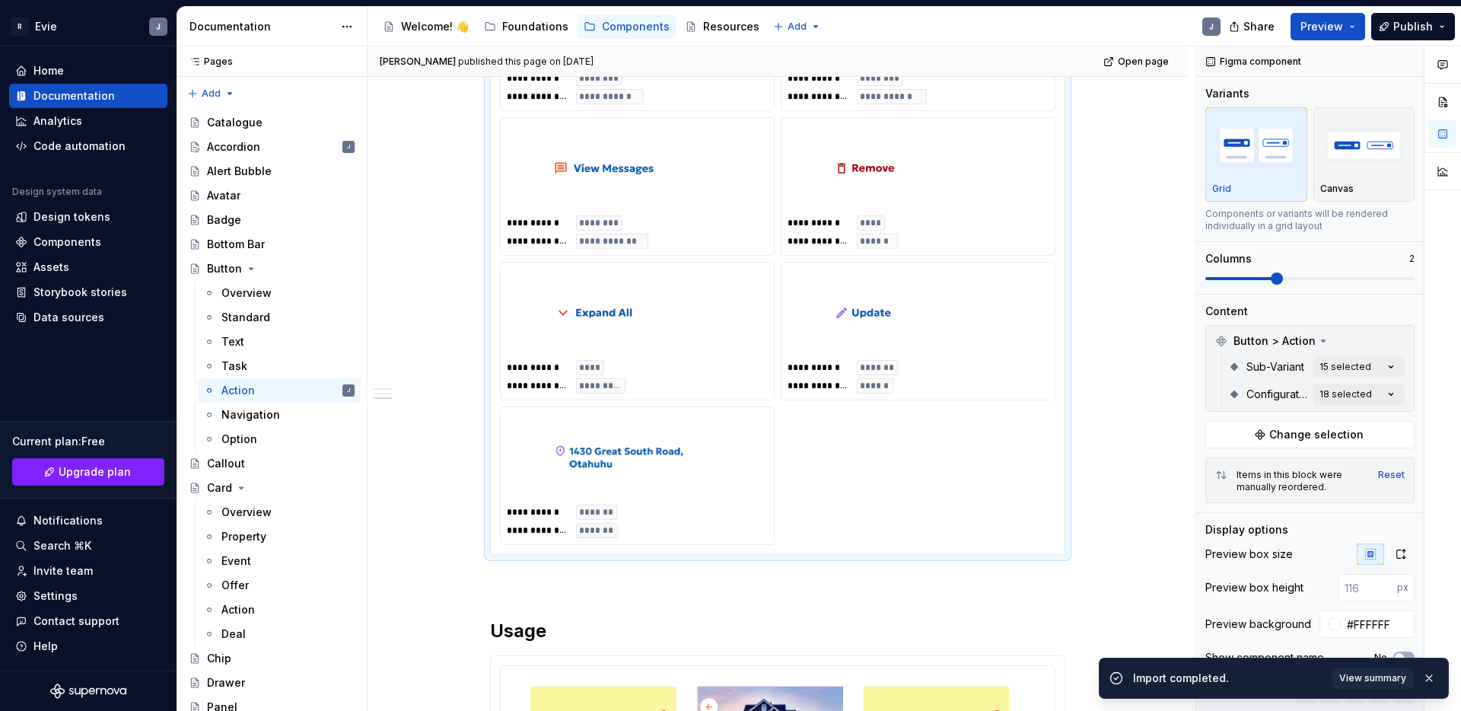
scroll to position [1447, 0]
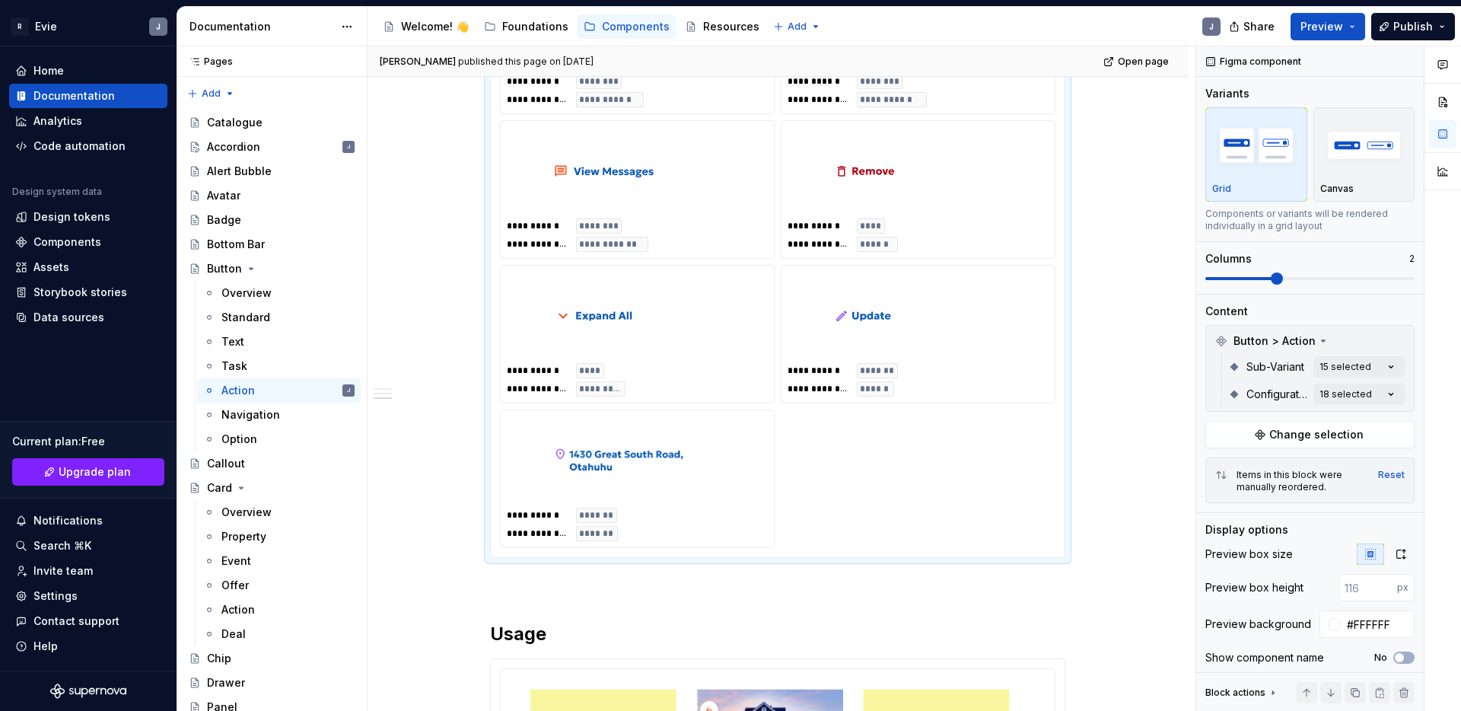
click at [942, 231] on div "**********" at bounding box center [918, 234] width 261 height 33
click at [962, 250] on div "**********" at bounding box center [918, 234] width 261 height 33
click at [1268, 431] on button "Change selection" at bounding box center [1310, 434] width 209 height 27
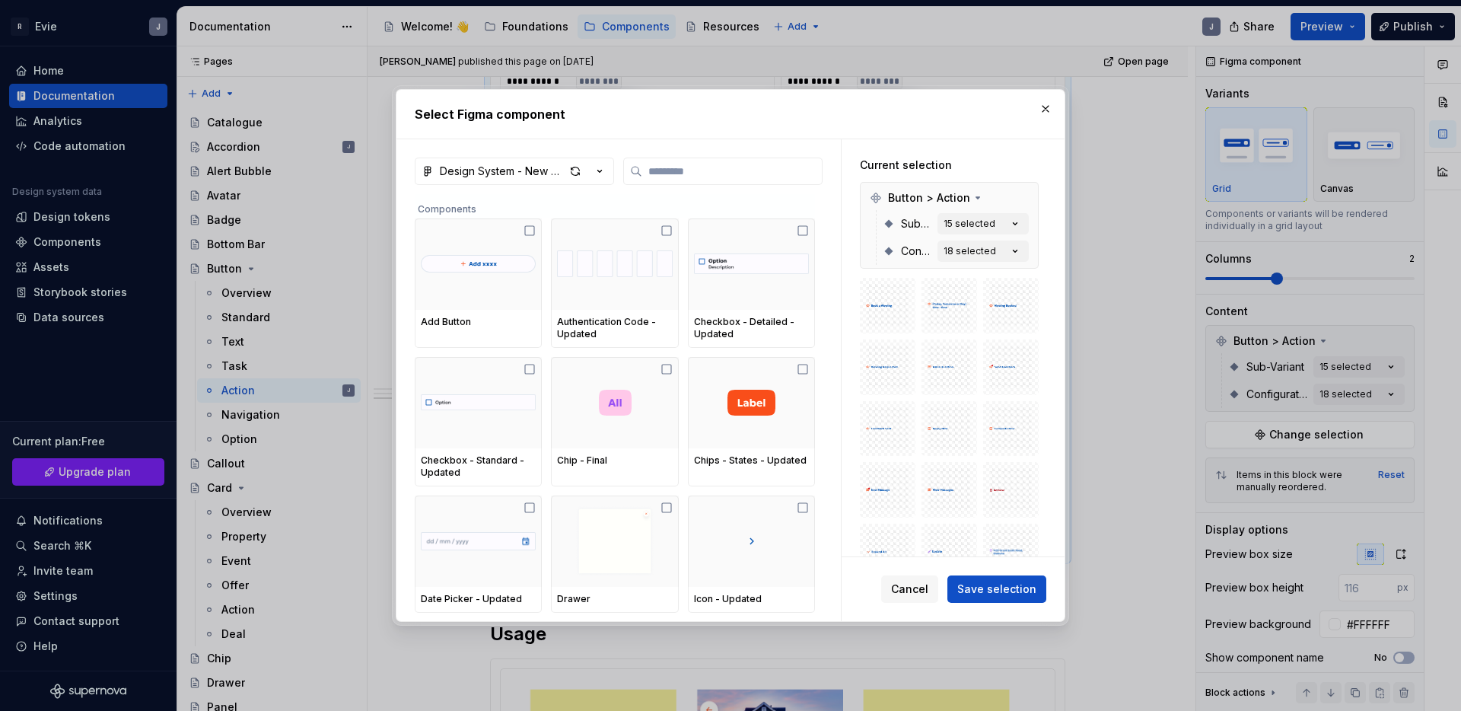
click at [554, 173] on div "Design System - New Tokens - Renters App" at bounding box center [502, 171] width 125 height 15
click at [929, 583] on div "Select Figma component Design System - New Tokens - Renters App Components Add …" at bounding box center [730, 355] width 1461 height 711
click at [925, 586] on span "Cancel" at bounding box center [909, 588] width 37 height 15
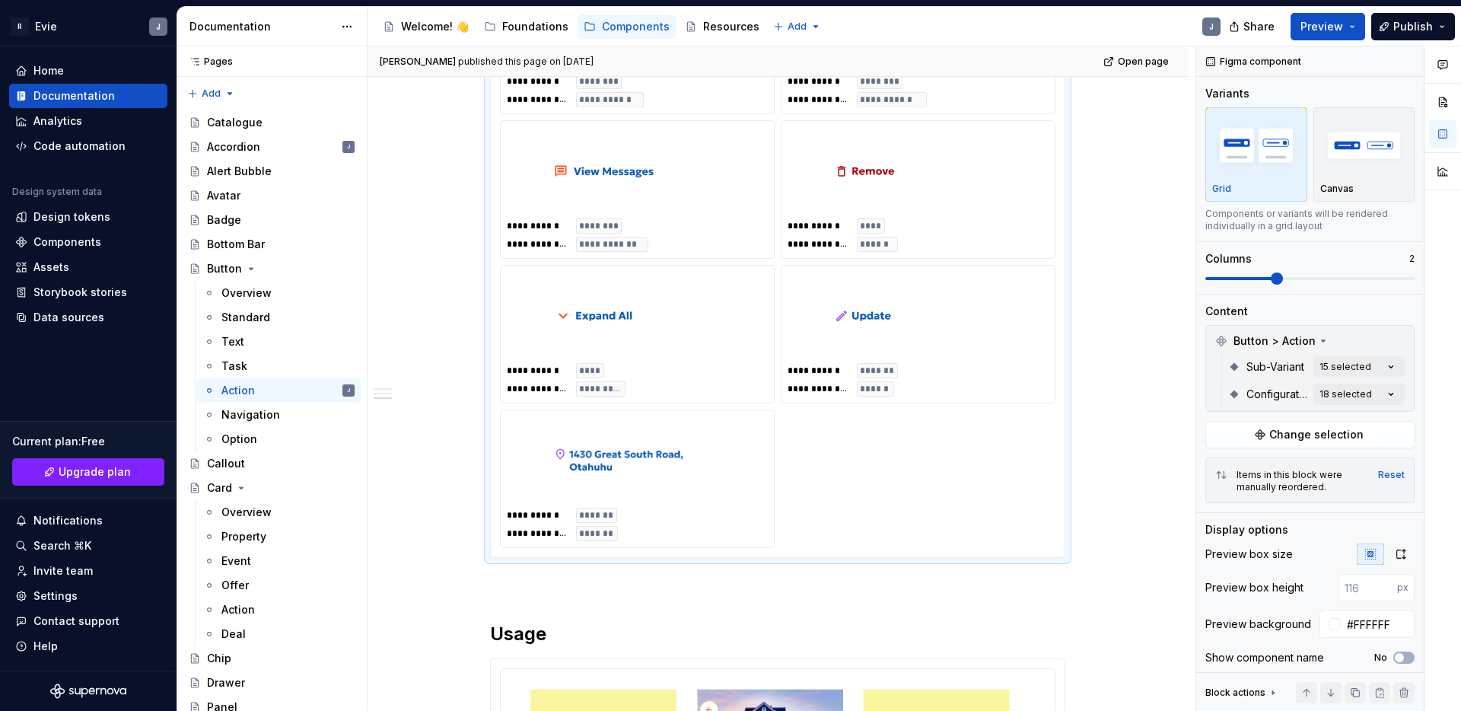
click at [1323, 436] on span "Change selection" at bounding box center [1316, 434] width 94 height 15
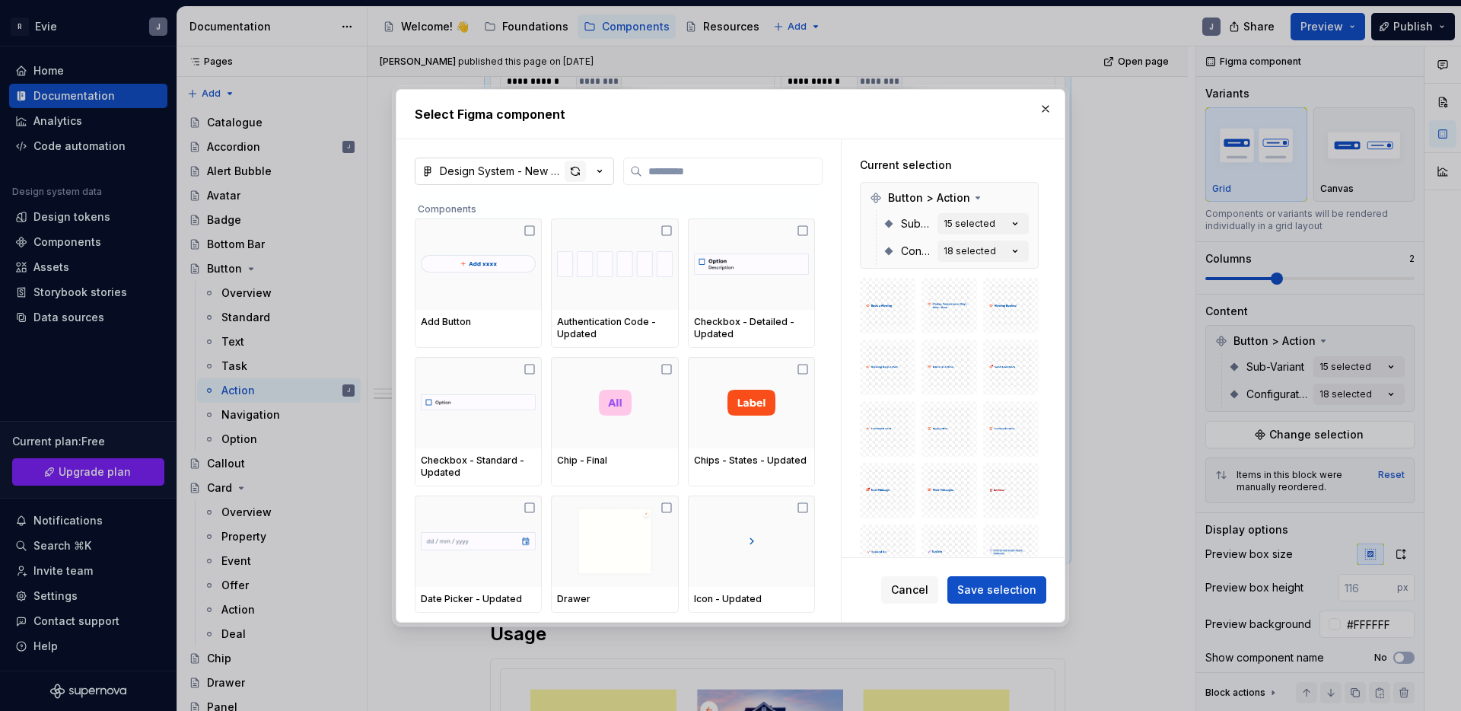
click at [579, 173] on div "button" at bounding box center [575, 171] width 21 height 21
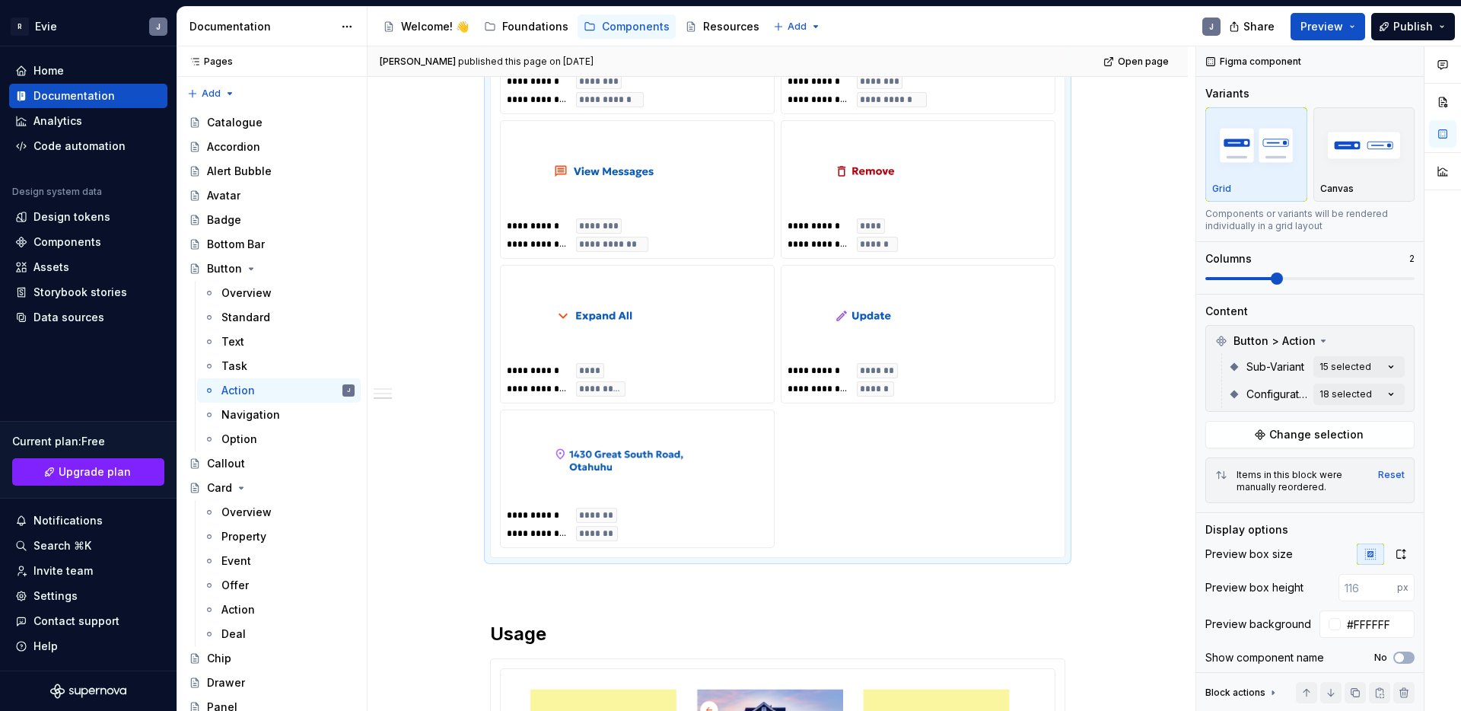
type textarea "*"
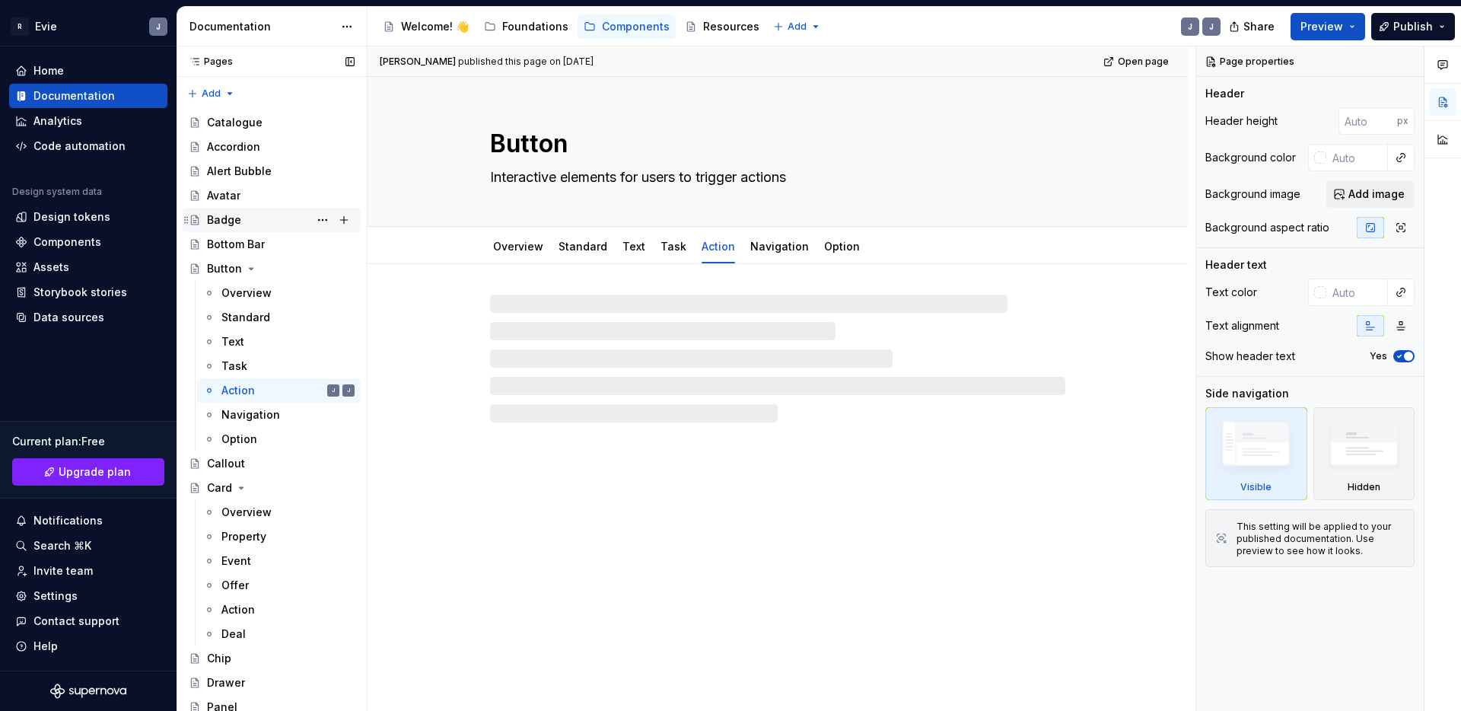
click at [267, 221] on div "Badge" at bounding box center [281, 219] width 148 height 21
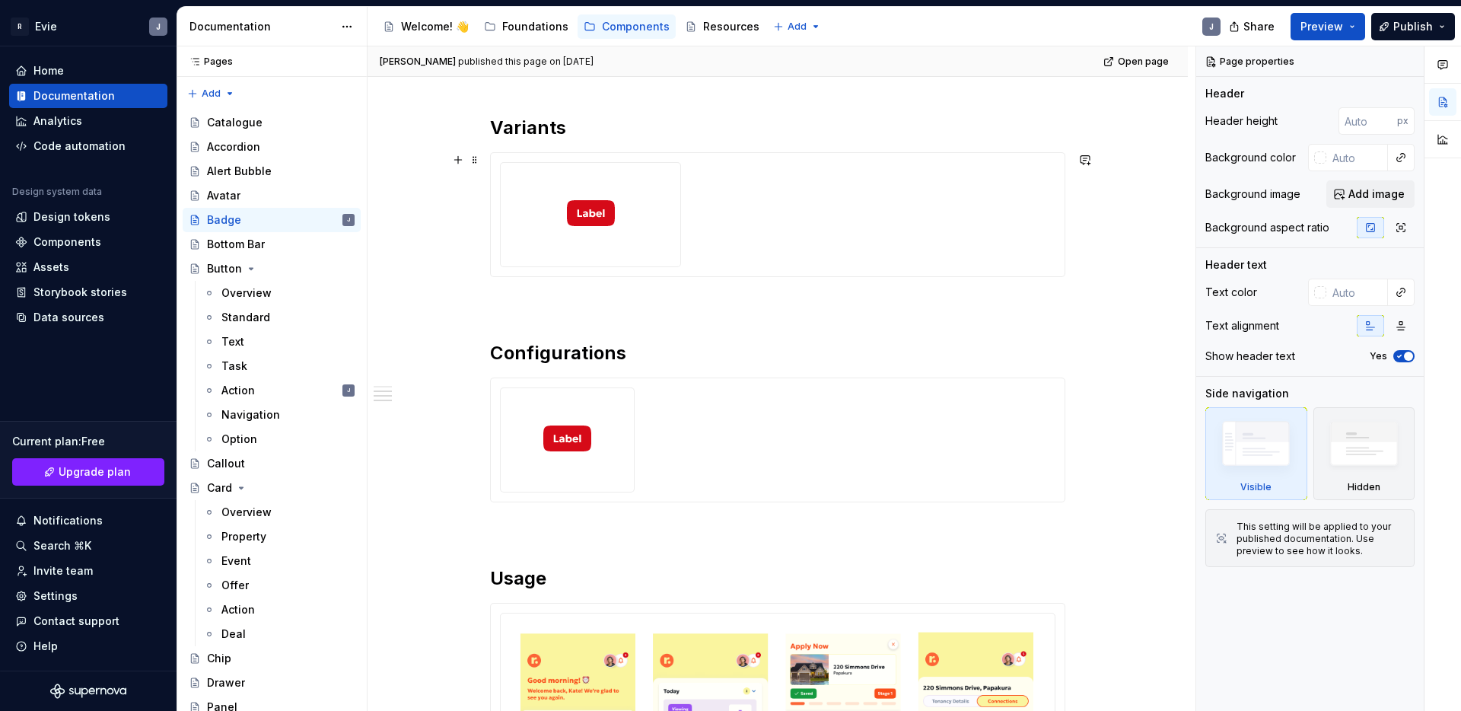
scroll to position [716, 0]
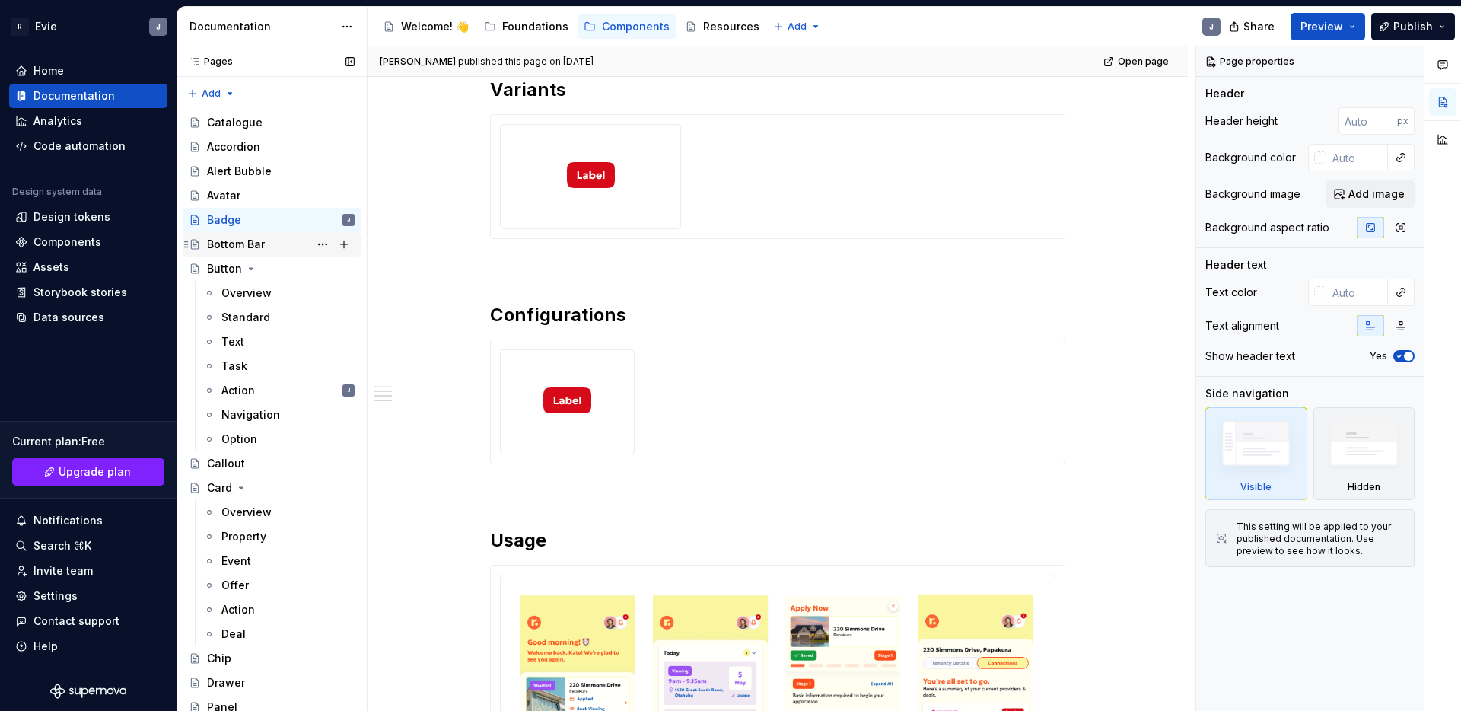
click at [221, 248] on div "Bottom Bar" at bounding box center [236, 244] width 58 height 15
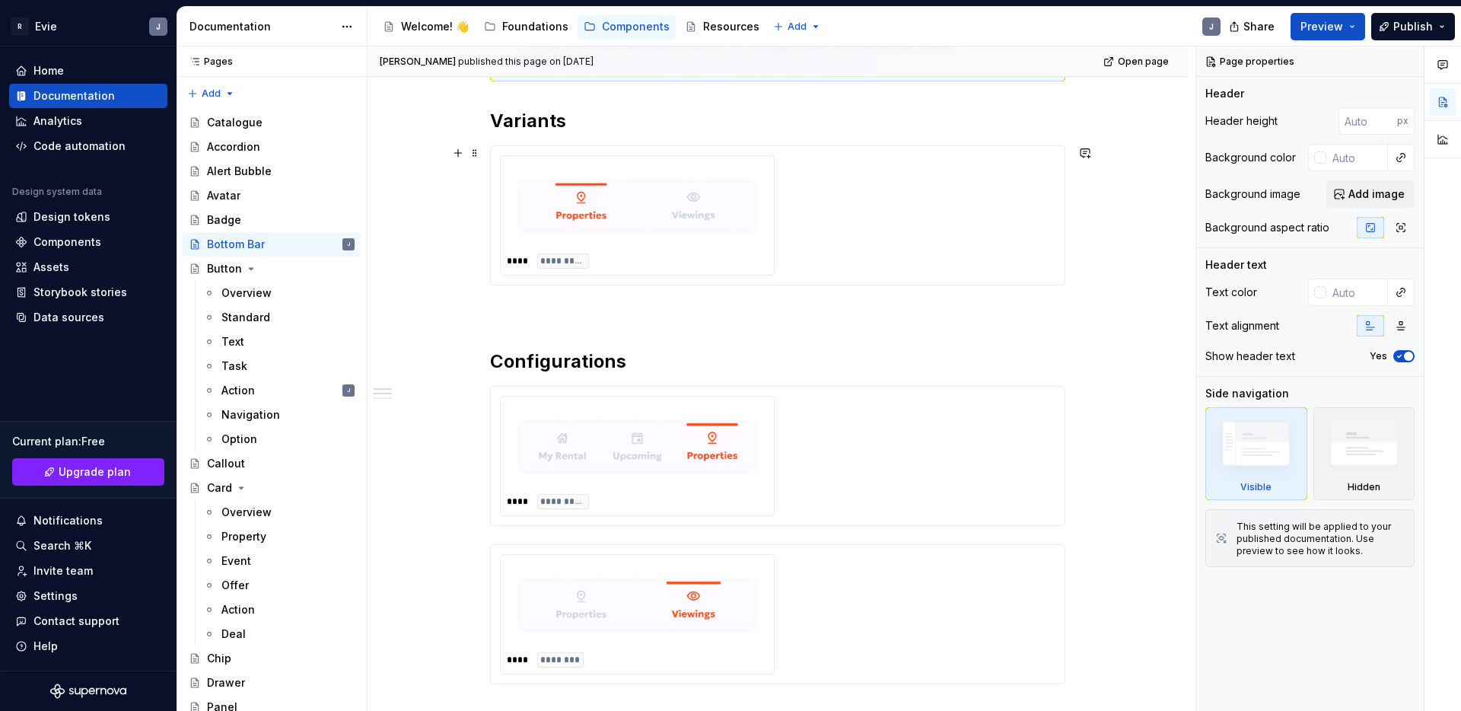
scroll to position [518, 0]
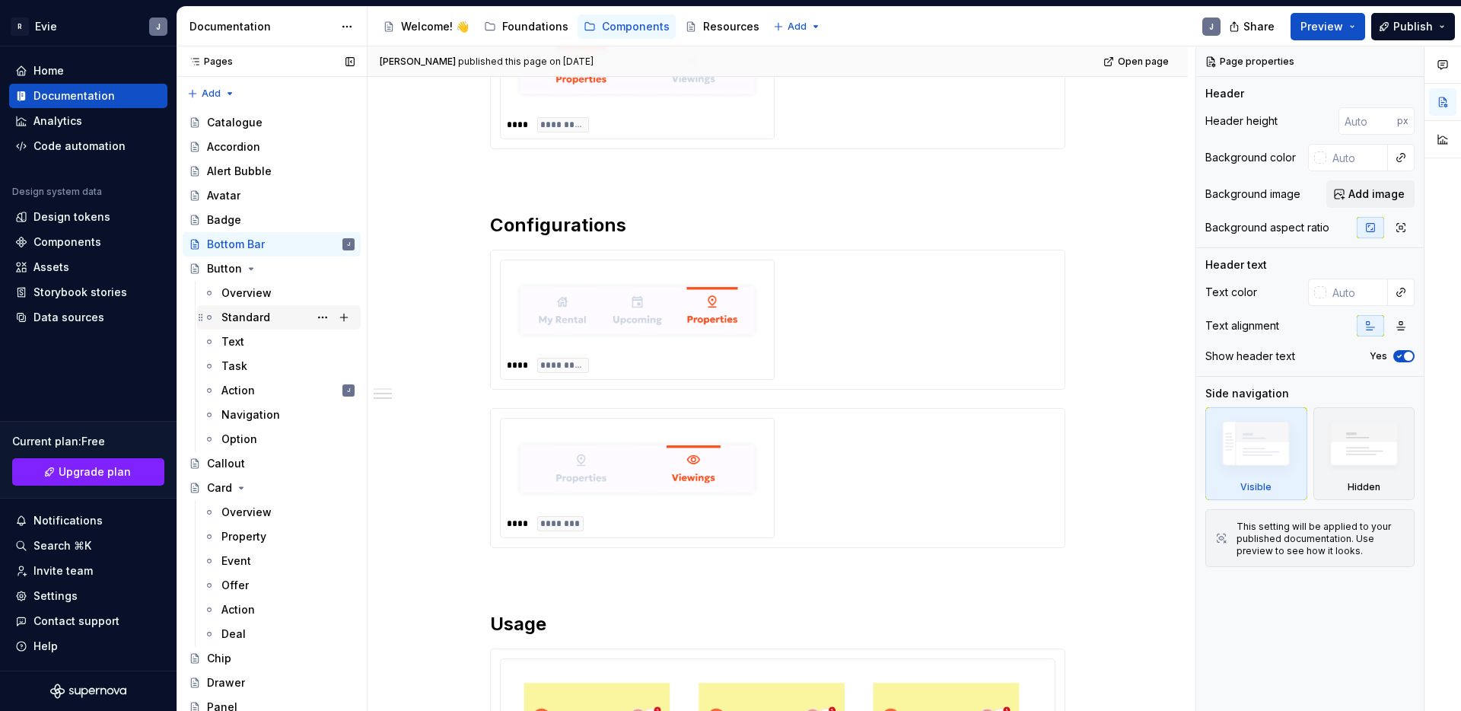
click at [282, 314] on div "Standard" at bounding box center [287, 317] width 133 height 21
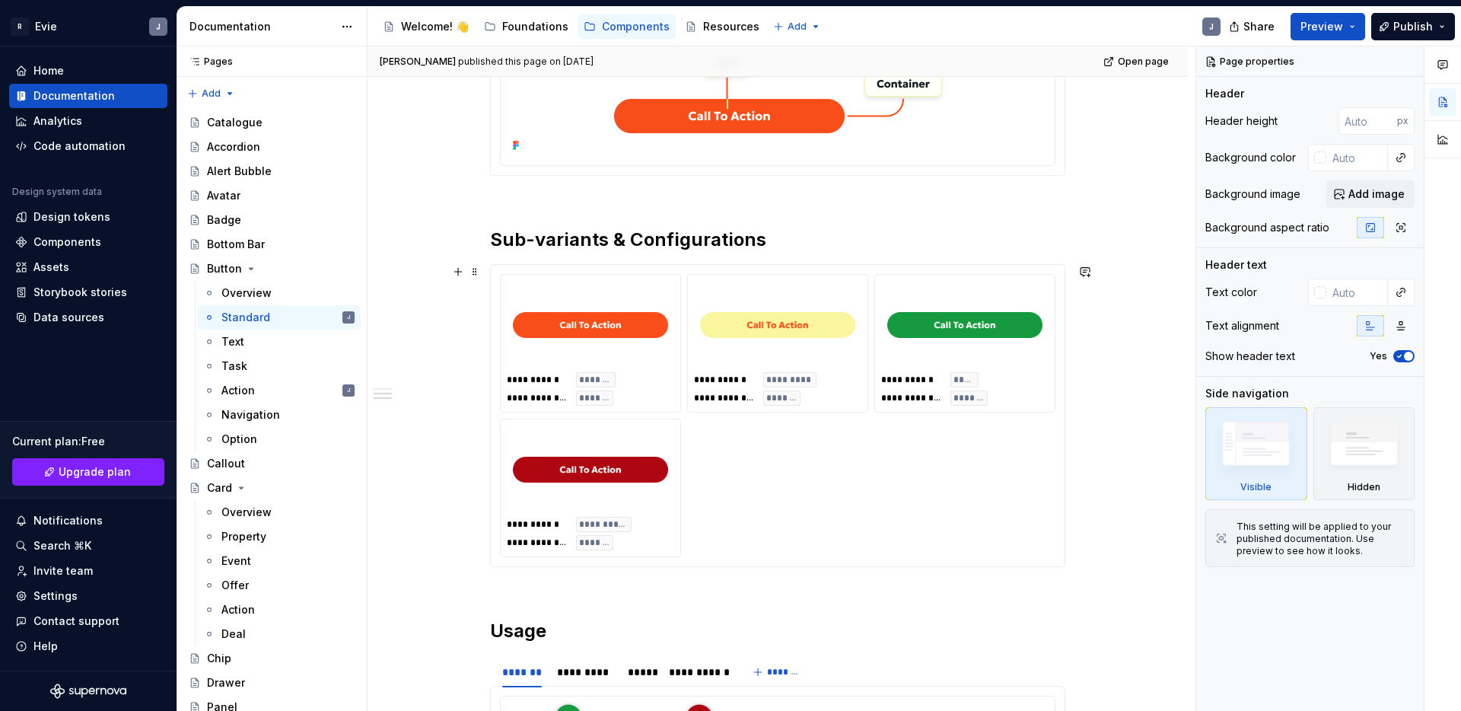
scroll to position [639, 0]
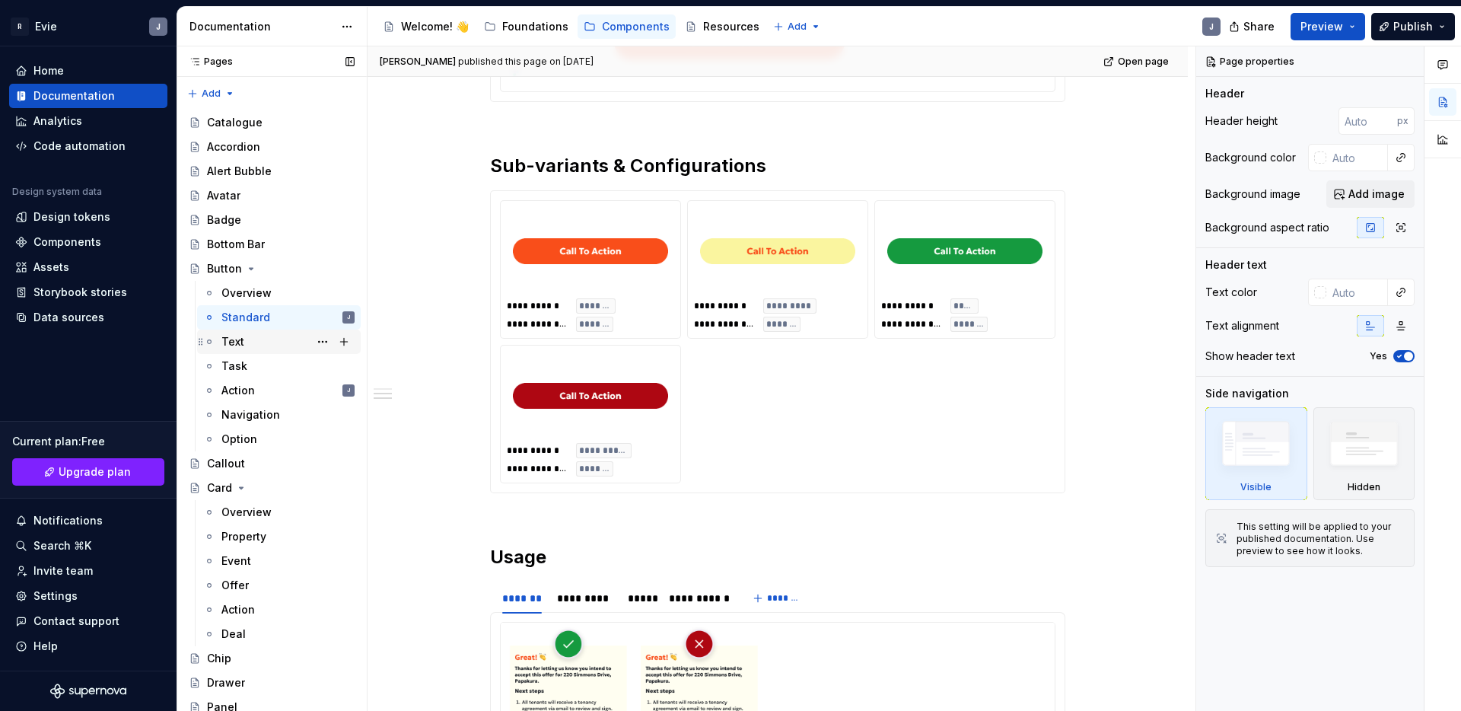
click at [256, 349] on div "Text" at bounding box center [287, 341] width 133 height 21
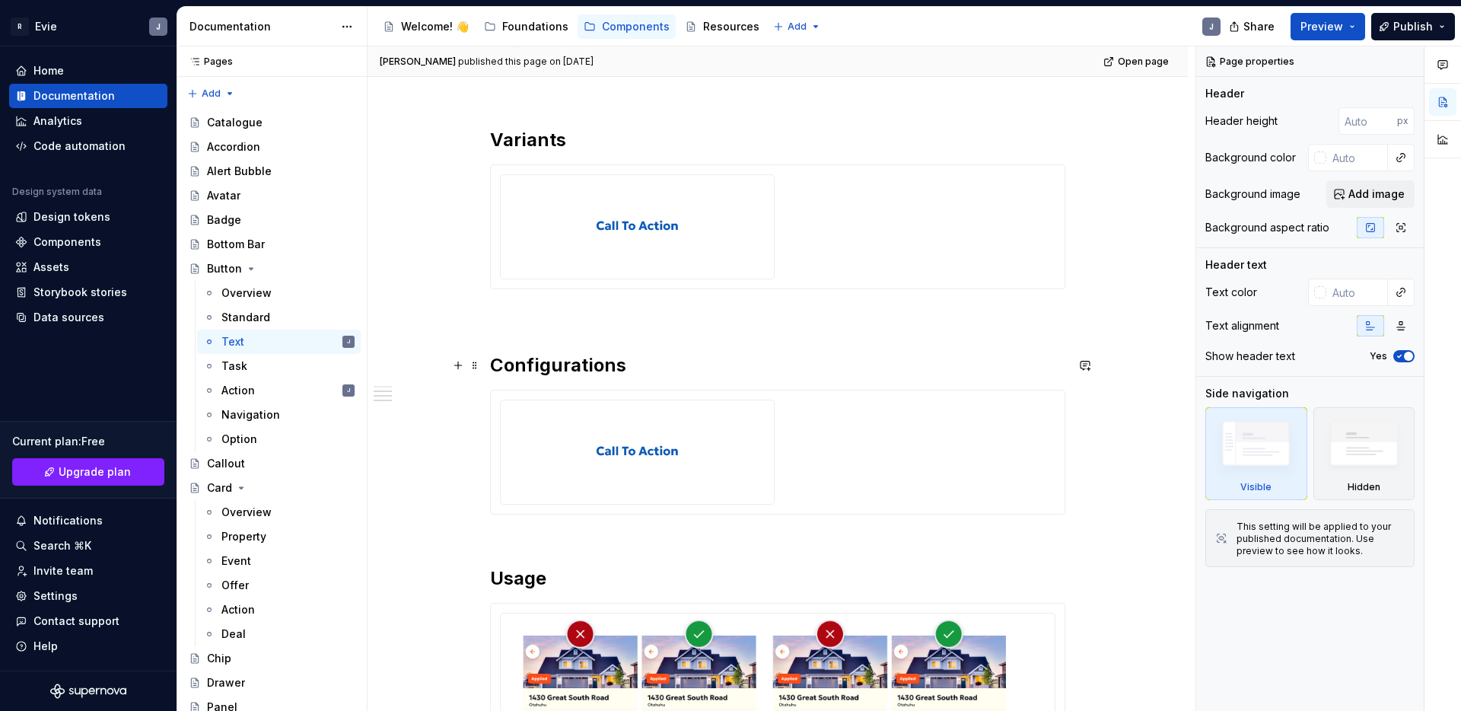
scroll to position [723, 0]
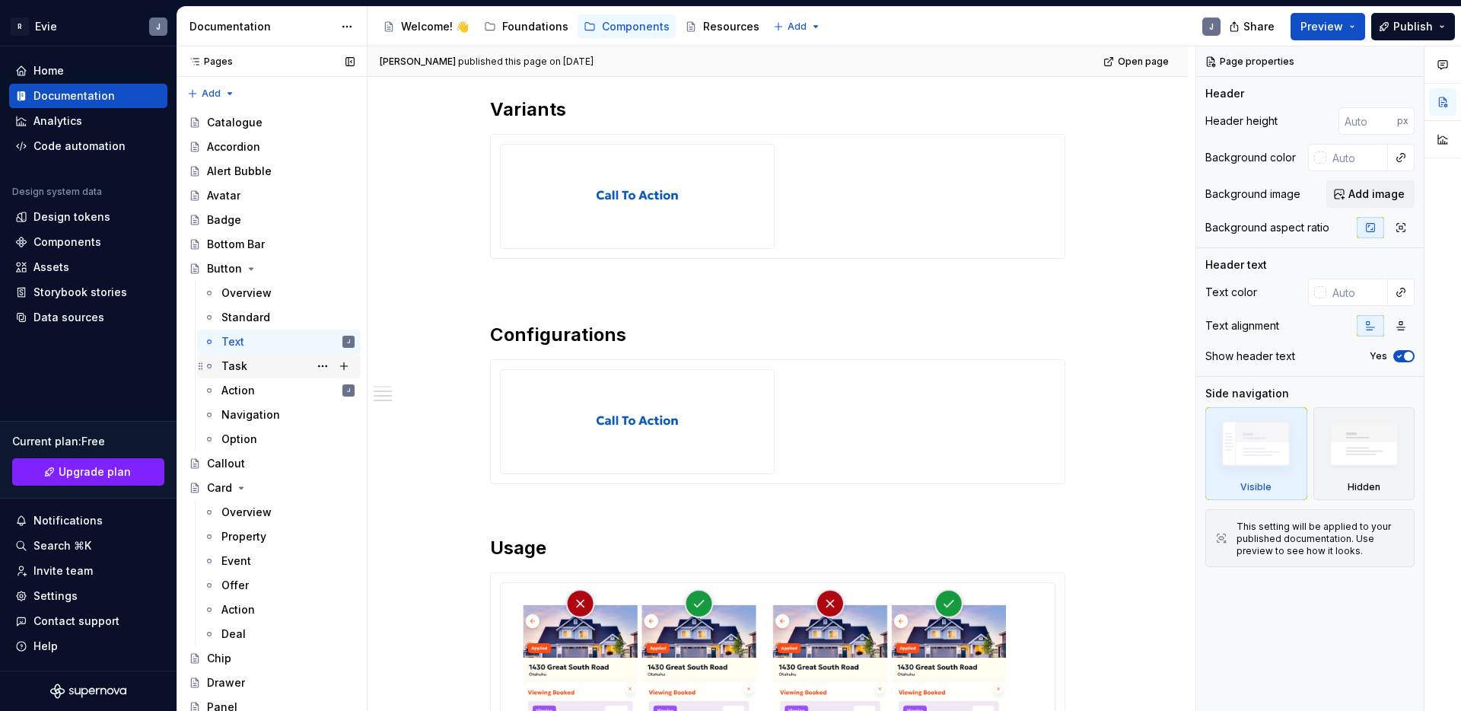
click at [291, 366] on div "Task" at bounding box center [287, 365] width 133 height 21
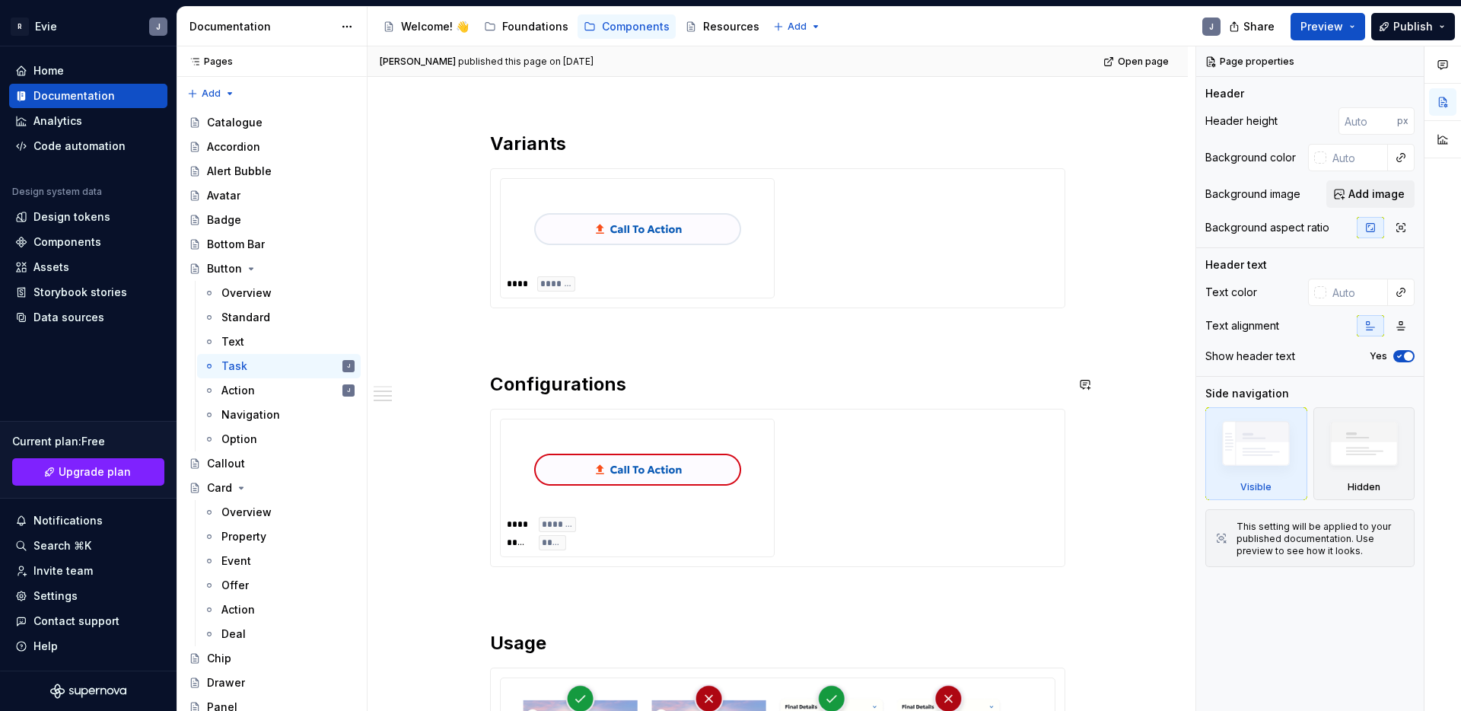
scroll to position [710, 0]
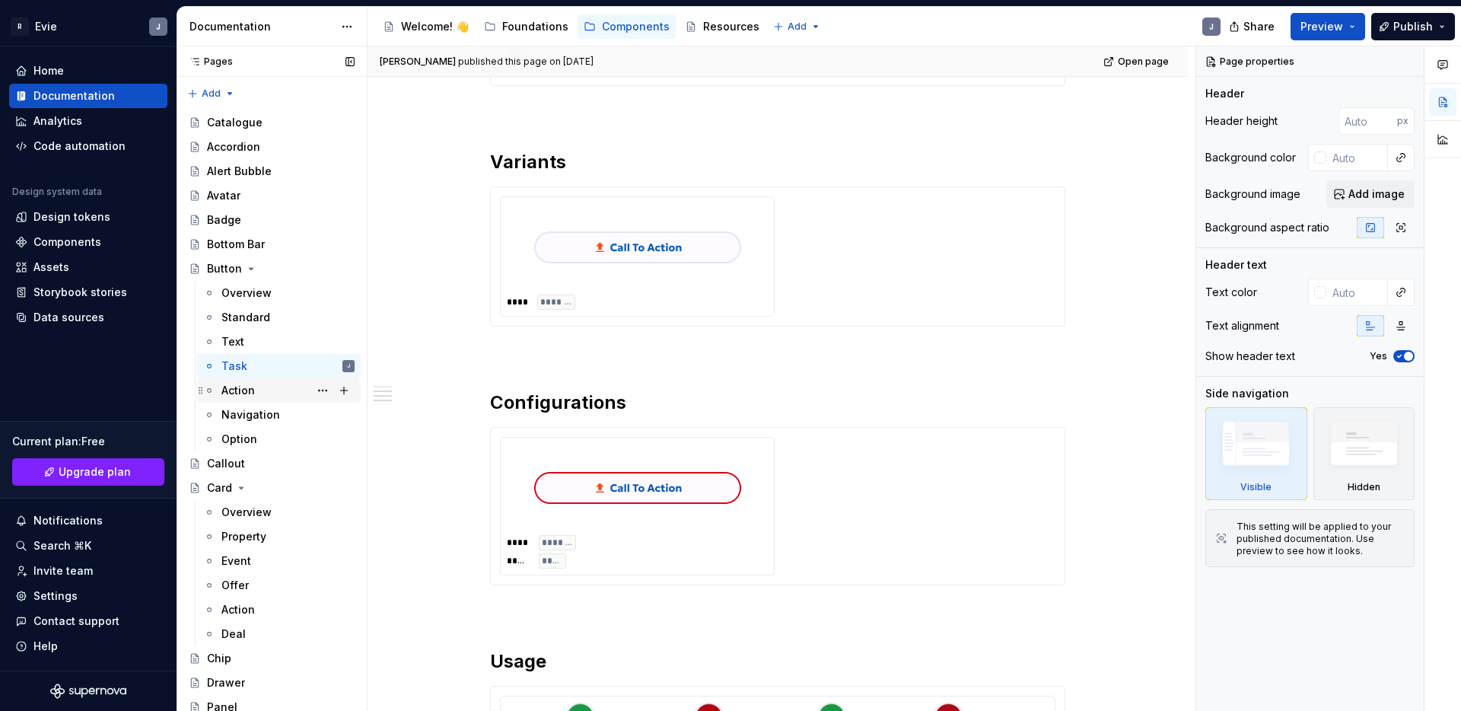
click at [279, 387] on div "Action J" at bounding box center [287, 390] width 133 height 21
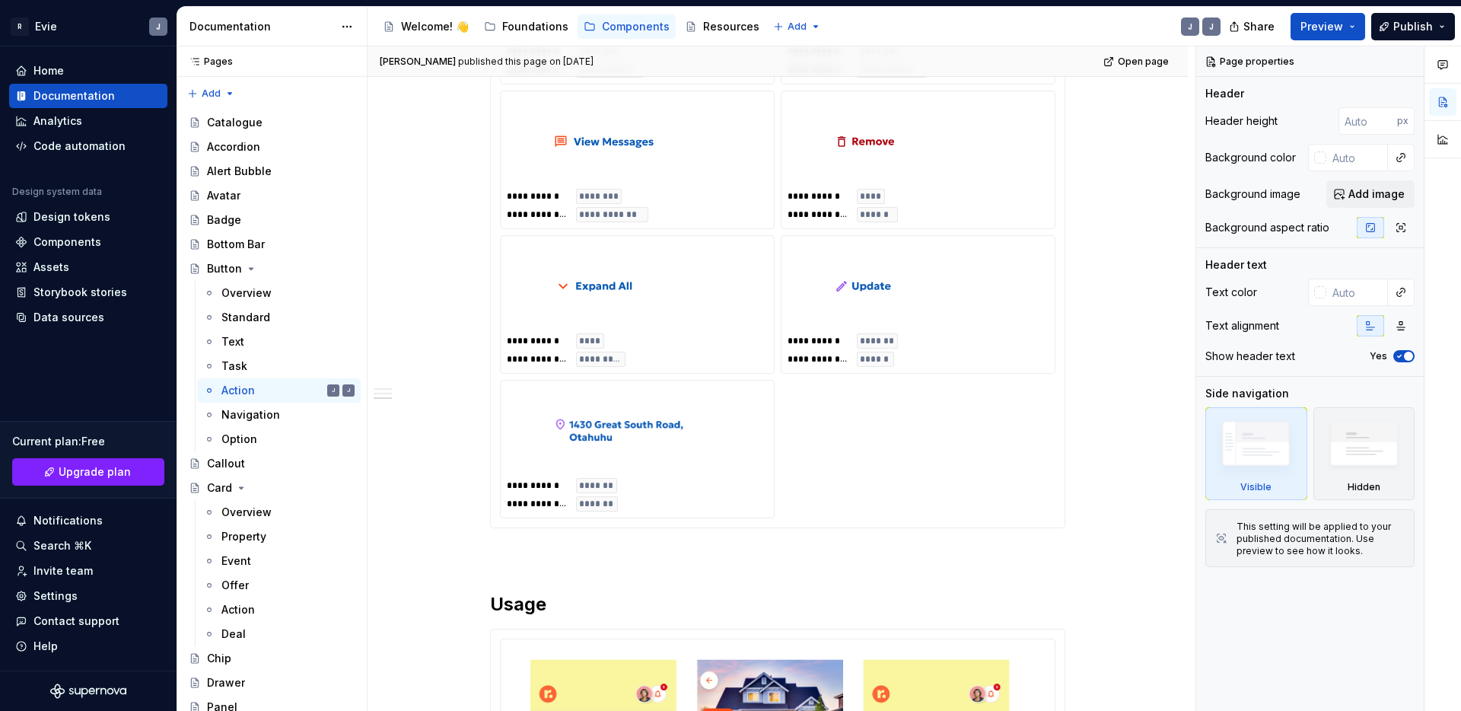
scroll to position [1111, 0]
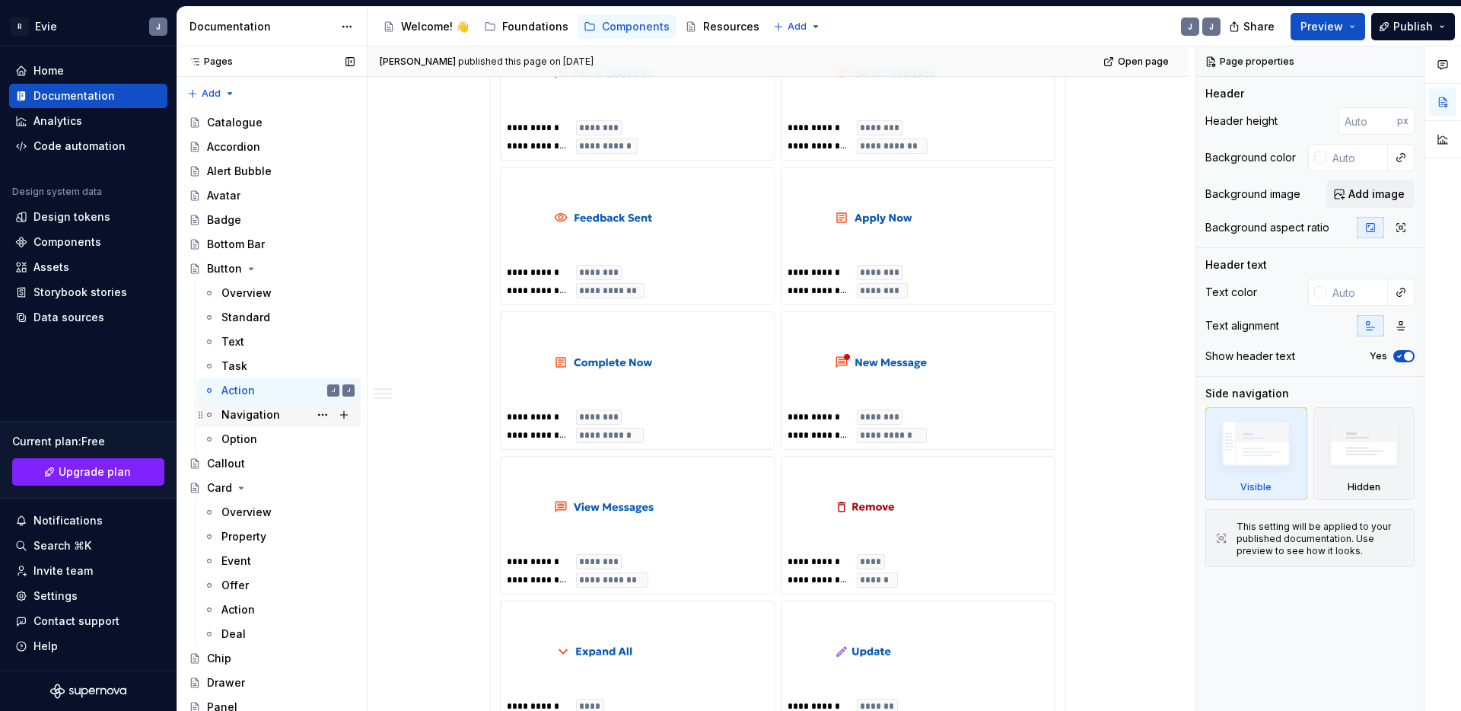
click at [255, 419] on div "Navigation" at bounding box center [250, 414] width 59 height 15
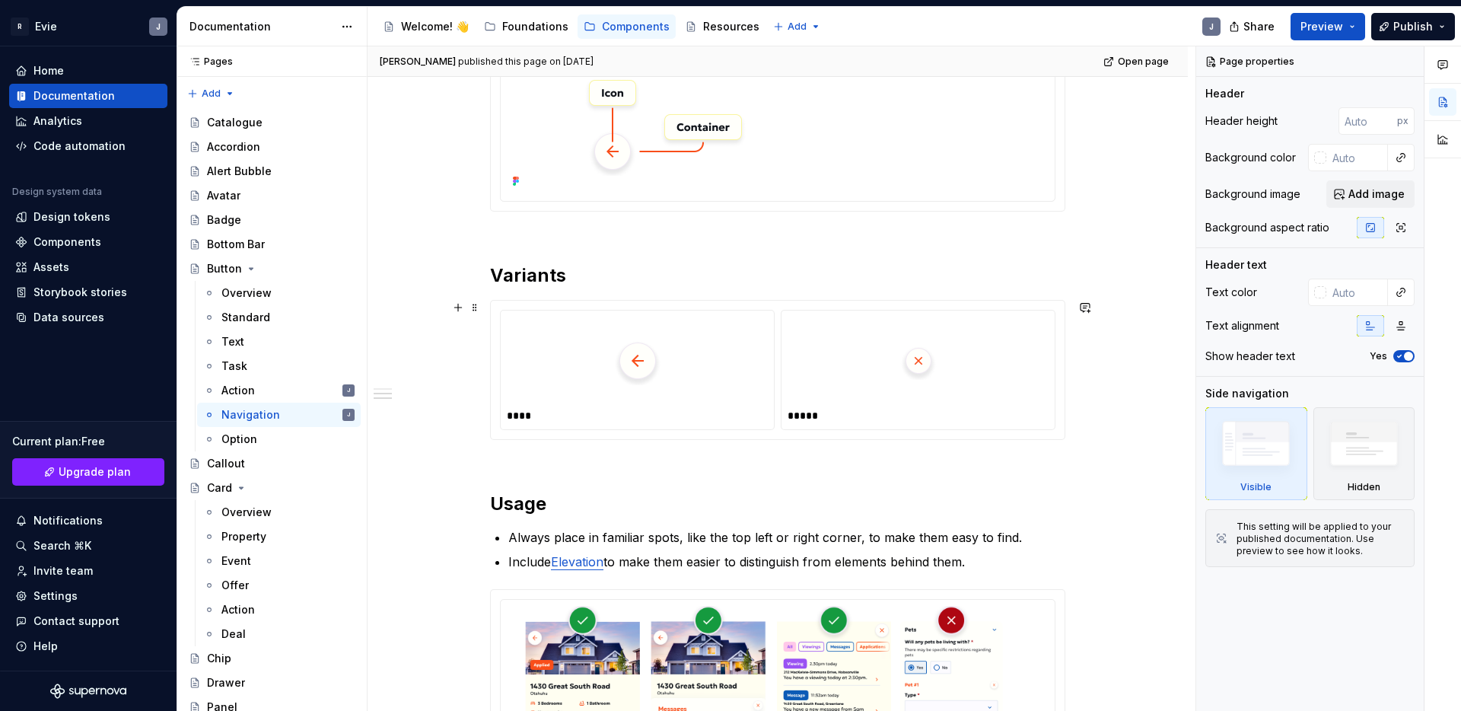
scroll to position [578, 0]
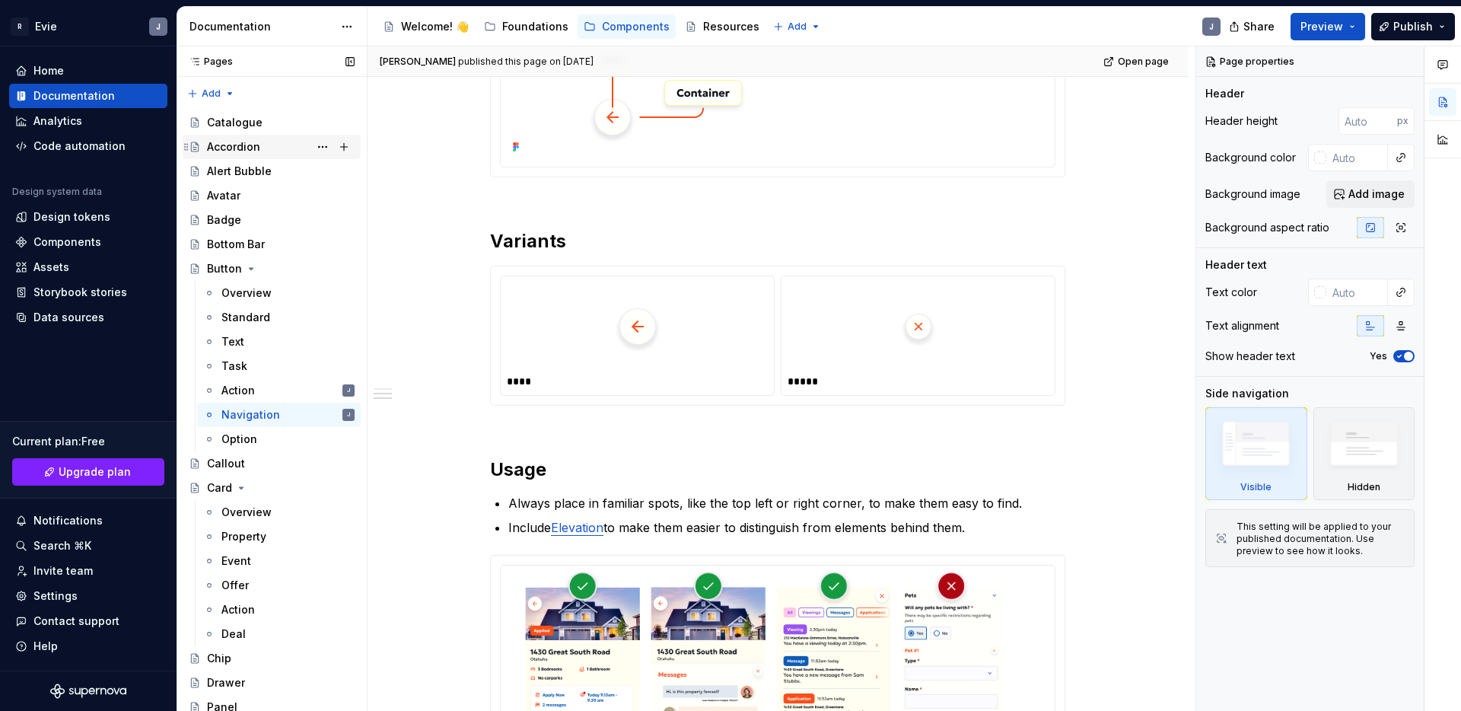
click at [240, 154] on div "Accordion" at bounding box center [233, 146] width 53 height 15
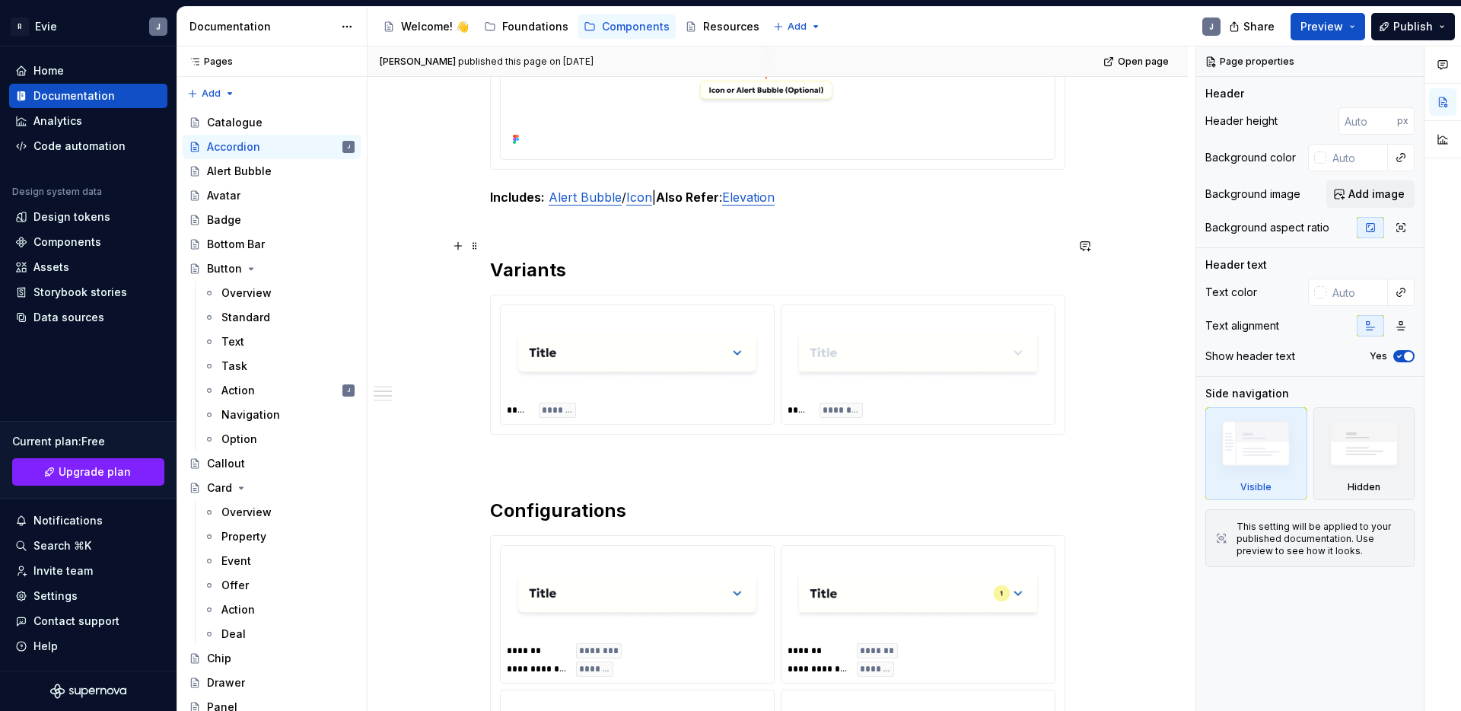
scroll to position [864, 0]
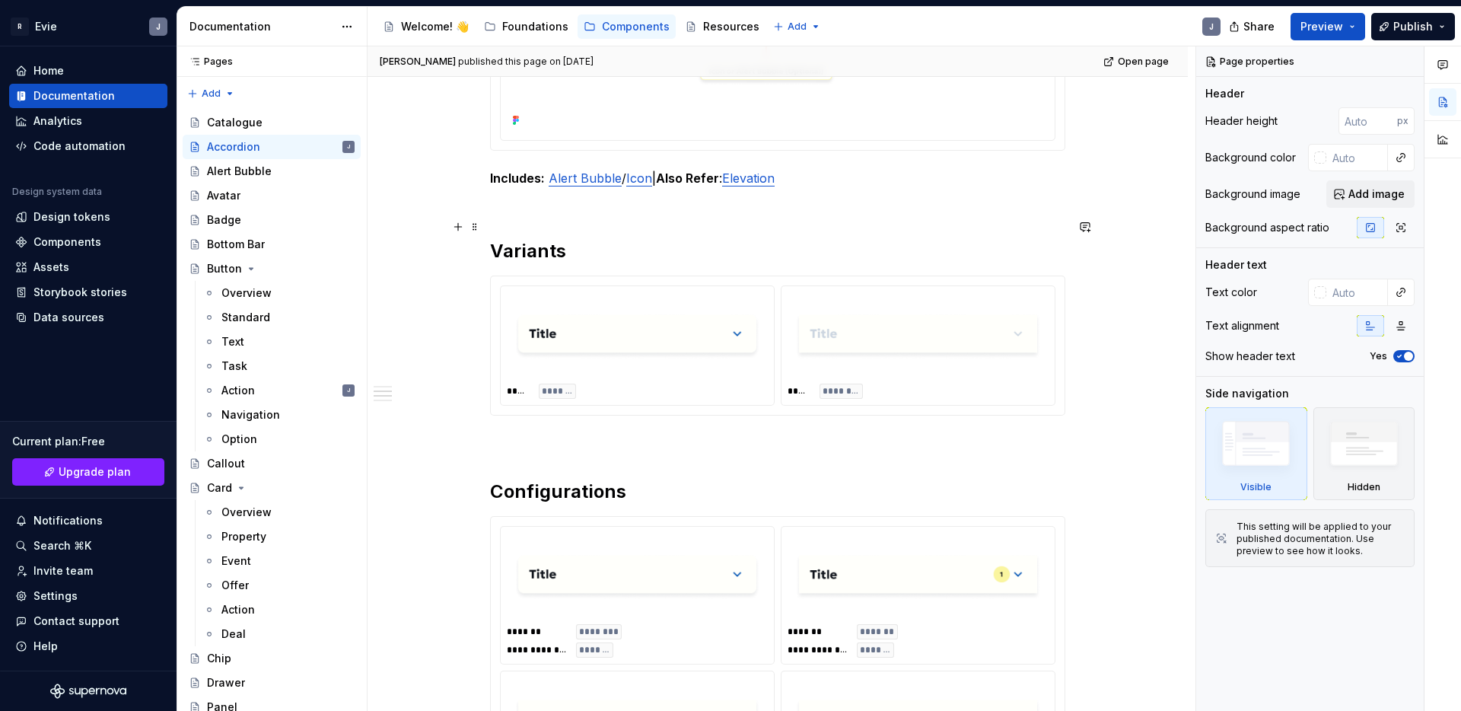
type textarea "*"
click at [579, 241] on h2 "Variants" at bounding box center [777, 239] width 575 height 49
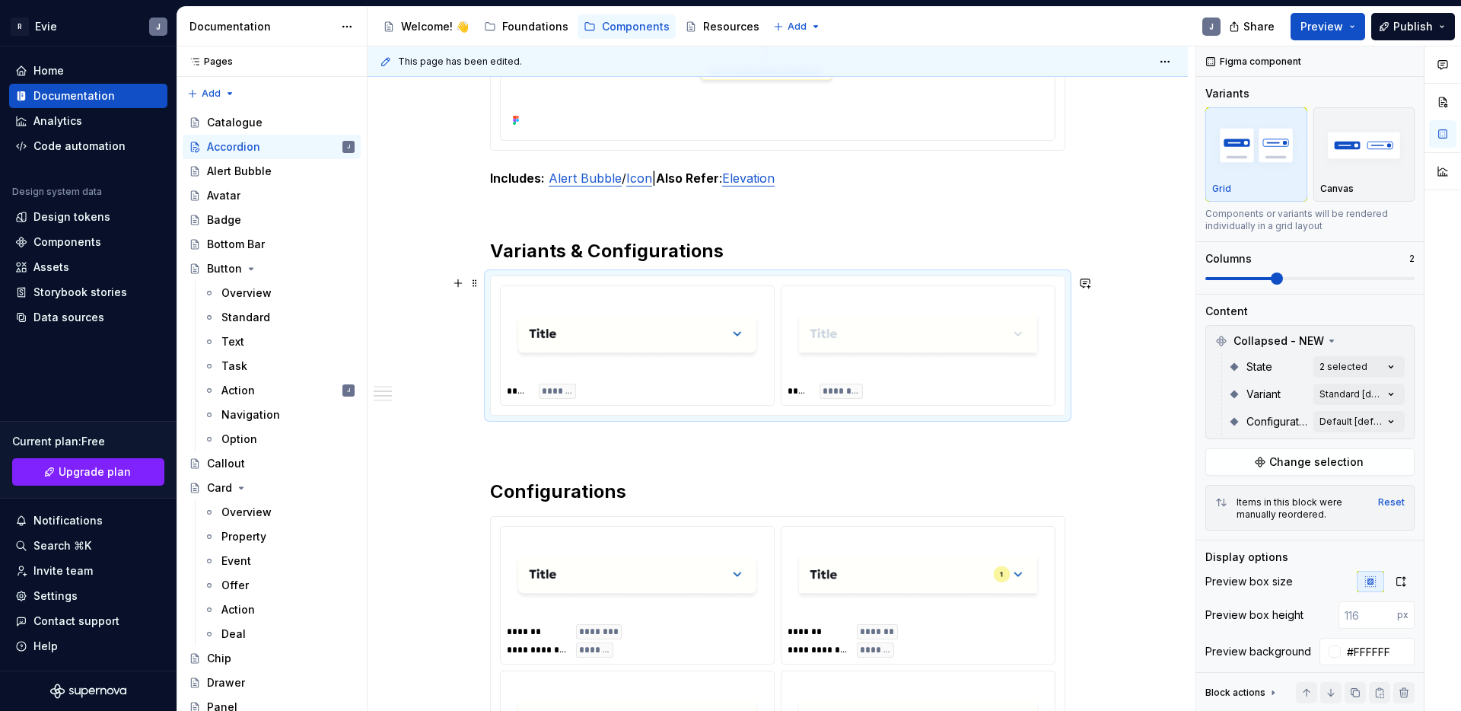
click at [710, 389] on div "***** *******" at bounding box center [637, 391] width 261 height 15
click at [1366, 391] on div "Comments Open comments No comments yet Select ‘Comment’ from the block context …" at bounding box center [1328, 378] width 265 height 665
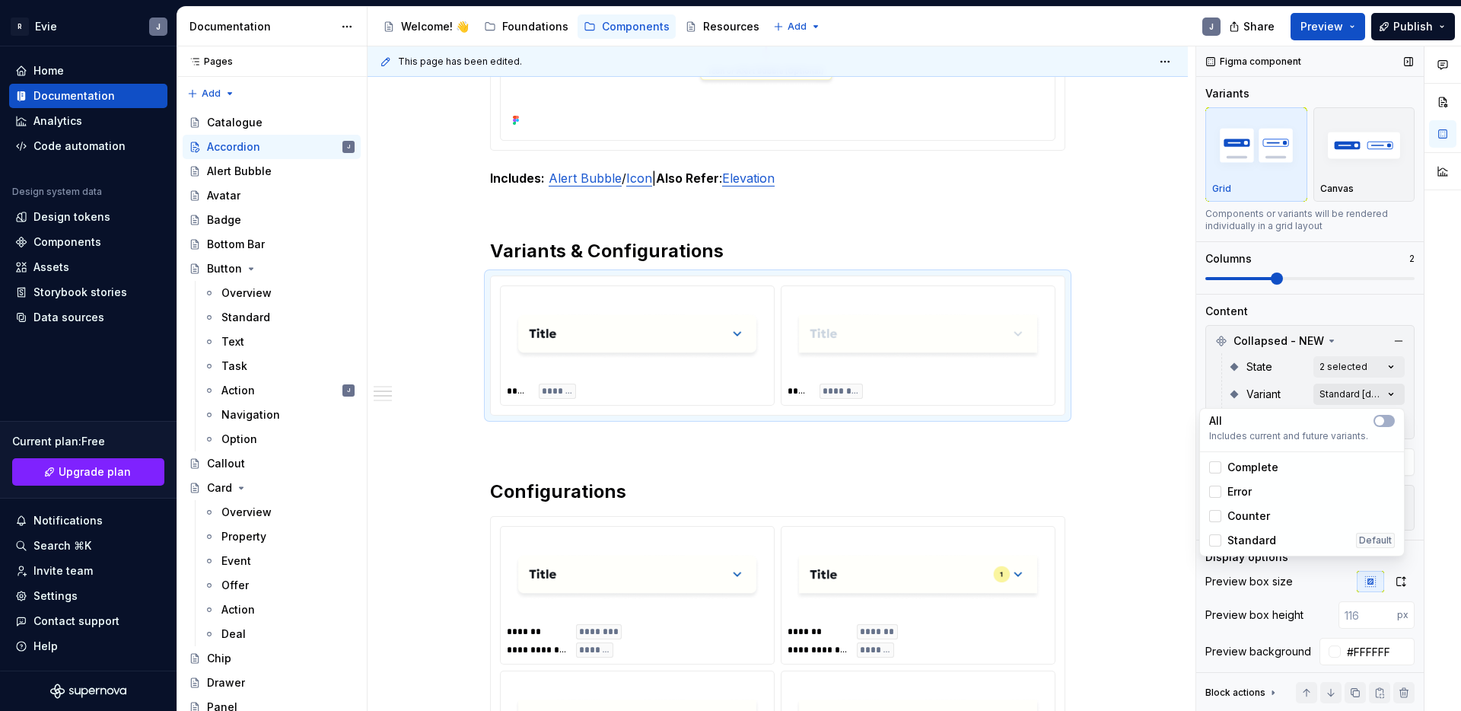
click at [1366, 390] on div "Comments Open comments No comments yet Select ‘Comment’ from the block context …" at bounding box center [1328, 378] width 265 height 665
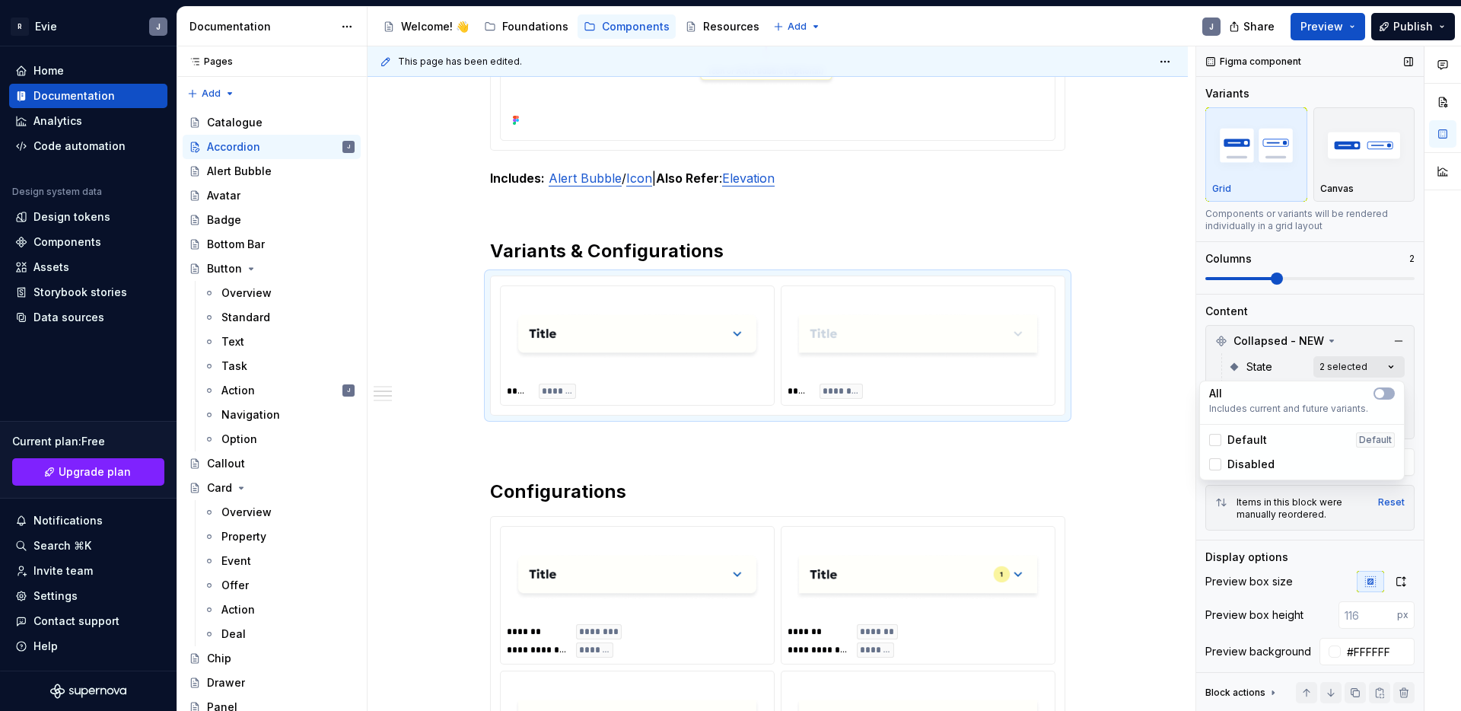
click at [1365, 365] on div "Comments Open comments No comments yet Select ‘Comment’ from the block context …" at bounding box center [1328, 378] width 265 height 665
click at [563, 251] on h2 "Variants & Configurations" at bounding box center [777, 239] width 575 height 49
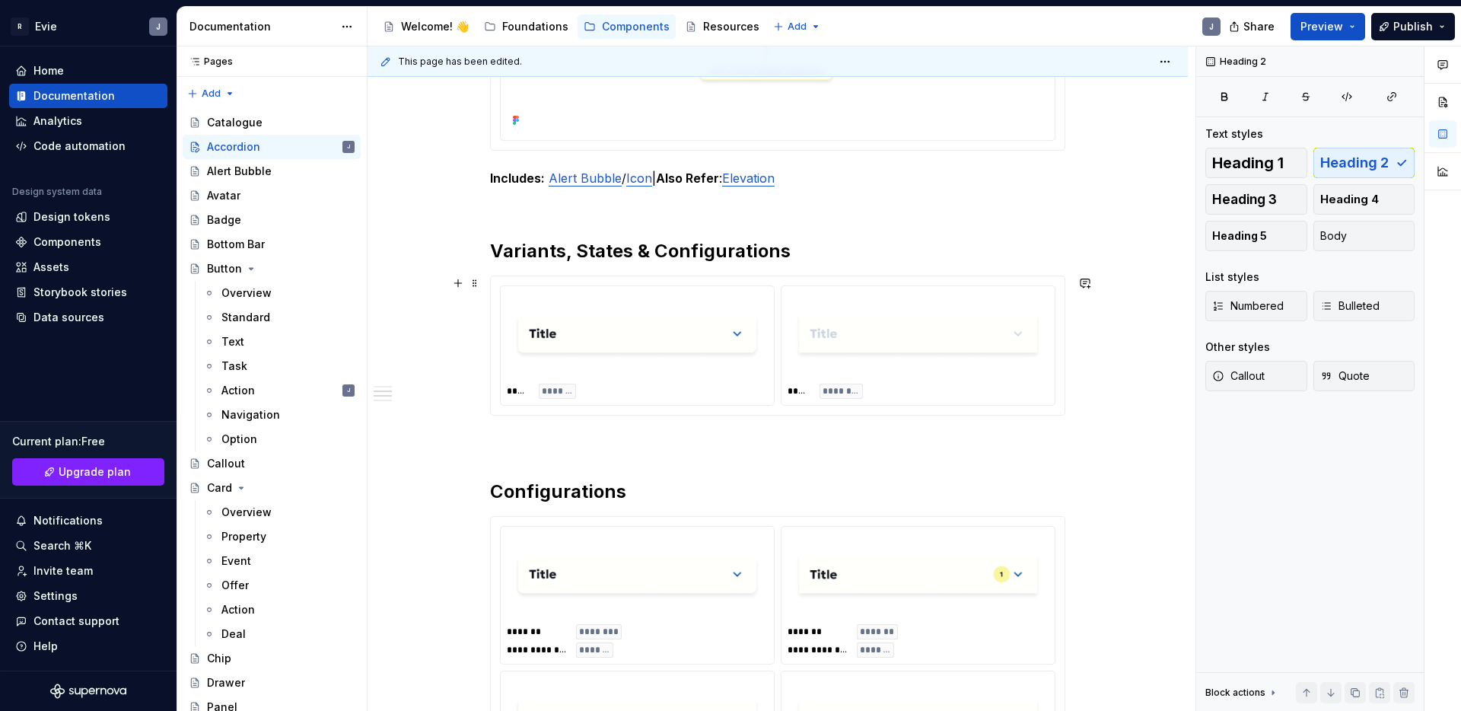
click at [913, 381] on div "***** ********" at bounding box center [918, 345] width 273 height 119
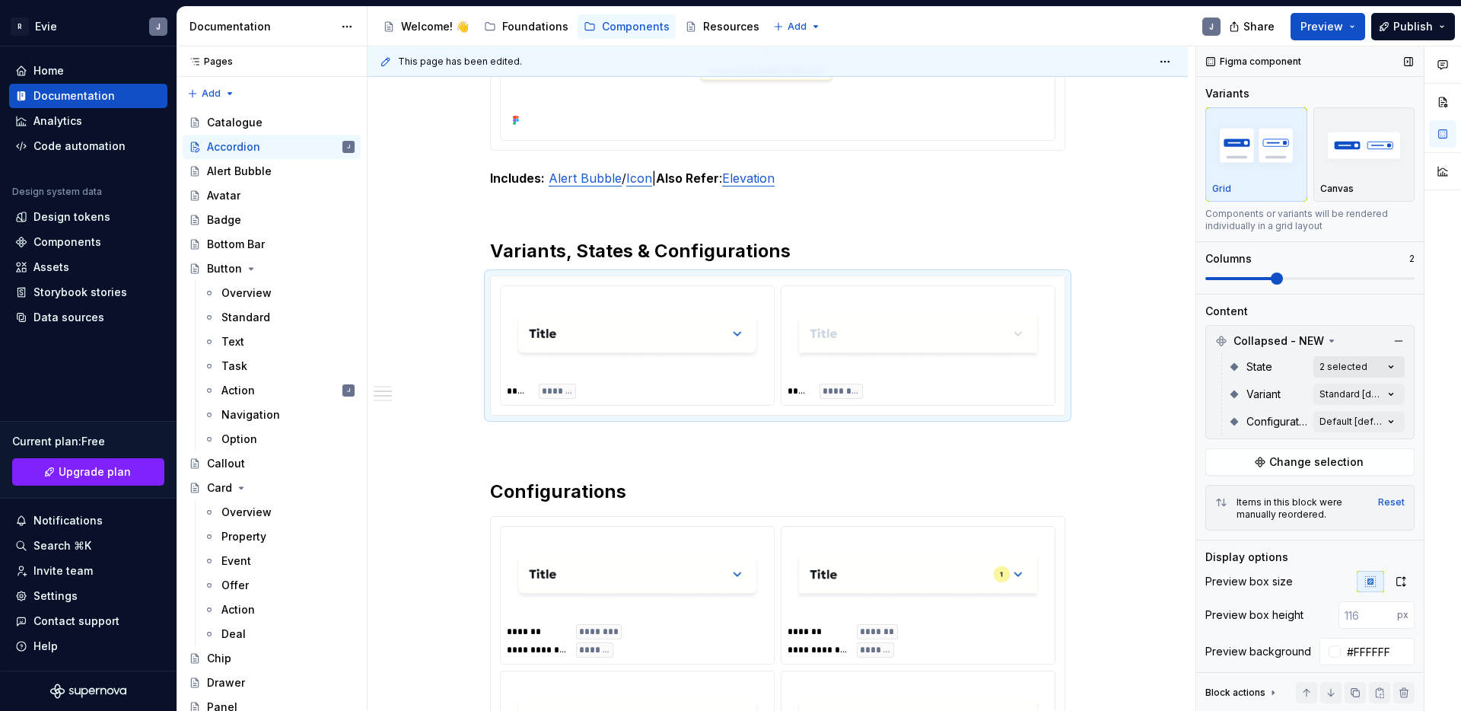
click at [1379, 370] on div "Comments Open comments No comments yet Select ‘Comment’ from the block context …" at bounding box center [1328, 378] width 265 height 665
click at [1377, 365] on div "Comments Open comments No comments yet Select ‘Comment’ from the block context …" at bounding box center [1328, 378] width 265 height 665
click at [1357, 399] on div "Comments Open comments No comments yet Select ‘Comment’ from the block context …" at bounding box center [1328, 378] width 265 height 665
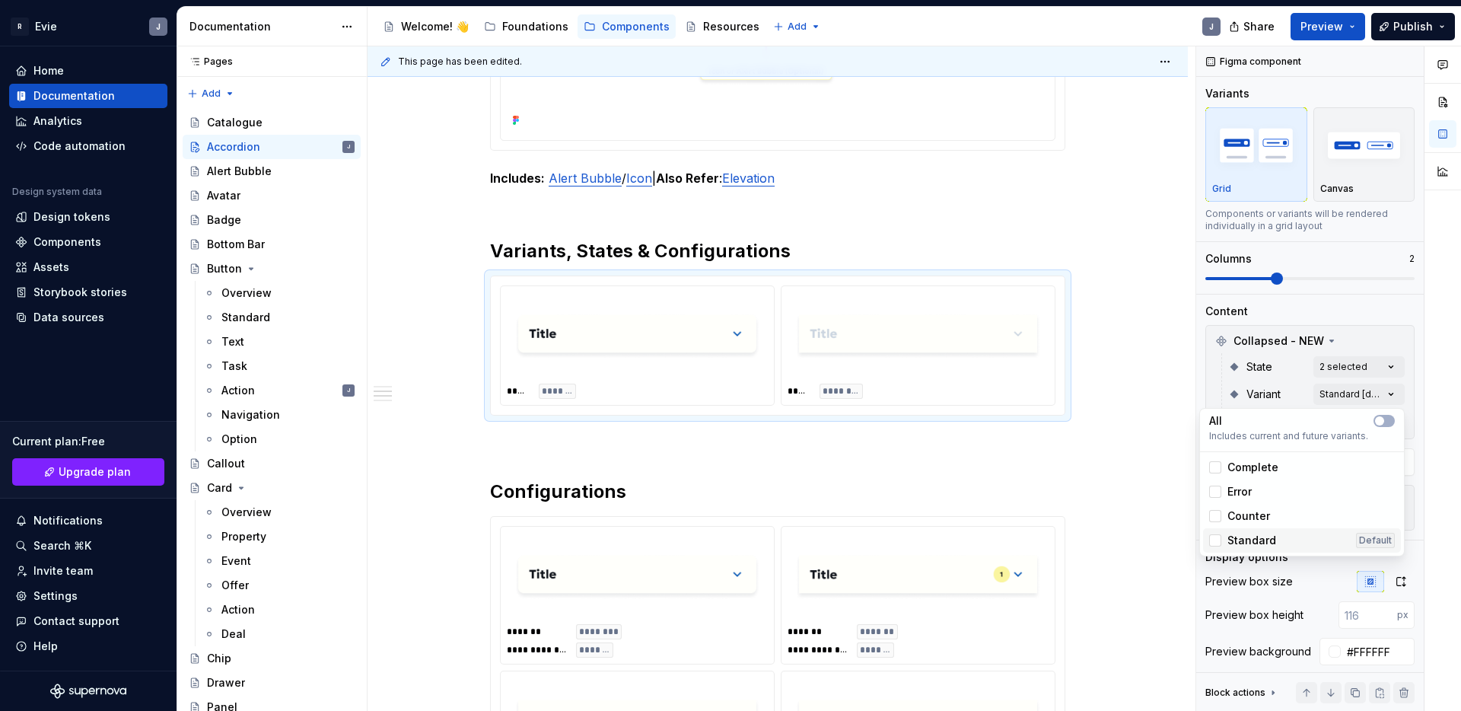
click at [1250, 539] on span "Standard" at bounding box center [1252, 540] width 49 height 15
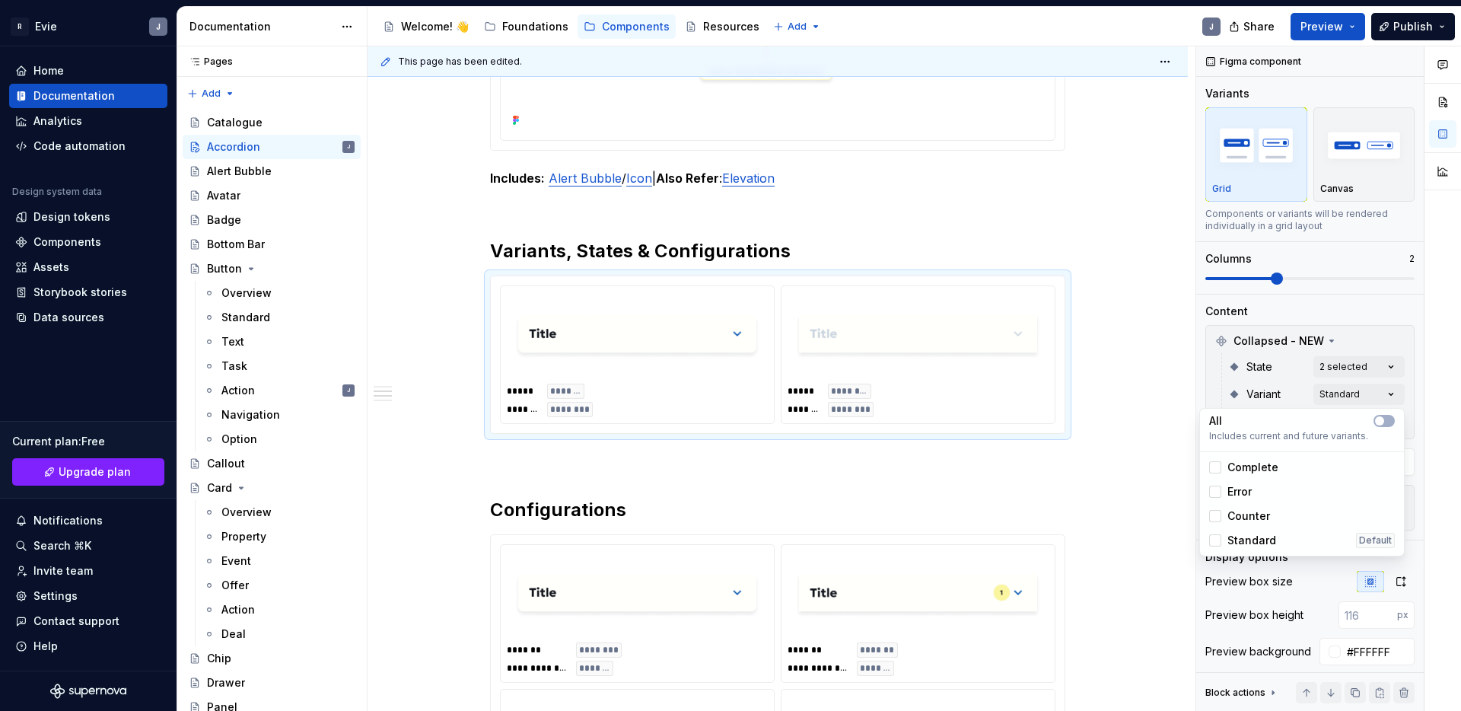
click at [1432, 409] on div at bounding box center [1443, 378] width 37 height 665
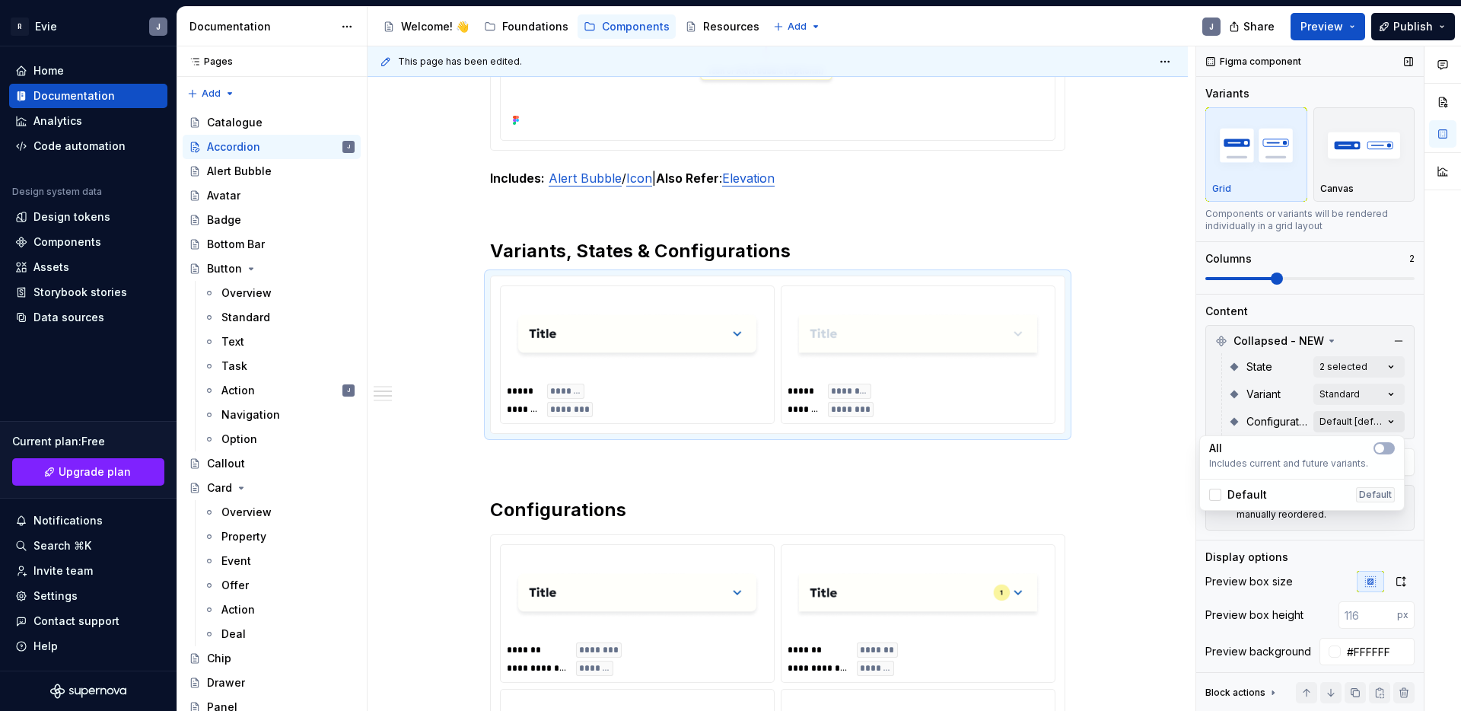
click at [1365, 423] on div "Comments Open comments No comments yet Select ‘Comment’ from the block context …" at bounding box center [1328, 378] width 265 height 665
click at [1250, 492] on span "Default" at bounding box center [1248, 494] width 40 height 15
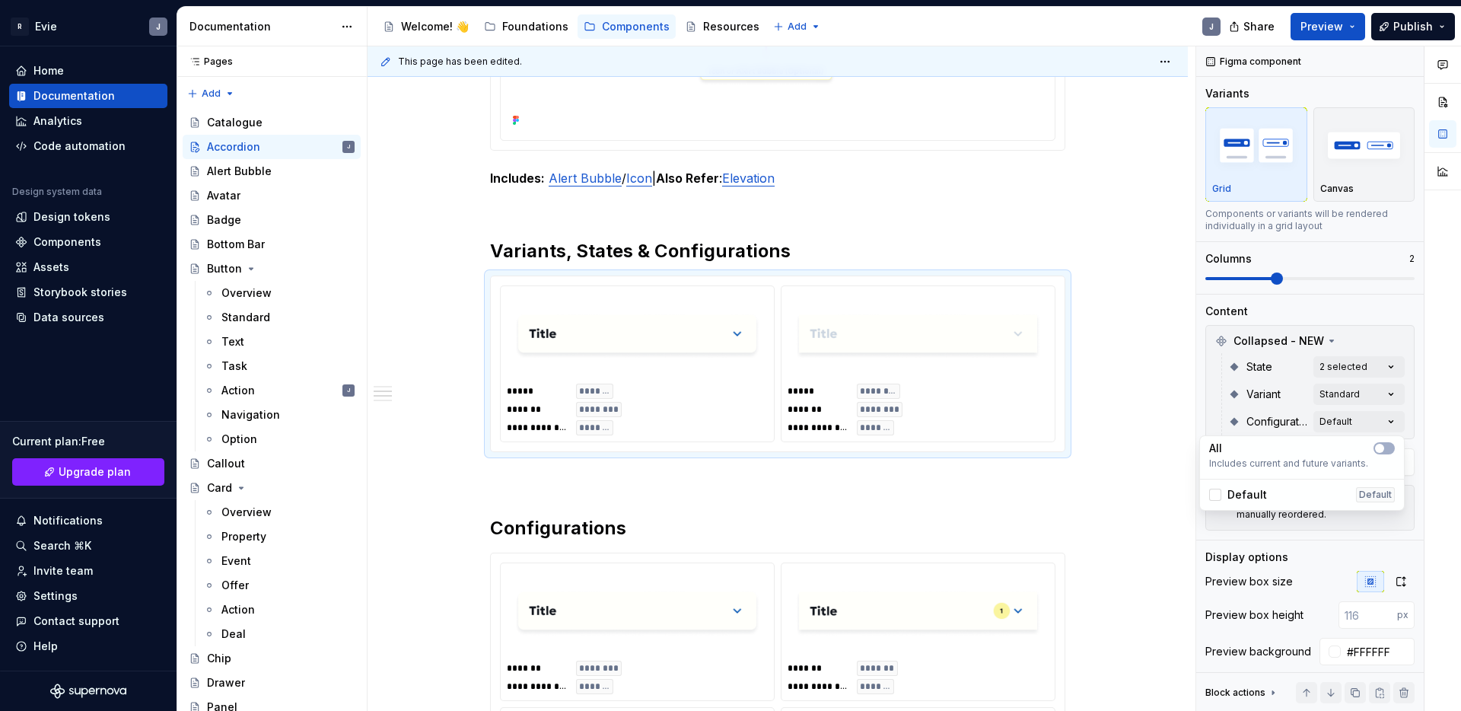
click at [1248, 492] on span "Default" at bounding box center [1248, 494] width 40 height 15
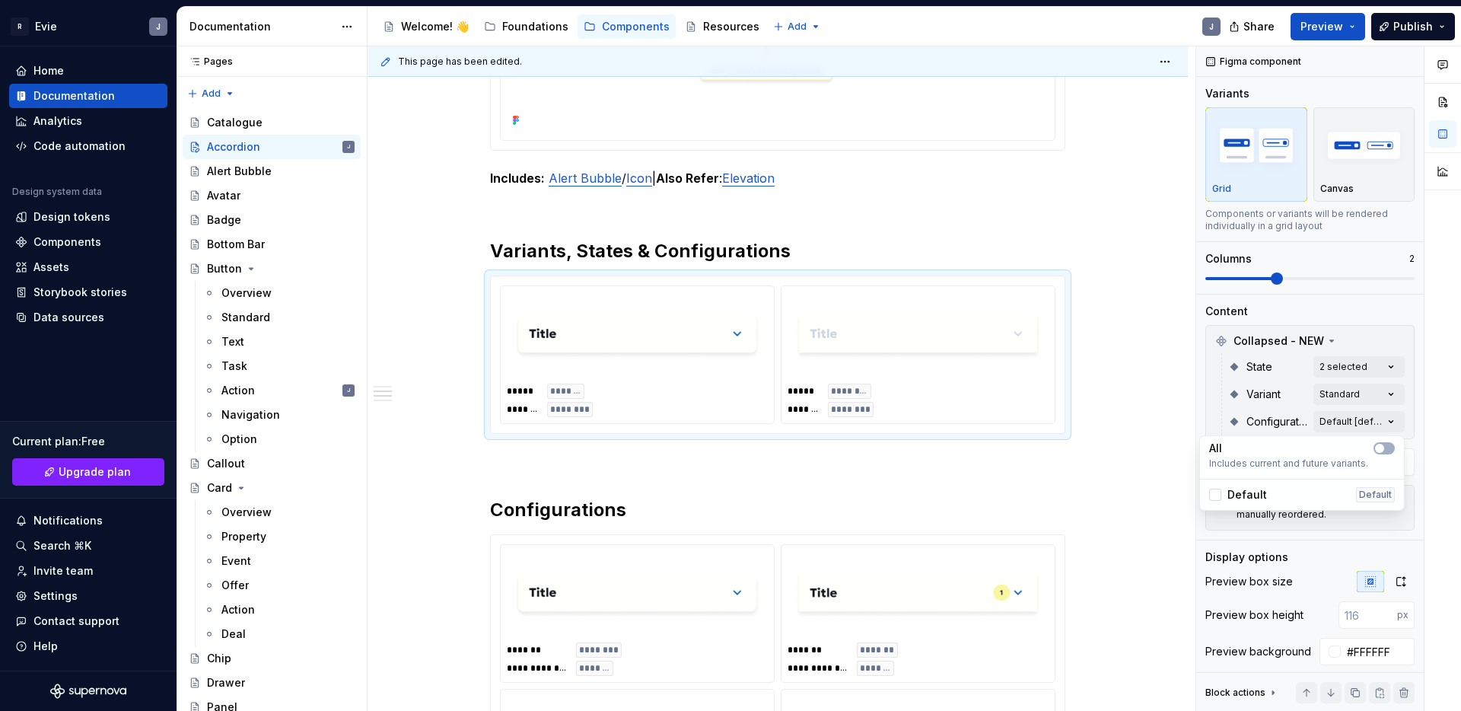
click at [1432, 403] on div at bounding box center [1443, 378] width 37 height 665
click at [1368, 418] on div "Comments Open comments No comments yet Select ‘Comment’ from the block context …" at bounding box center [1328, 378] width 265 height 665
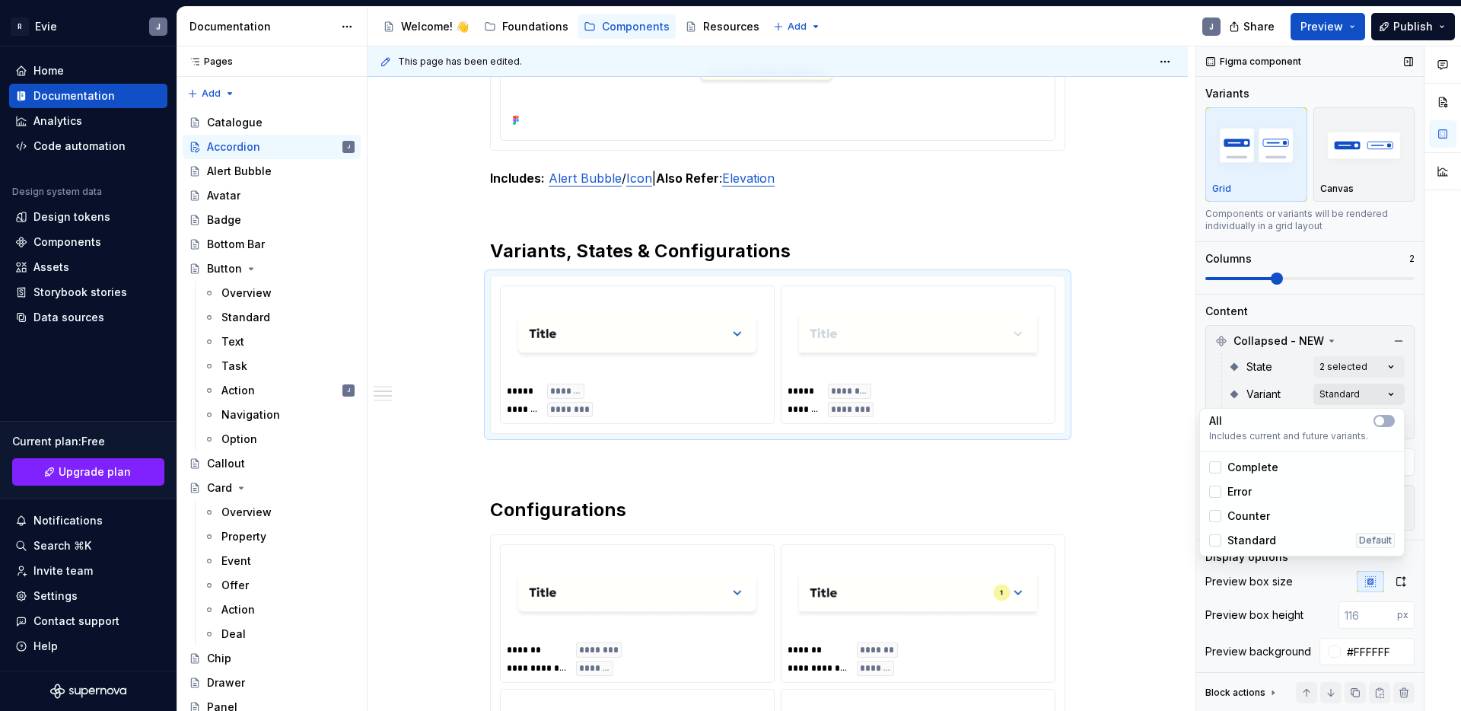
click at [1366, 401] on div "Comments Open comments No comments yet Select ‘Comment’ from the block context …" at bounding box center [1328, 378] width 265 height 665
drag, startPoint x: 1244, startPoint y: 468, endPoint x: 1243, endPoint y: 493, distance: 25.2
click at [1245, 469] on span "Complete" at bounding box center [1253, 467] width 51 height 15
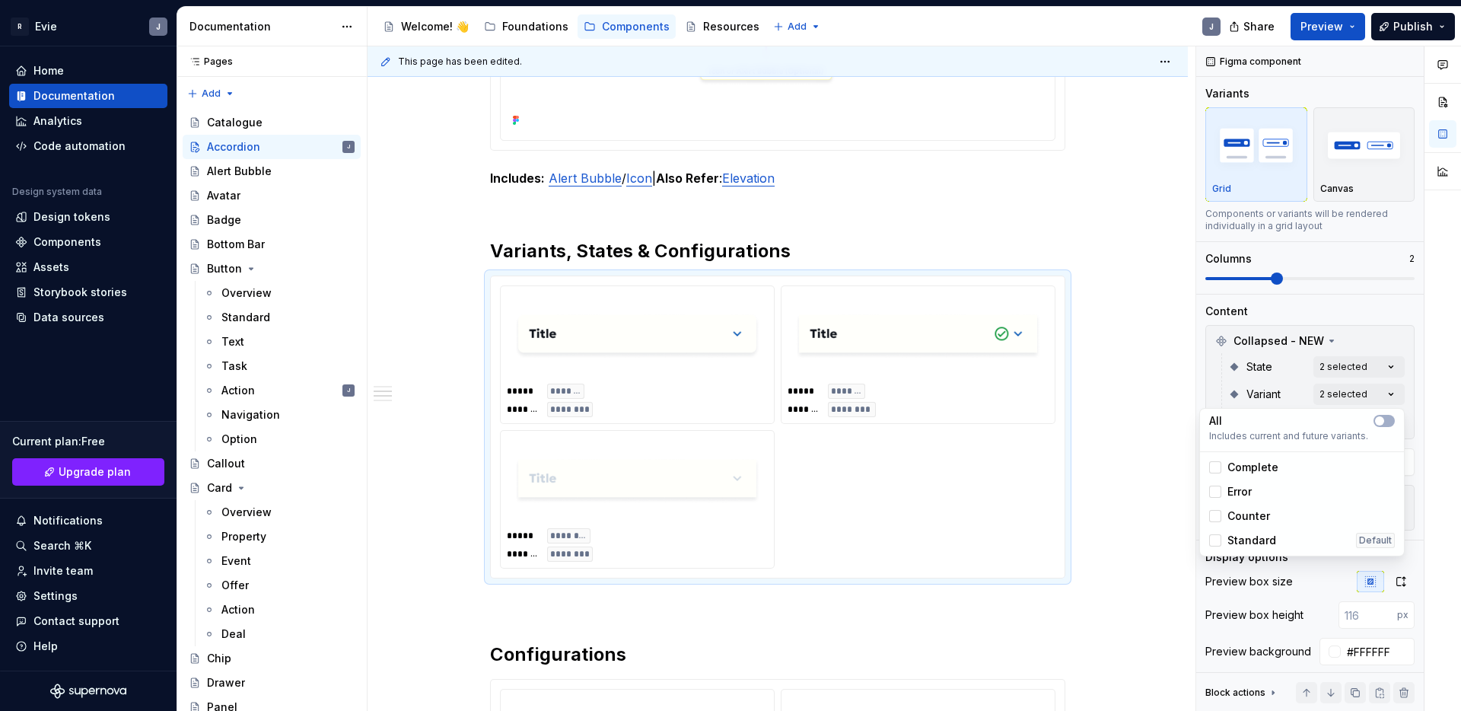
click at [1243, 493] on span "Error" at bounding box center [1240, 491] width 24 height 15
click at [1236, 514] on span "Counter" at bounding box center [1249, 515] width 43 height 15
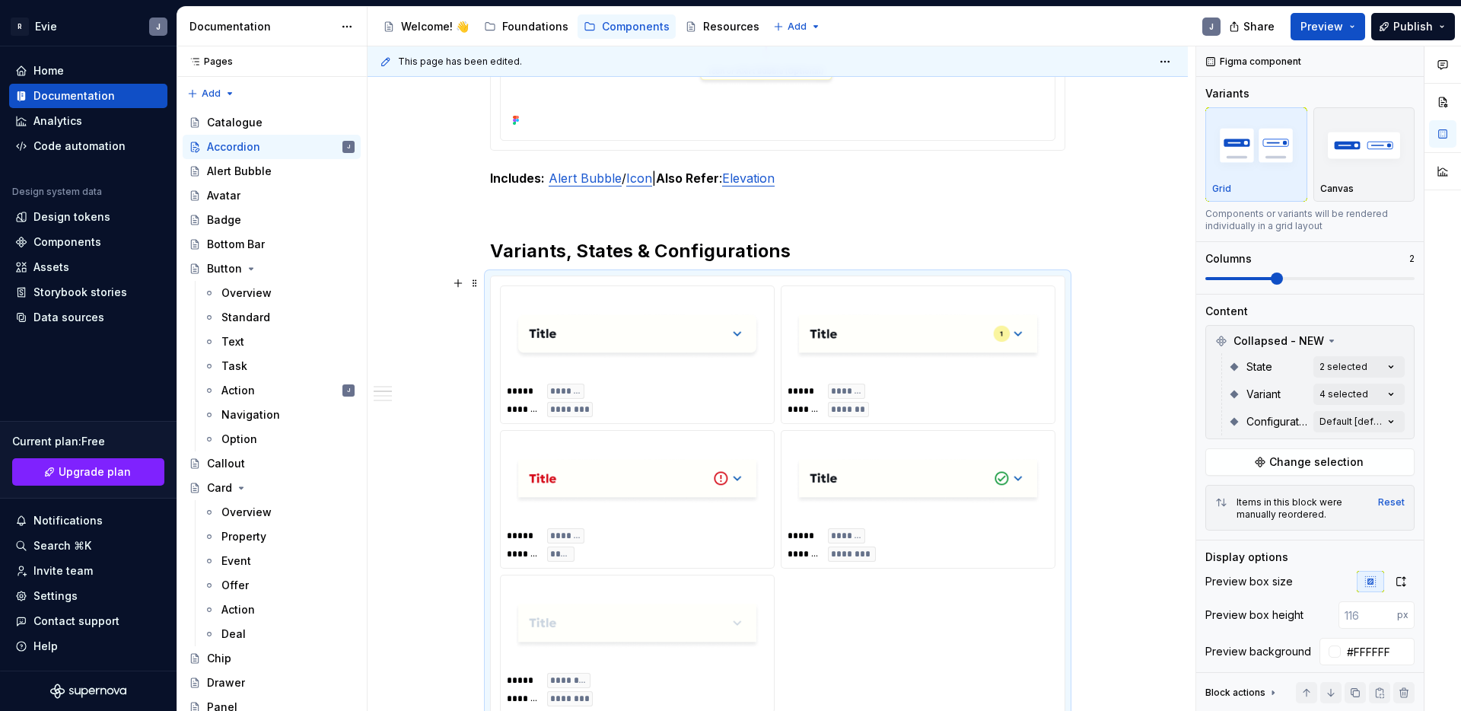
click at [1125, 473] on html "R Evie J Home Documentation Analytics Code automation Design system data Design…" at bounding box center [730, 355] width 1461 height 711
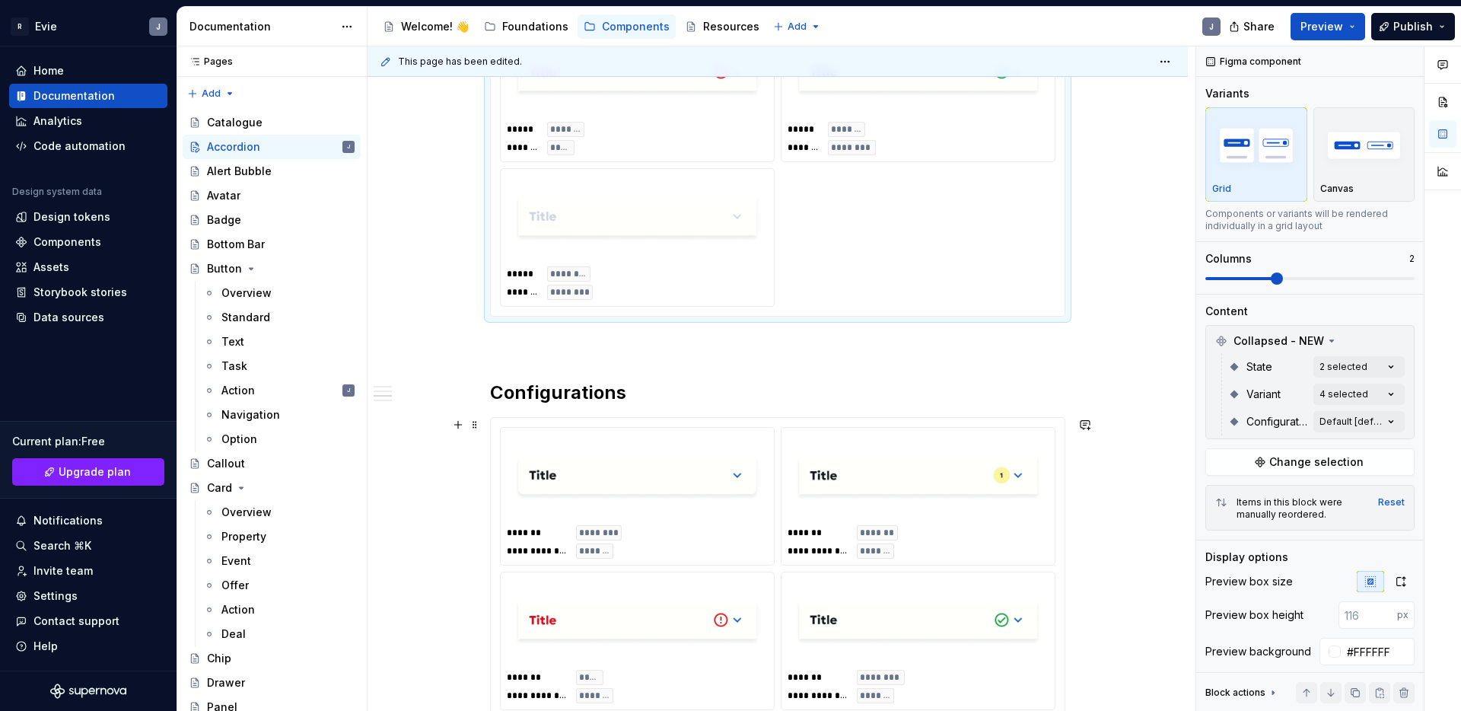
scroll to position [1275, 0]
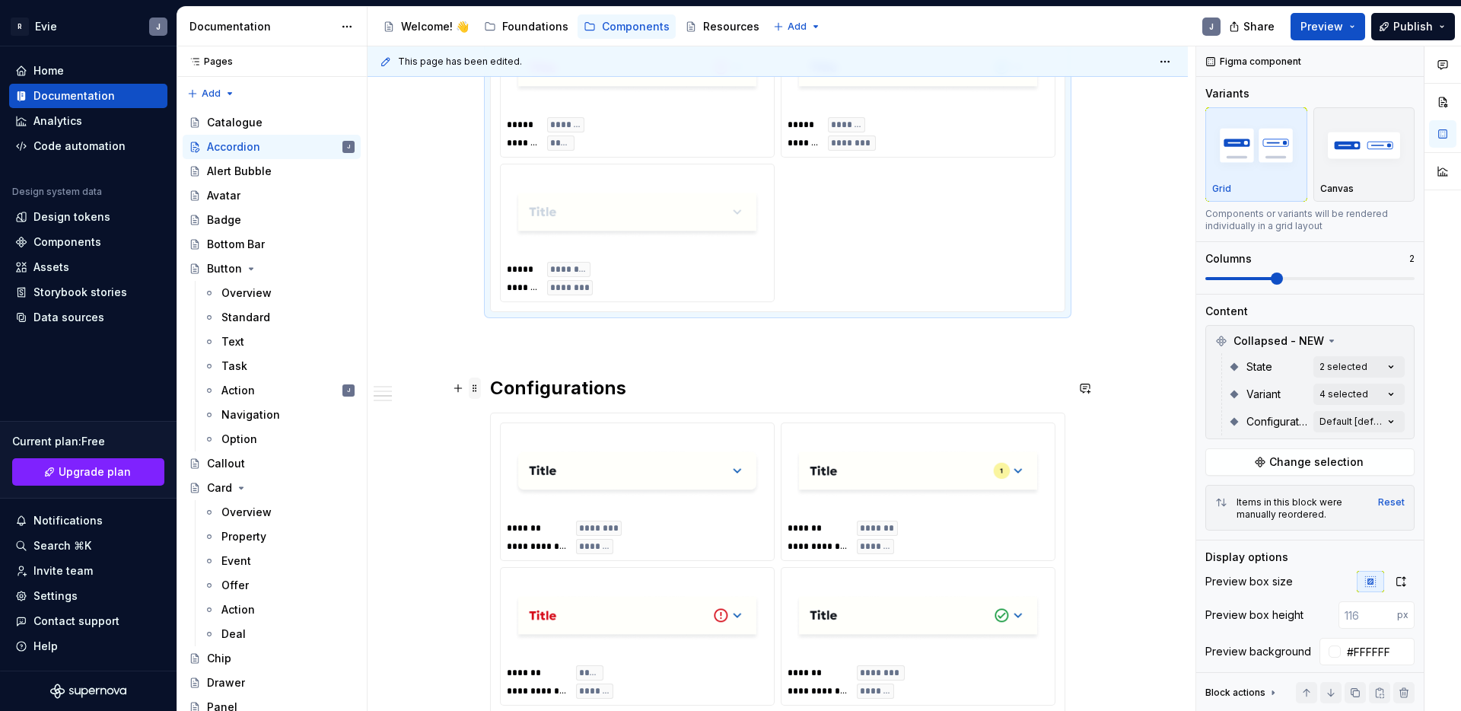
click at [477, 391] on span at bounding box center [475, 387] width 12 height 21
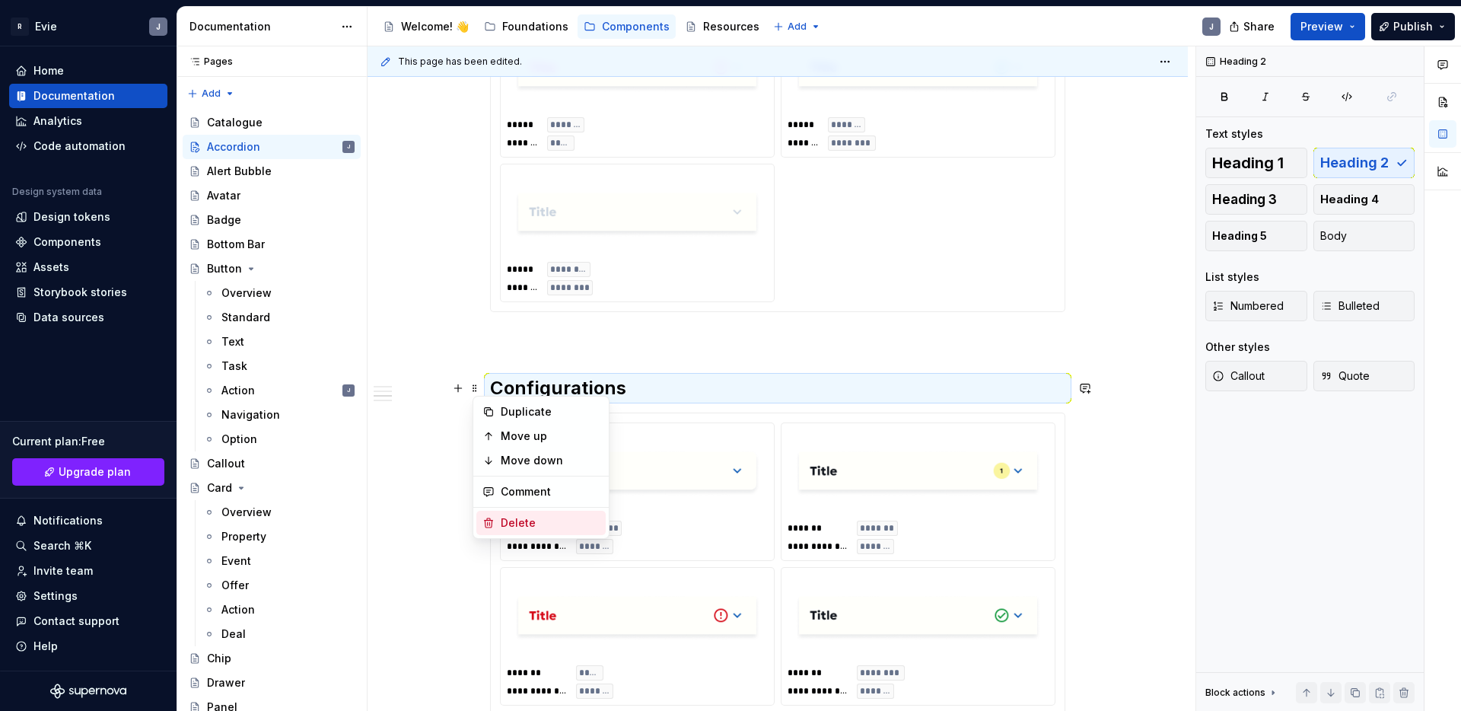
click at [507, 523] on div "Delete" at bounding box center [550, 522] width 99 height 15
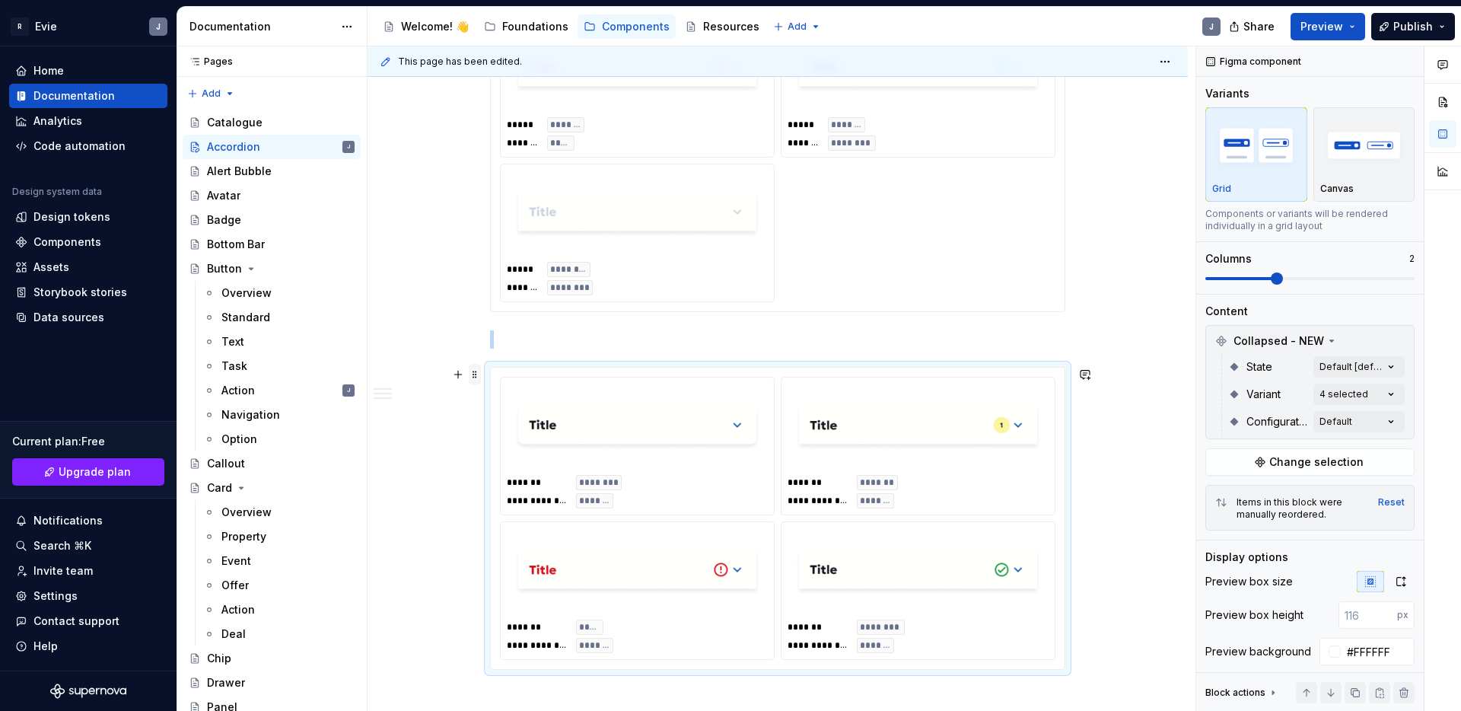
click at [481, 376] on span at bounding box center [475, 374] width 12 height 21
click at [511, 509] on div "Delete" at bounding box center [550, 509] width 99 height 15
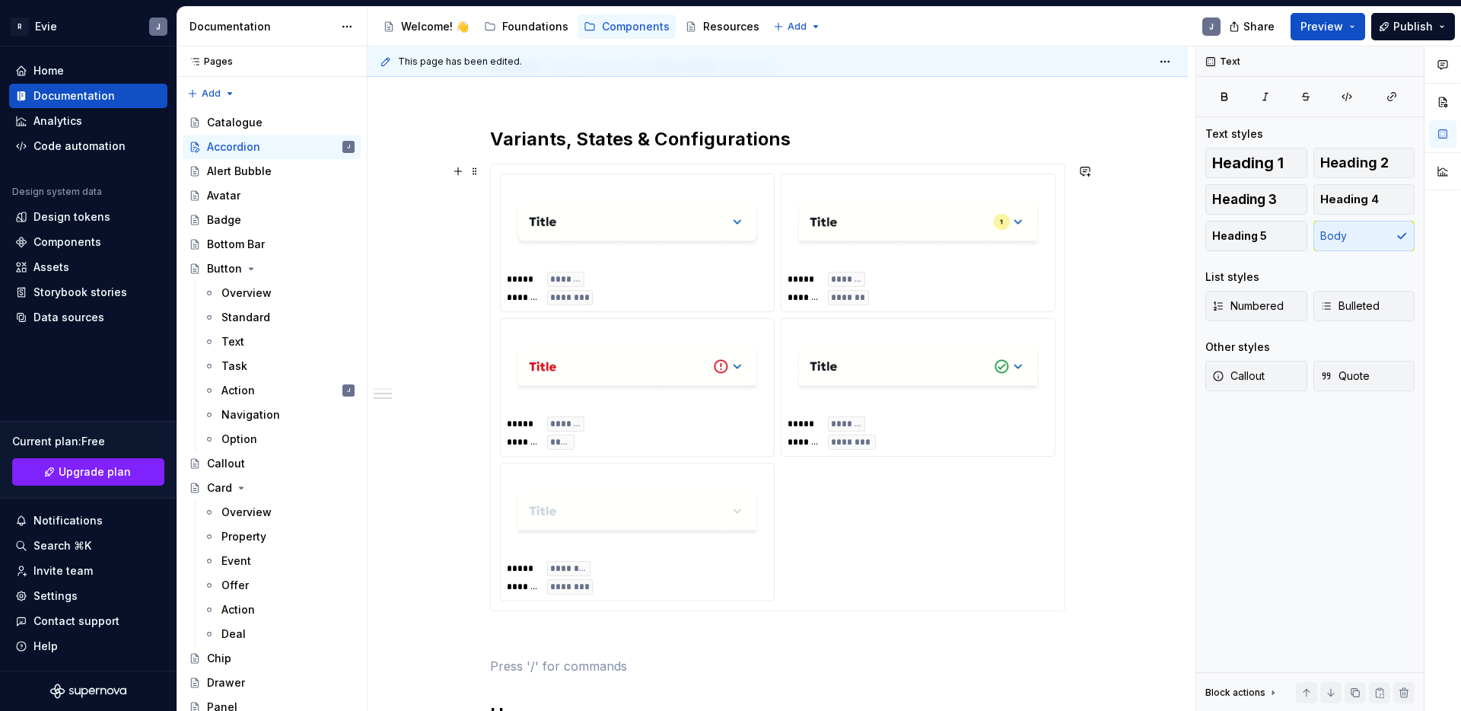
scroll to position [973, 0]
click at [1333, 14] on div "Share Preview Publish" at bounding box center [1347, 26] width 228 height 39
click at [1333, 21] on span "Preview" at bounding box center [1322, 26] width 43 height 15
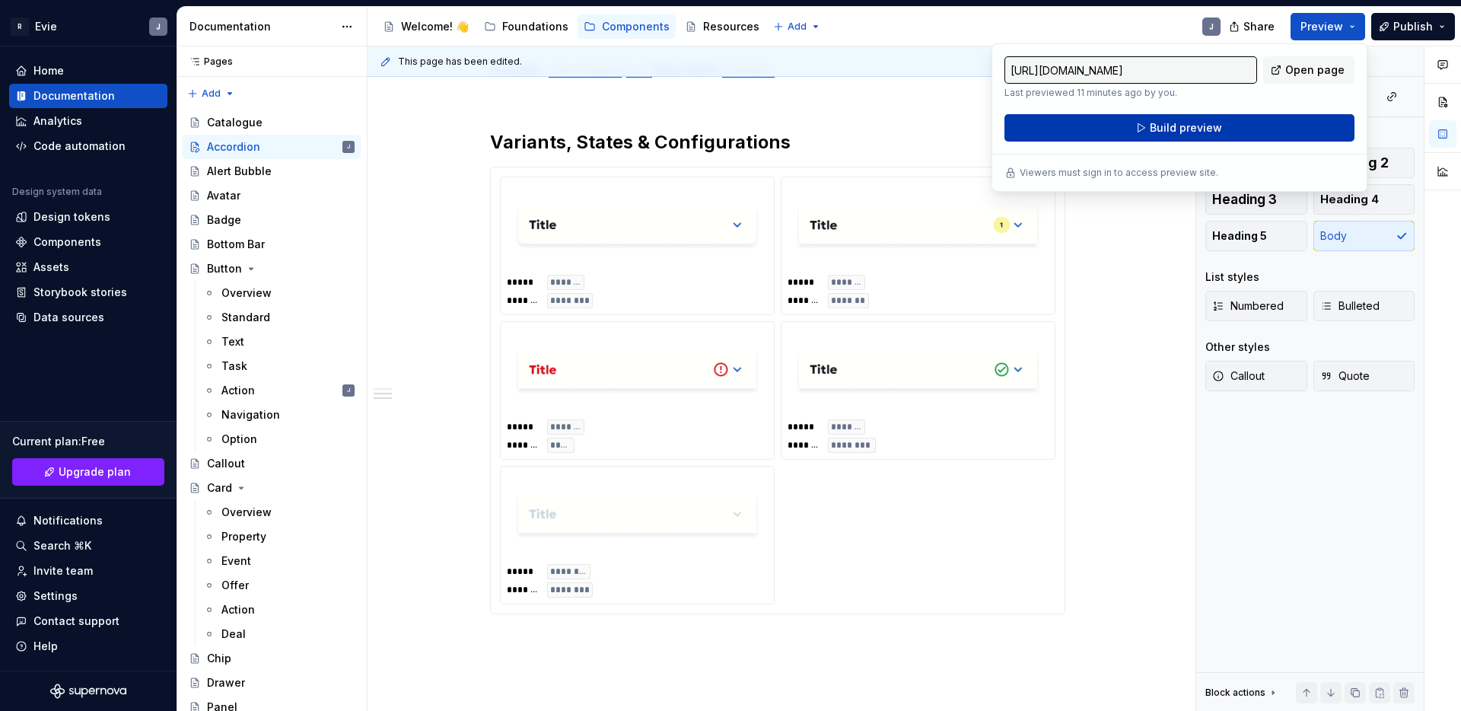
click at [1221, 130] on button "Build preview" at bounding box center [1180, 127] width 350 height 27
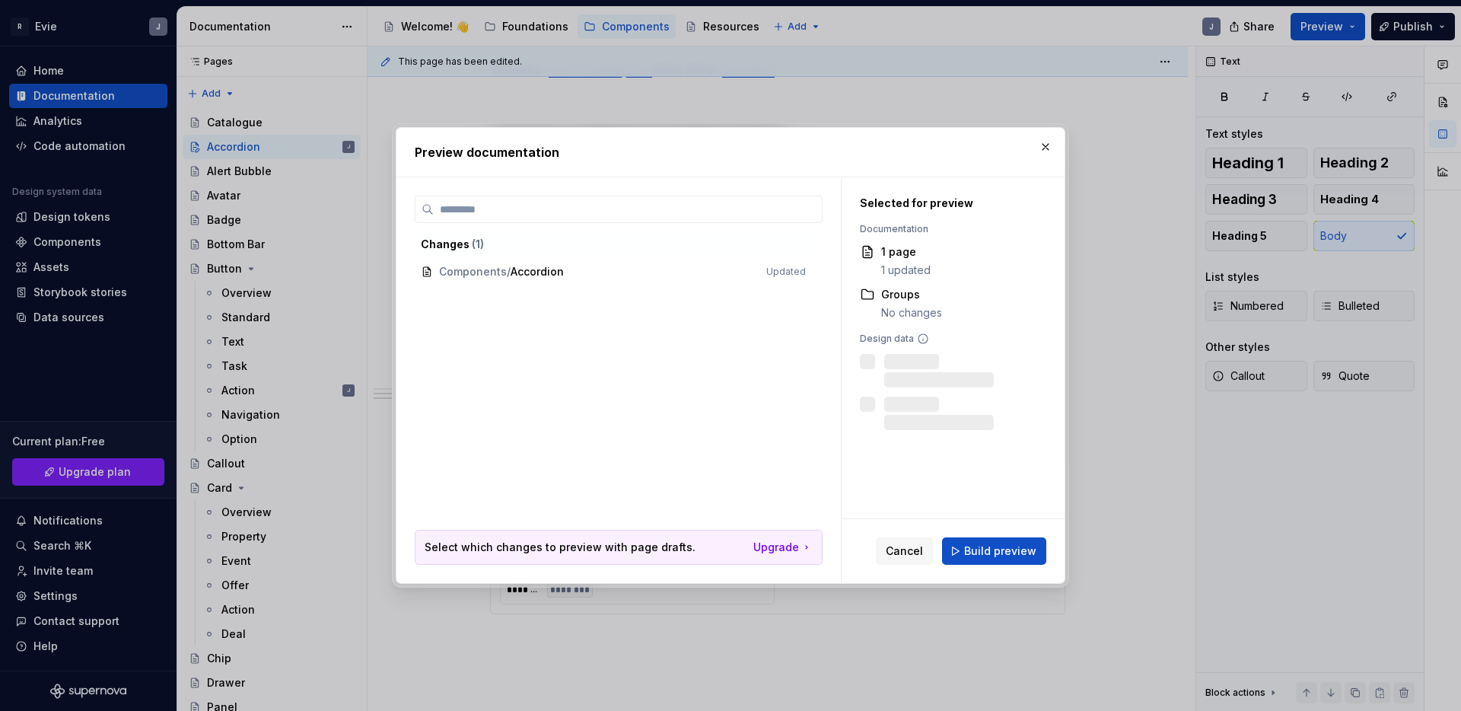
click at [1017, 546] on span "Build preview" at bounding box center [1000, 550] width 72 height 15
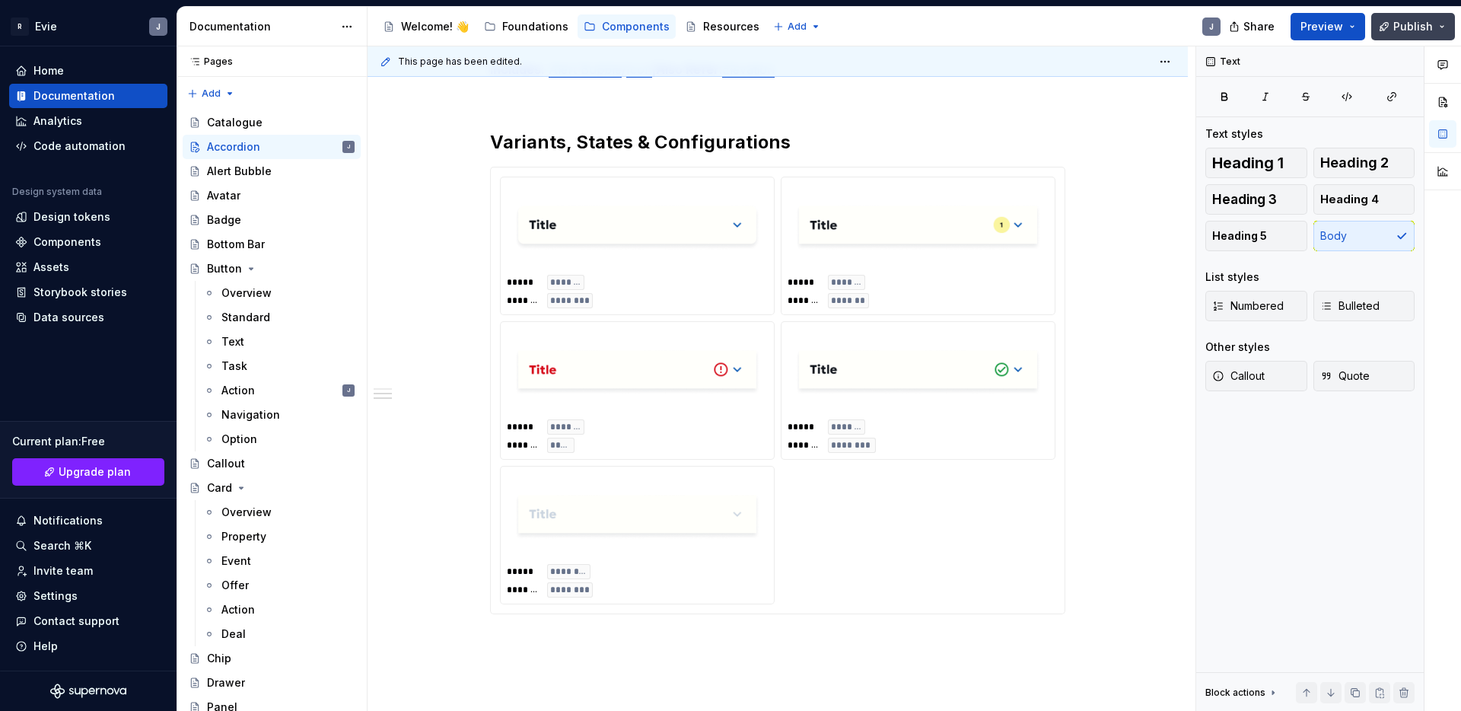
drag, startPoint x: 1403, startPoint y: 28, endPoint x: 1412, endPoint y: 29, distance: 8.4
click at [1412, 29] on span "Publish" at bounding box center [1413, 26] width 40 height 15
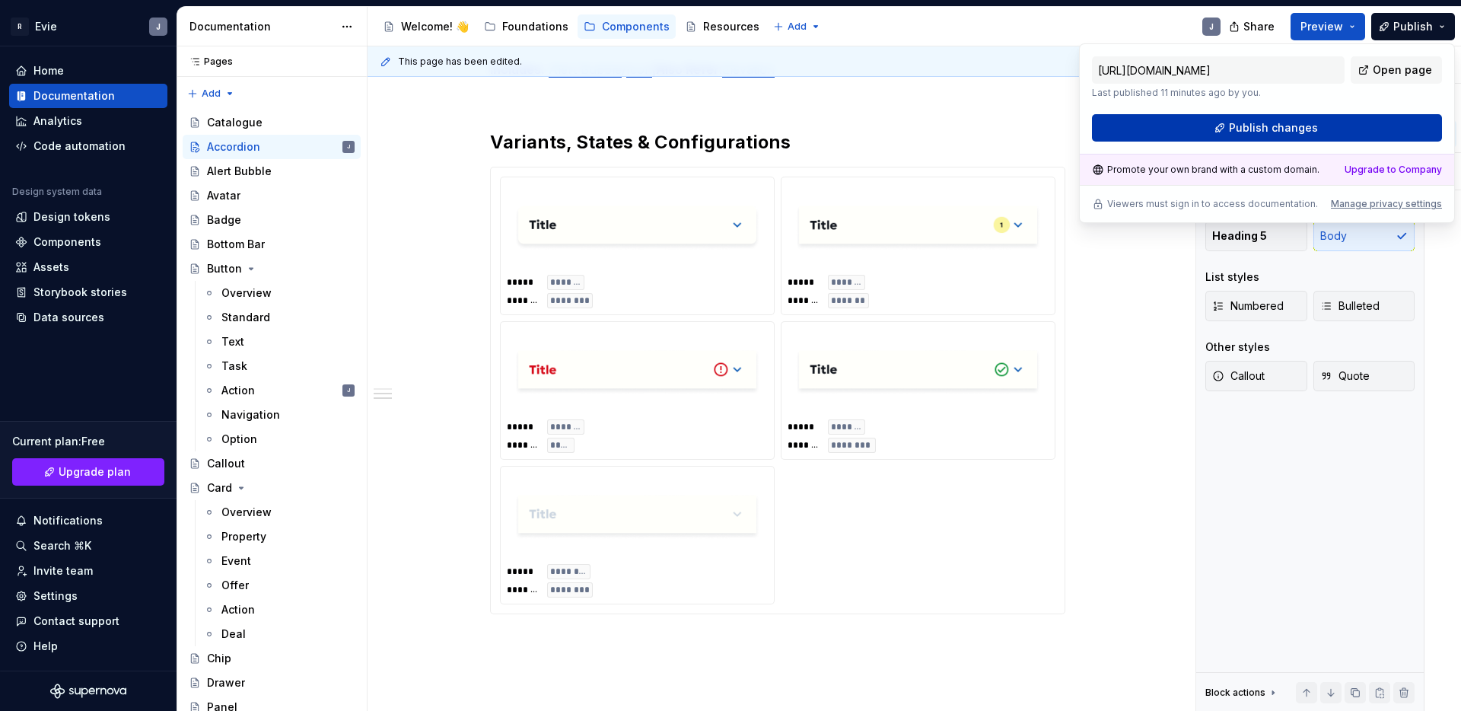
click at [1279, 114] on button "Publish changes" at bounding box center [1267, 127] width 350 height 27
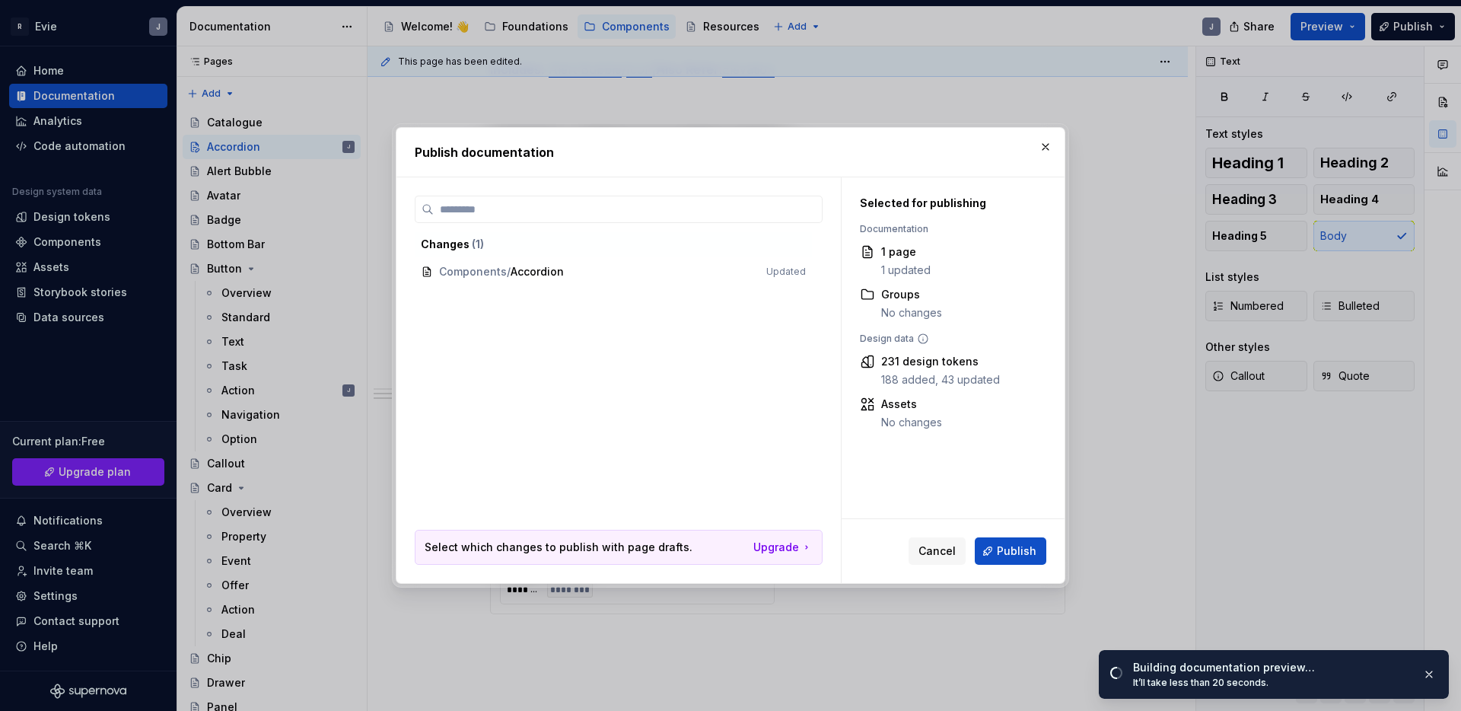
drag, startPoint x: 1017, startPoint y: 553, endPoint x: 1046, endPoint y: 503, distance: 58.3
click at [1017, 552] on span "Publish" at bounding box center [1017, 550] width 40 height 15
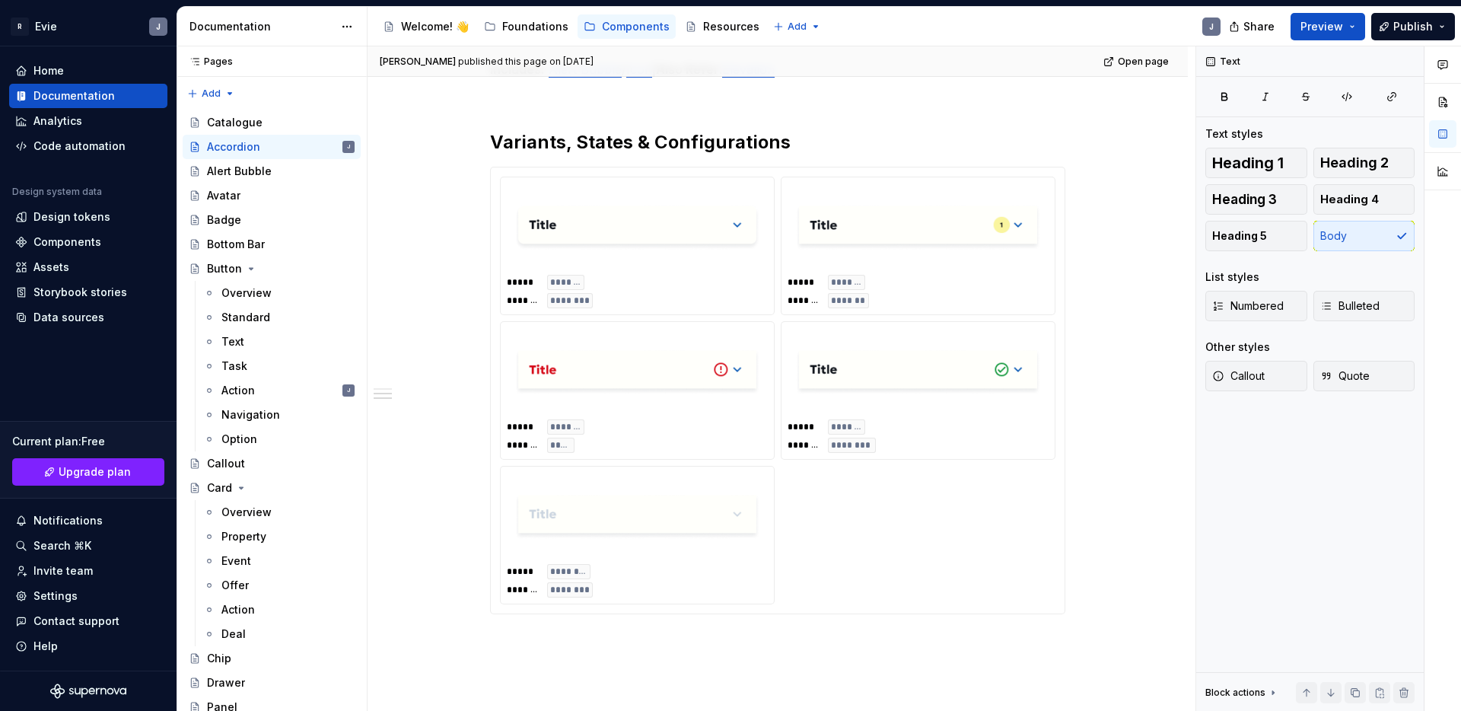
type textarea "*"
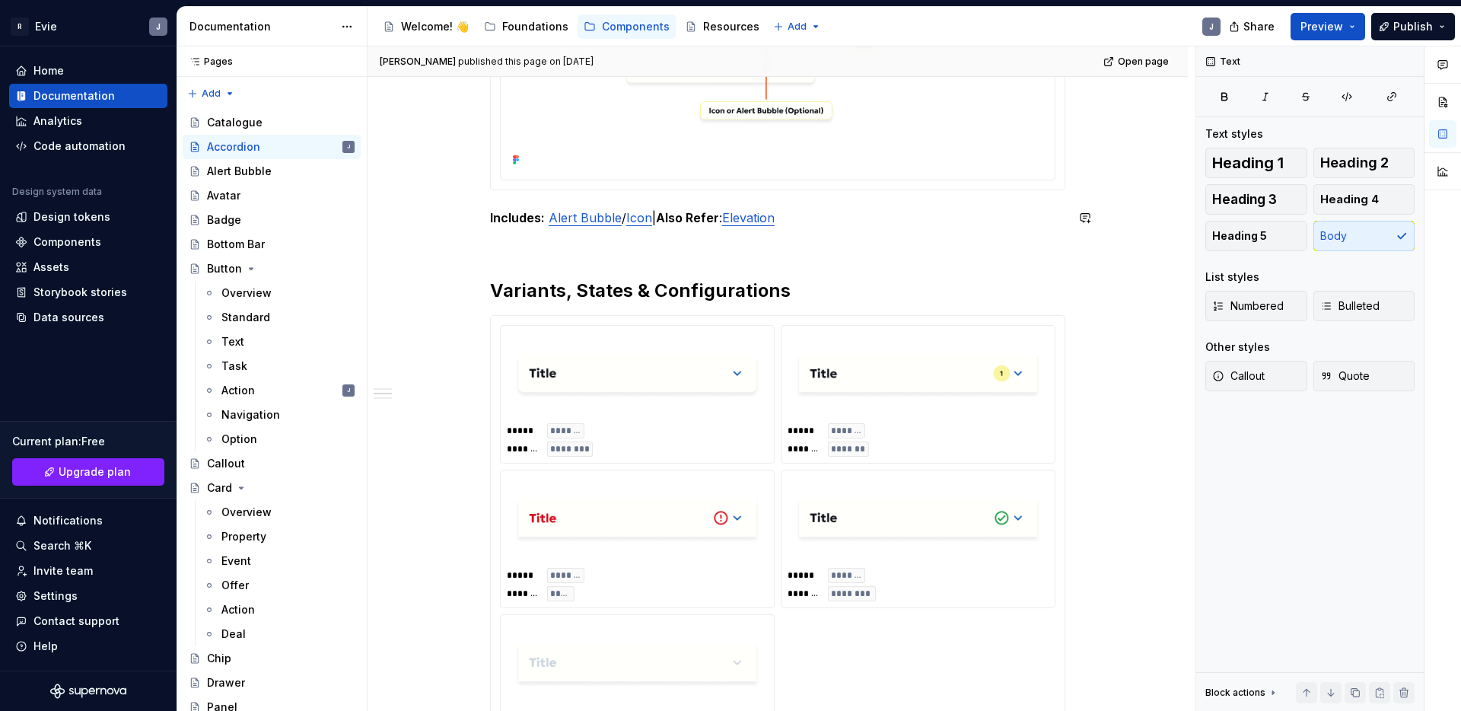
scroll to position [727, 0]
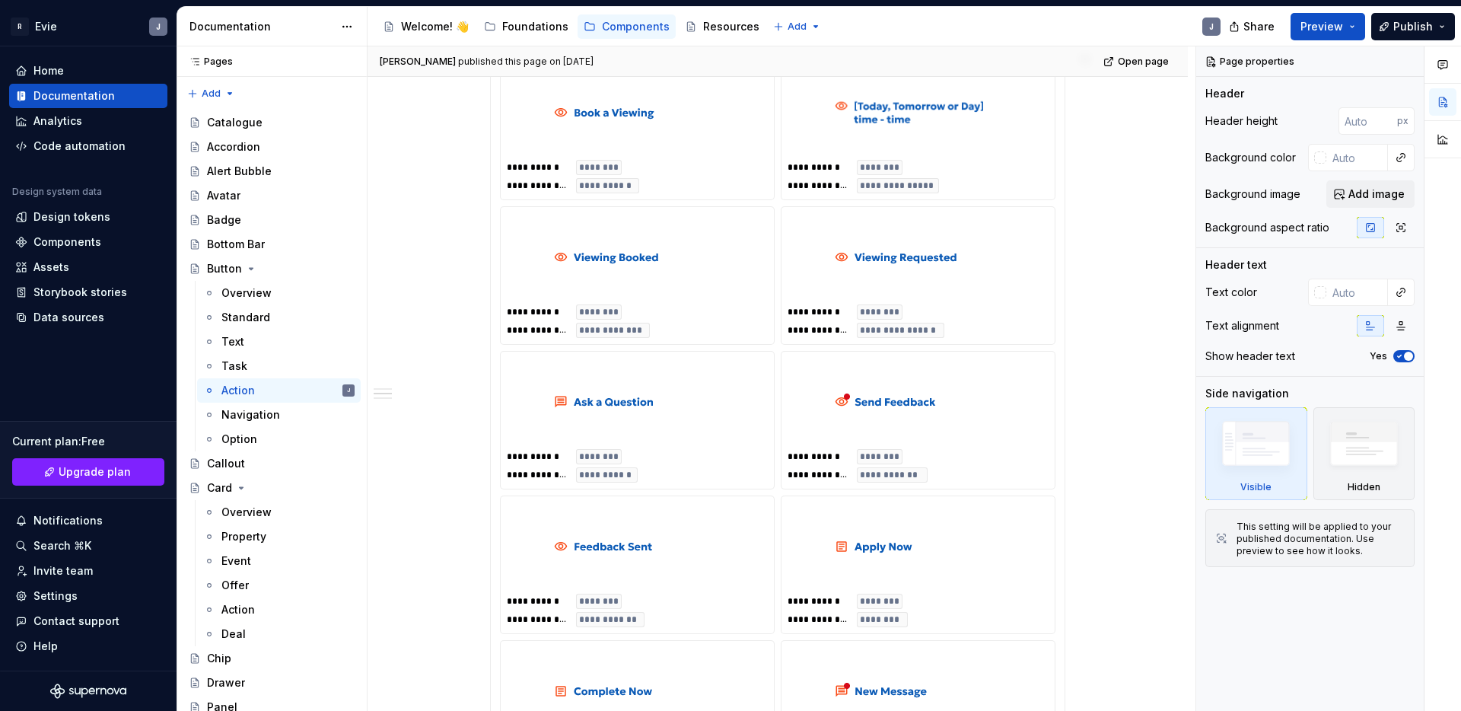
scroll to position [849, 0]
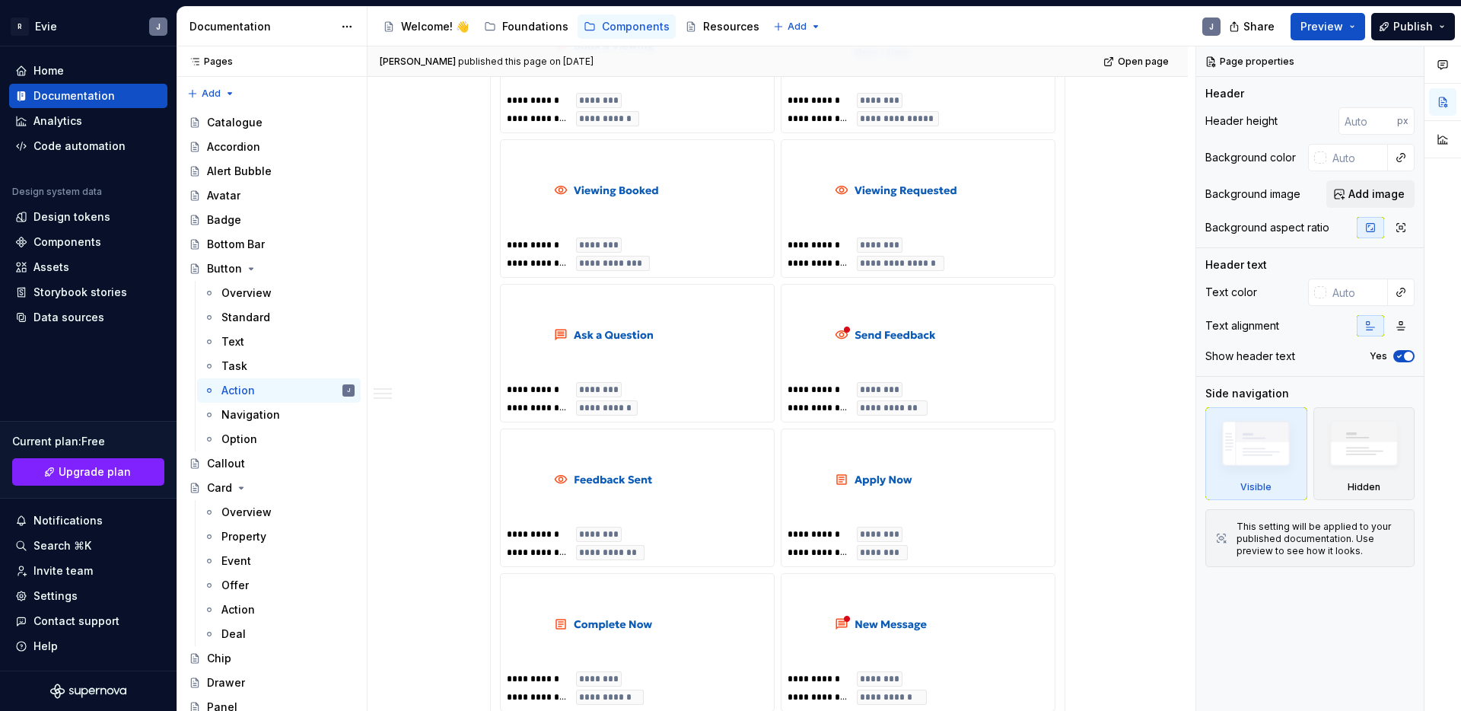
click at [1001, 320] on img at bounding box center [918, 335] width 167 height 76
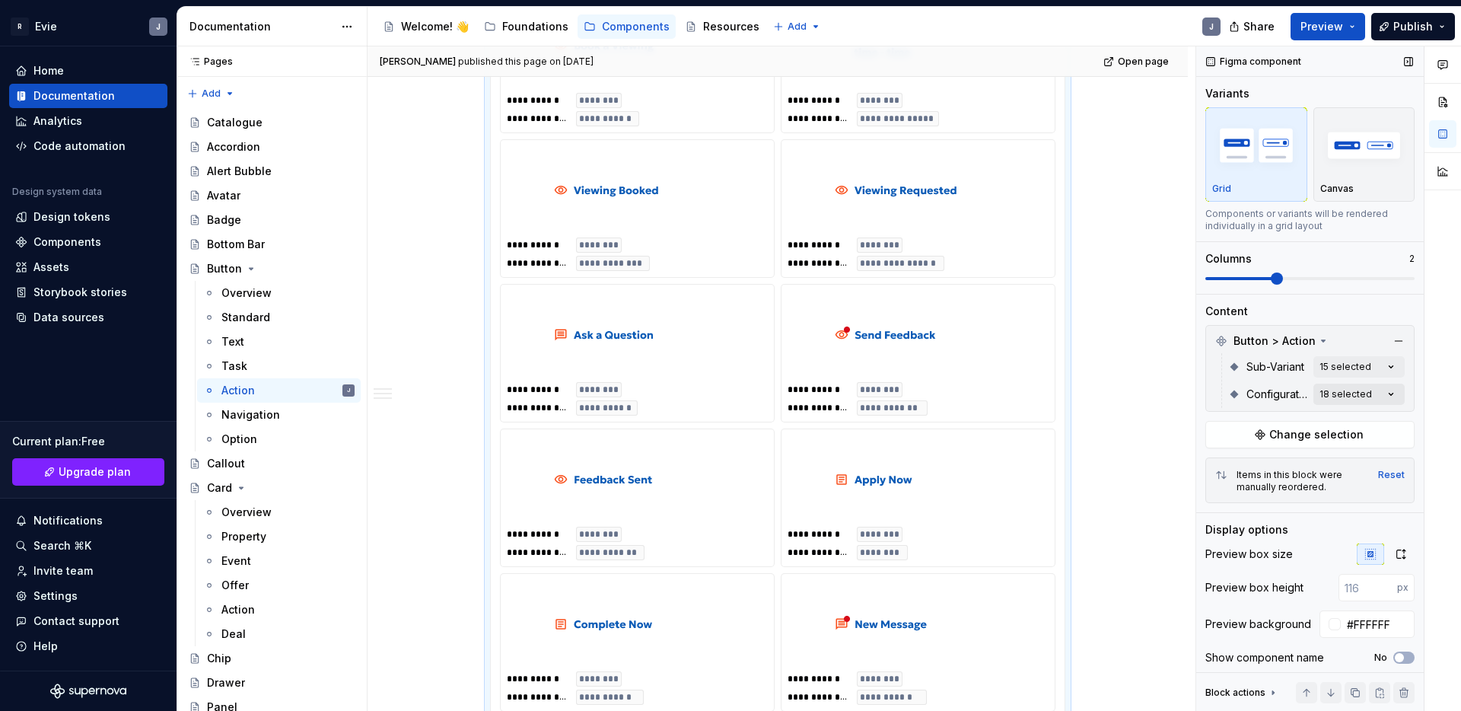
click at [1364, 392] on div "Comments Open comments No comments yet Select ‘Comment’ from the block context …" at bounding box center [1328, 378] width 265 height 665
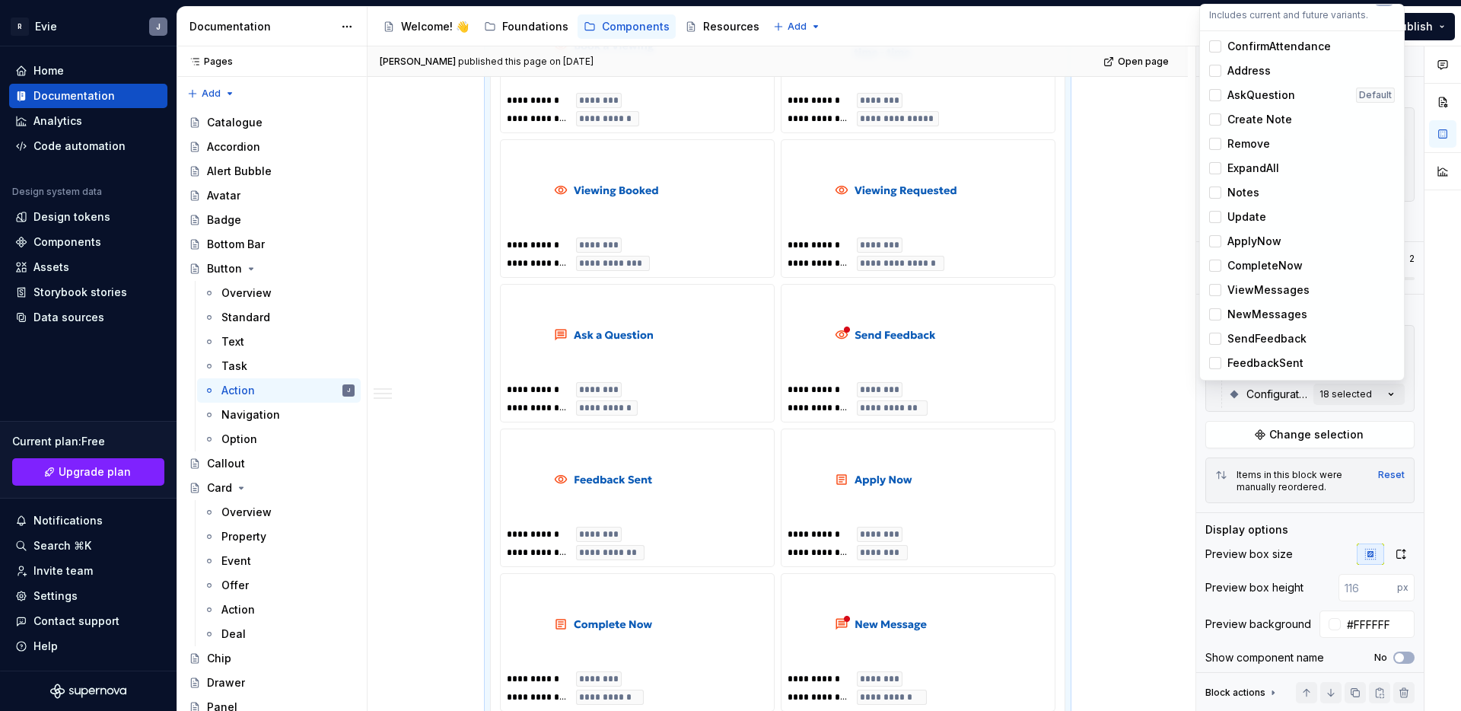
scroll to position [0, 0]
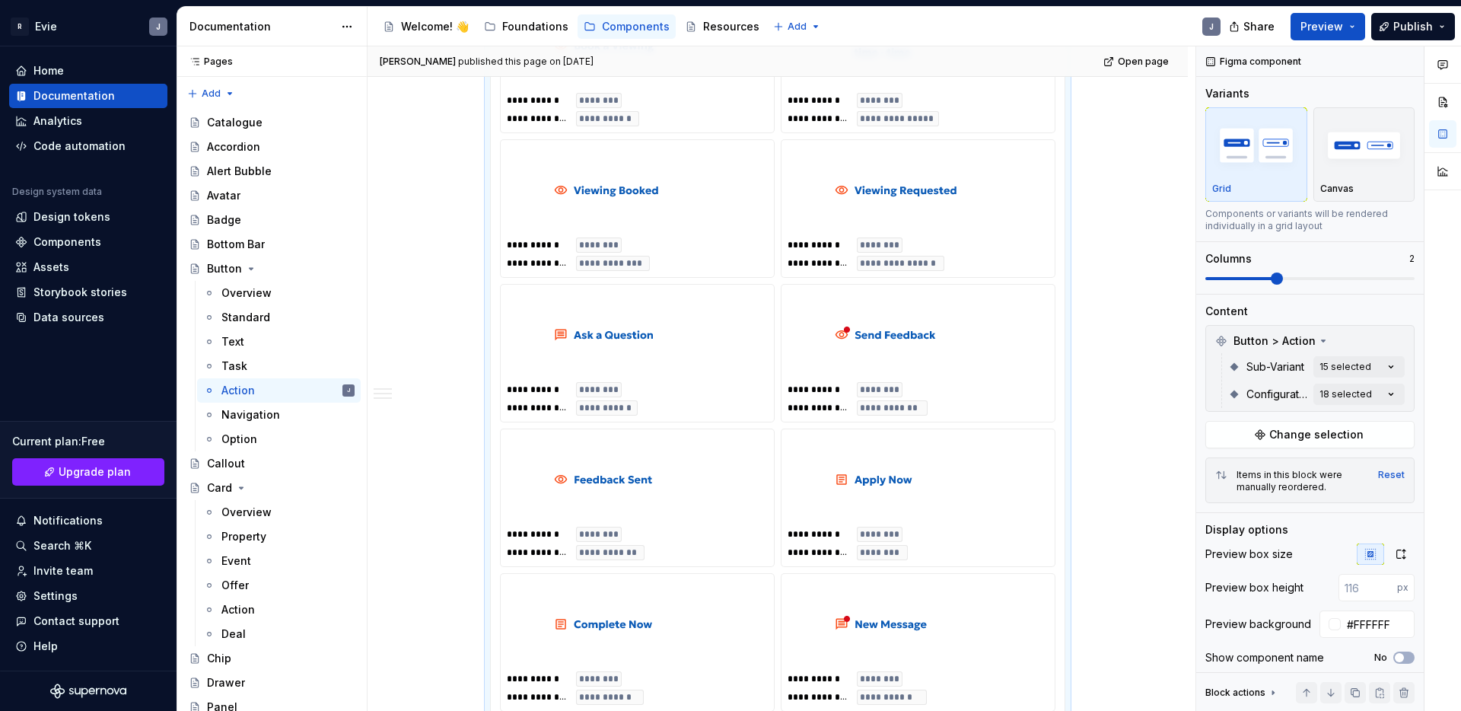
click at [1146, 406] on html "R Evie J Home Documentation Analytics Code automation Design system data Design…" at bounding box center [730, 355] width 1461 height 711
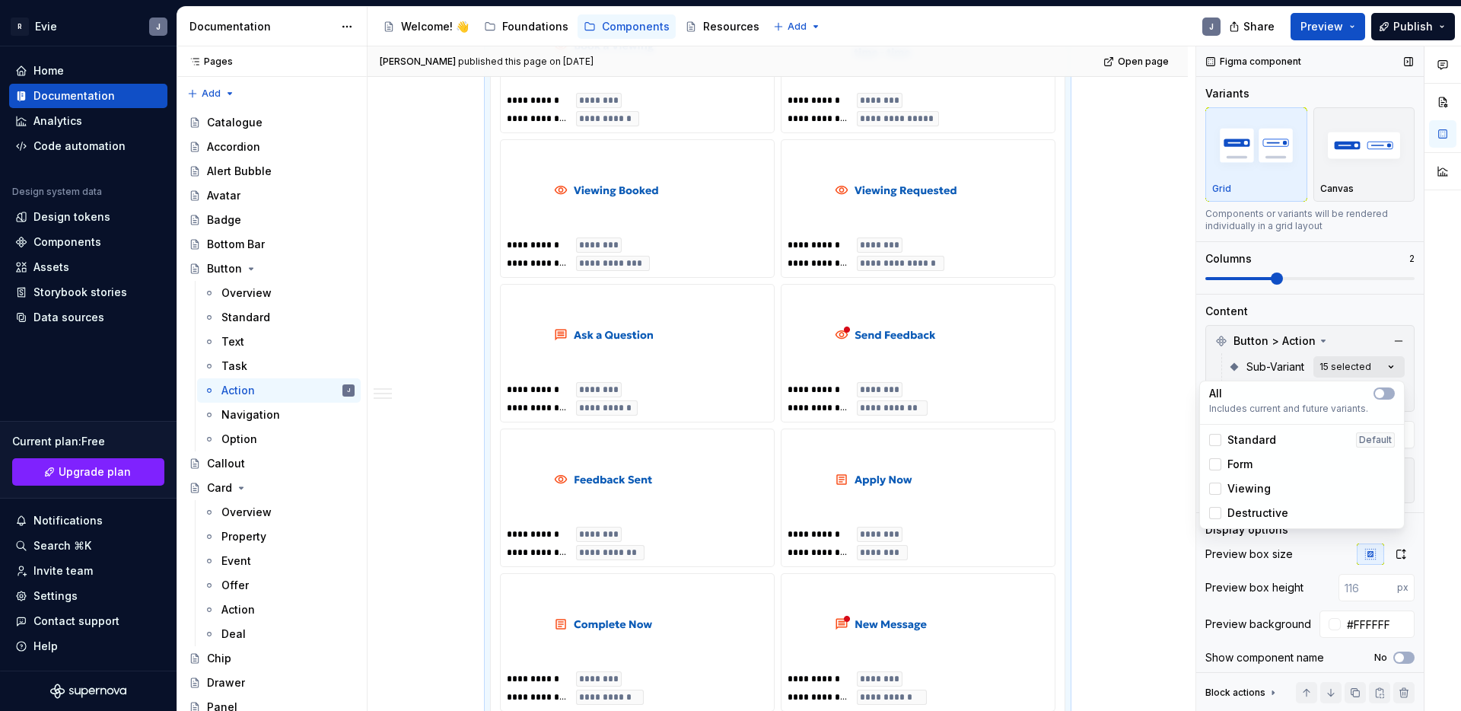
click at [1328, 366] on div "Comments Open comments No comments yet Select ‘Comment’ from the block context …" at bounding box center [1328, 378] width 265 height 665
click at [1259, 514] on span "Destructive" at bounding box center [1258, 512] width 61 height 15
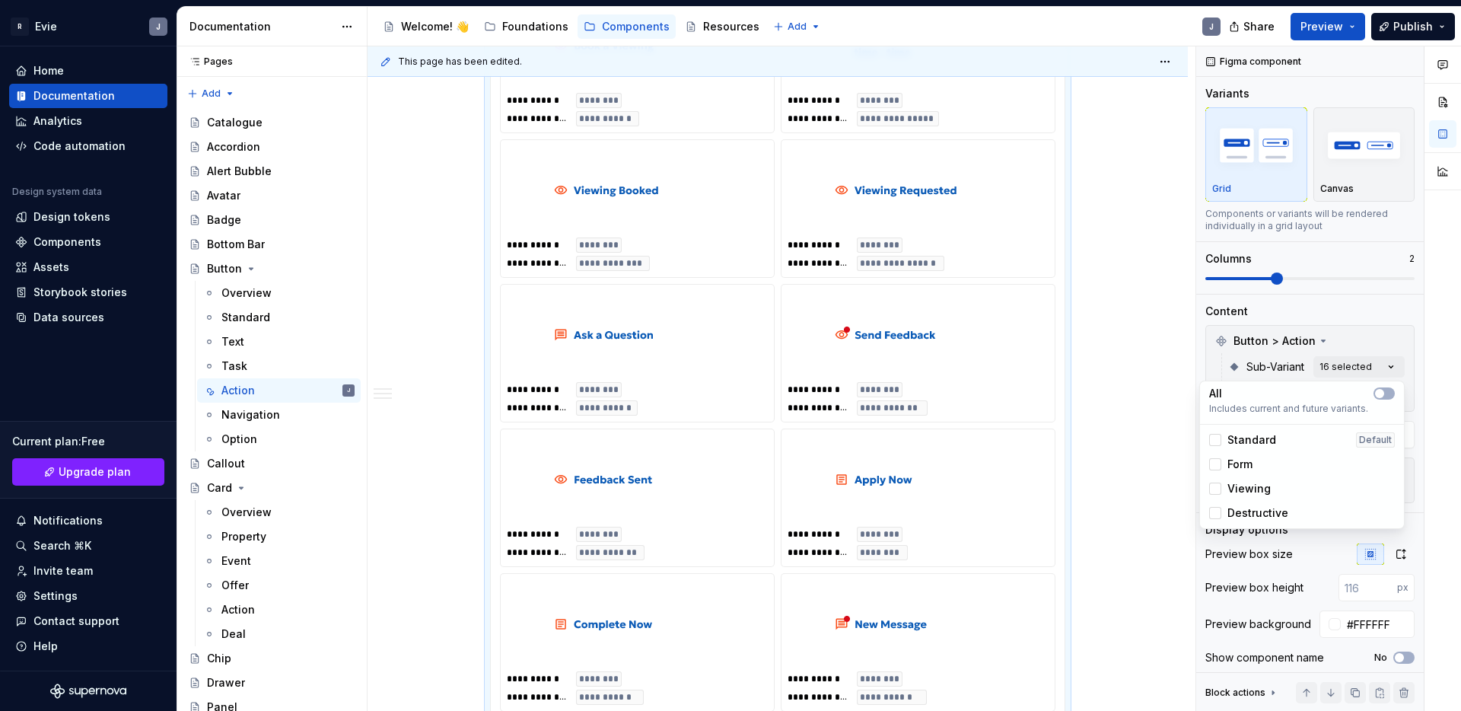
click at [1089, 391] on html "R Evie J Home Documentation Analytics Code automation Design system data Design…" at bounding box center [730, 355] width 1461 height 711
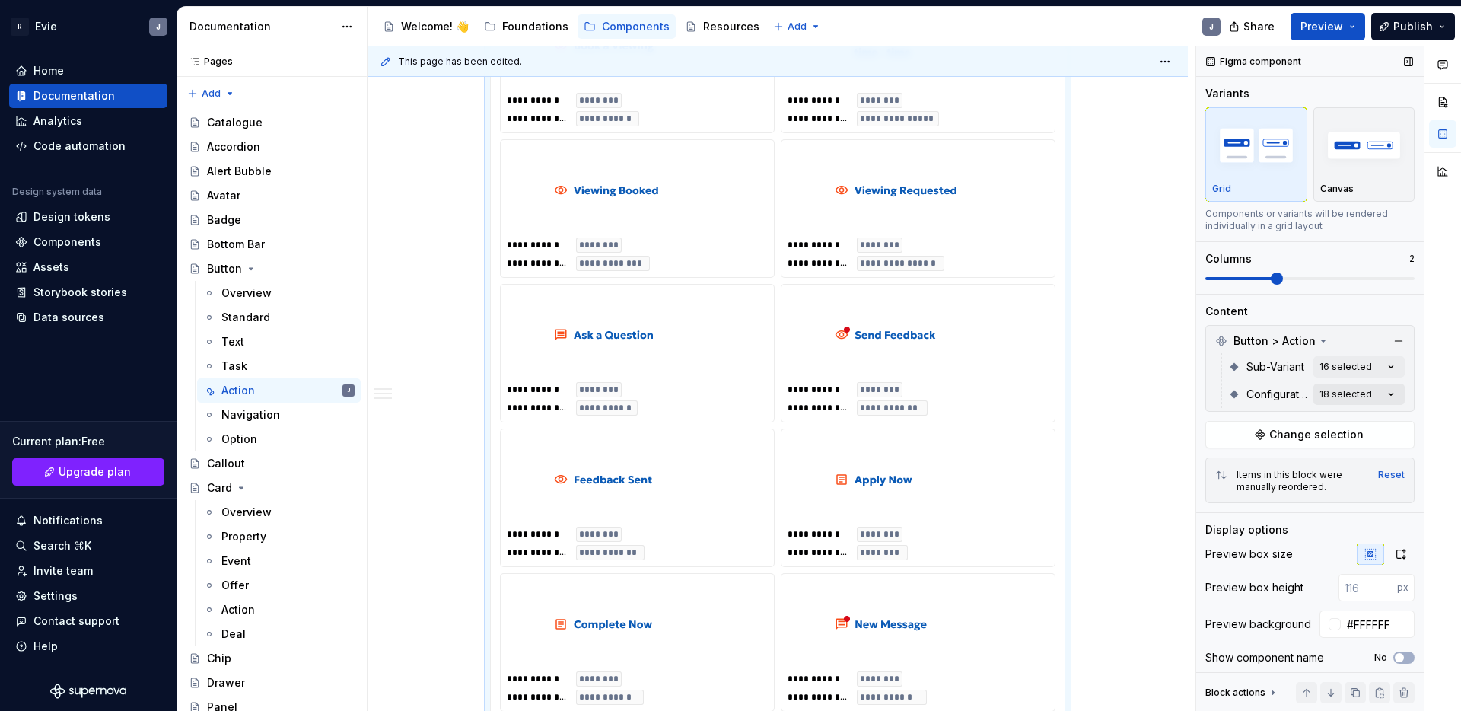
click at [1343, 391] on div "Comments Open comments No comments yet Select ‘Comment’ from the block context …" at bounding box center [1328, 378] width 265 height 665
click at [1127, 336] on html "R Evie J Home Documentation Analytics Code automation Design system data Design…" at bounding box center [730, 355] width 1461 height 711
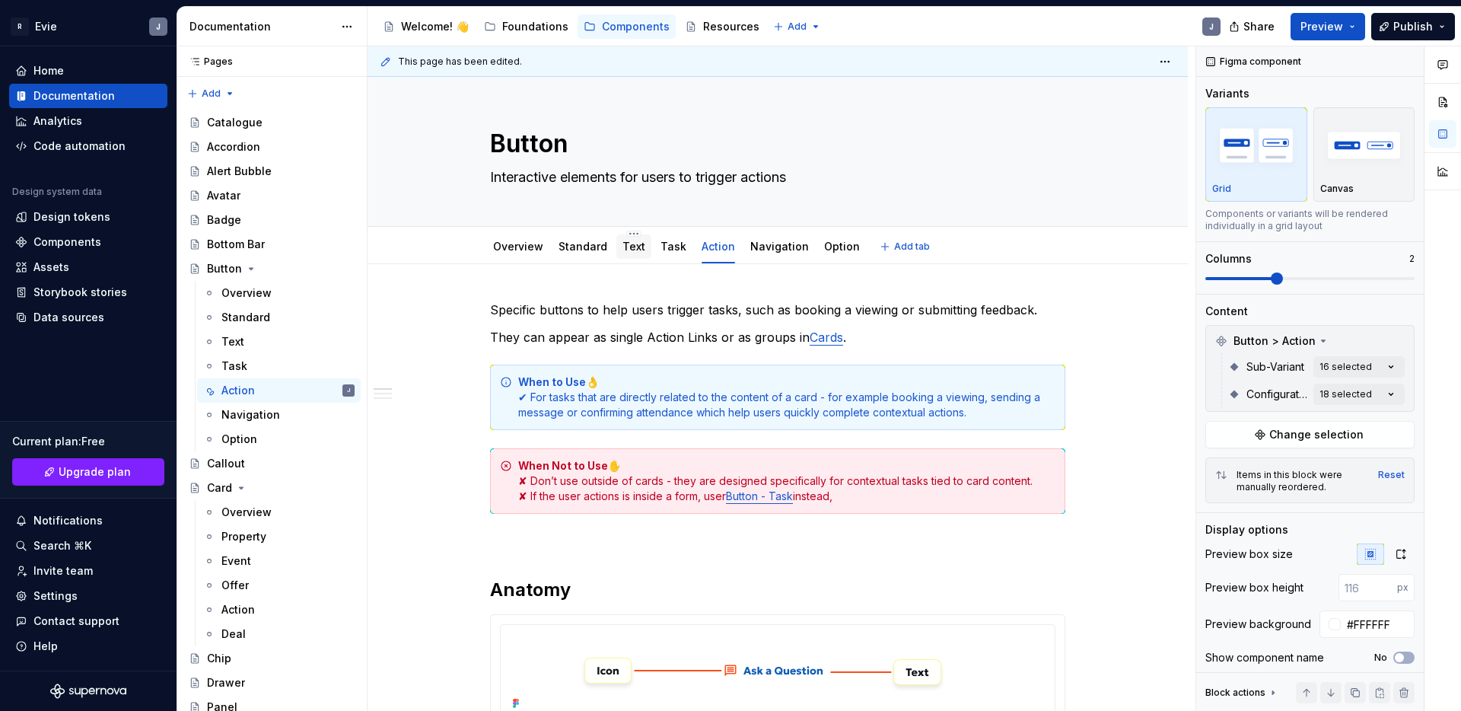
click at [635, 252] on link "Text" at bounding box center [634, 246] width 23 height 13
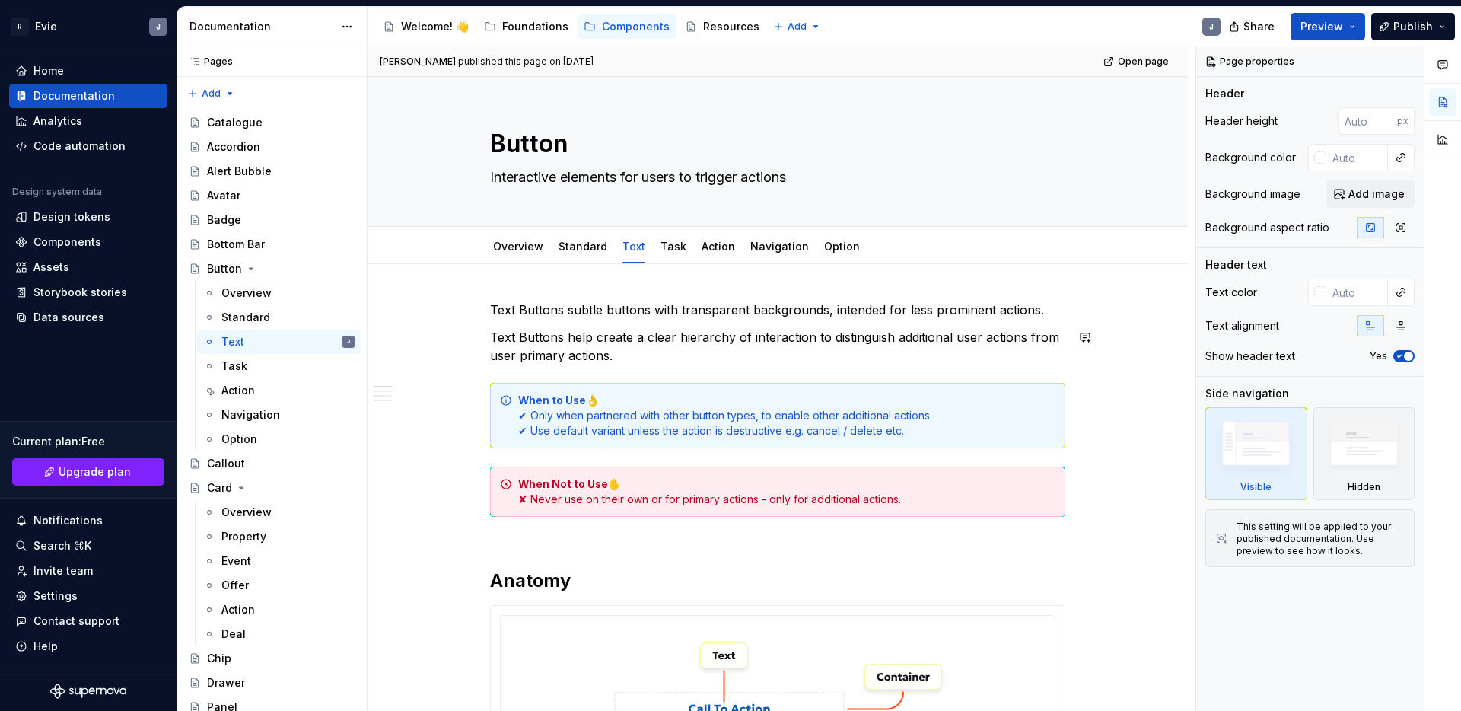
type textarea "*"
